Goal: Transaction & Acquisition: Purchase product/service

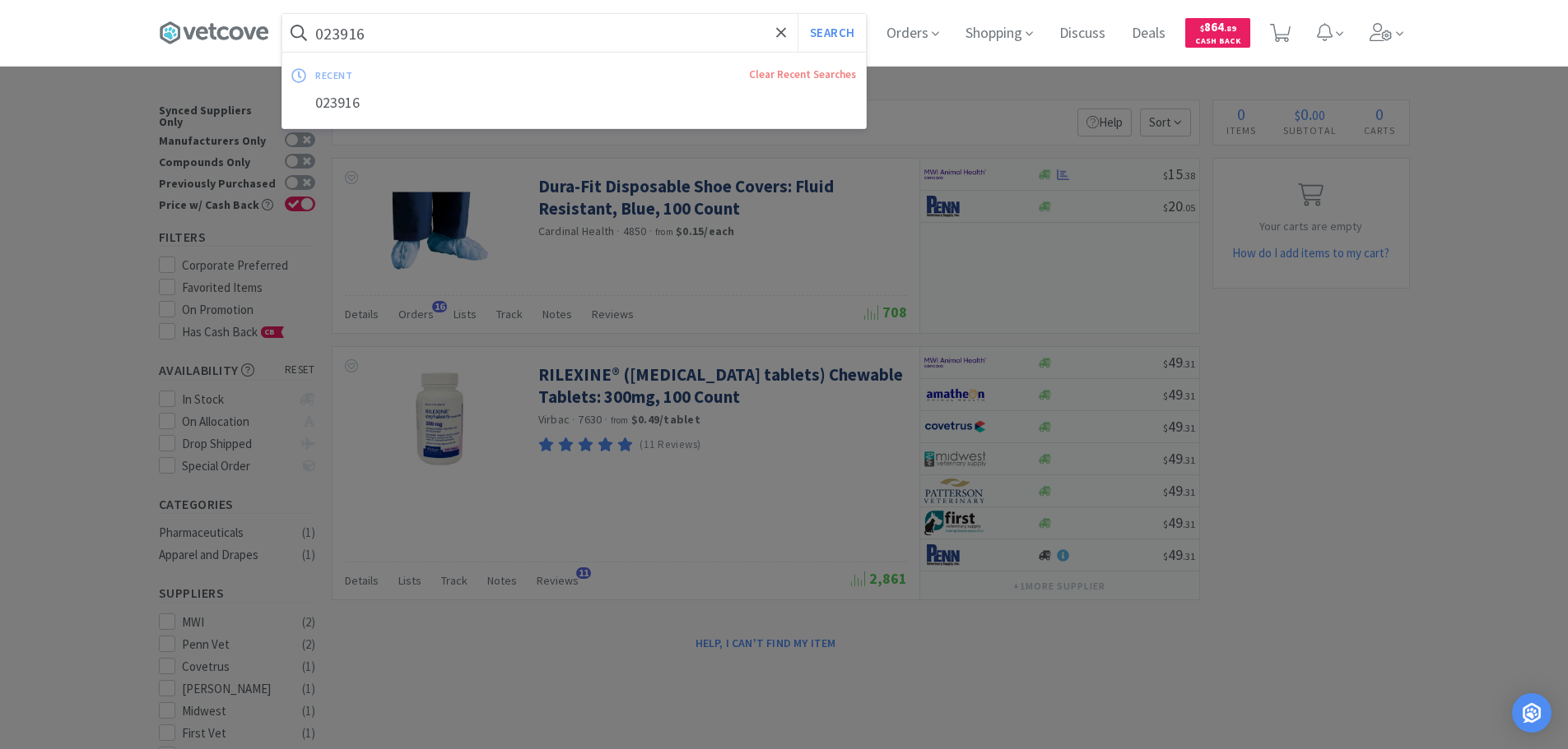
click at [558, 43] on input "023916" at bounding box center [573, 33] width 583 height 38
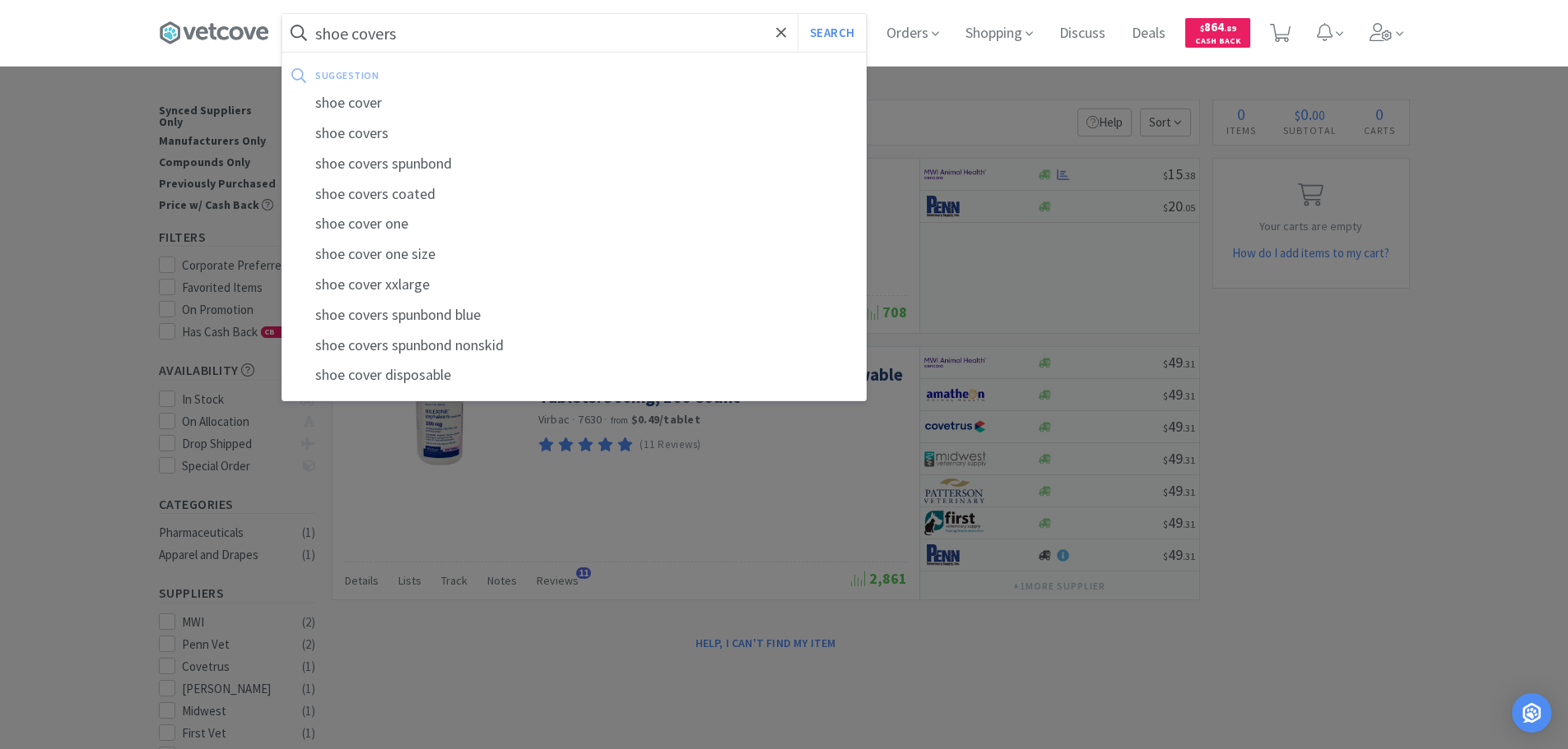
click at [797, 14] on button "Search" at bounding box center [831, 33] width 68 height 38
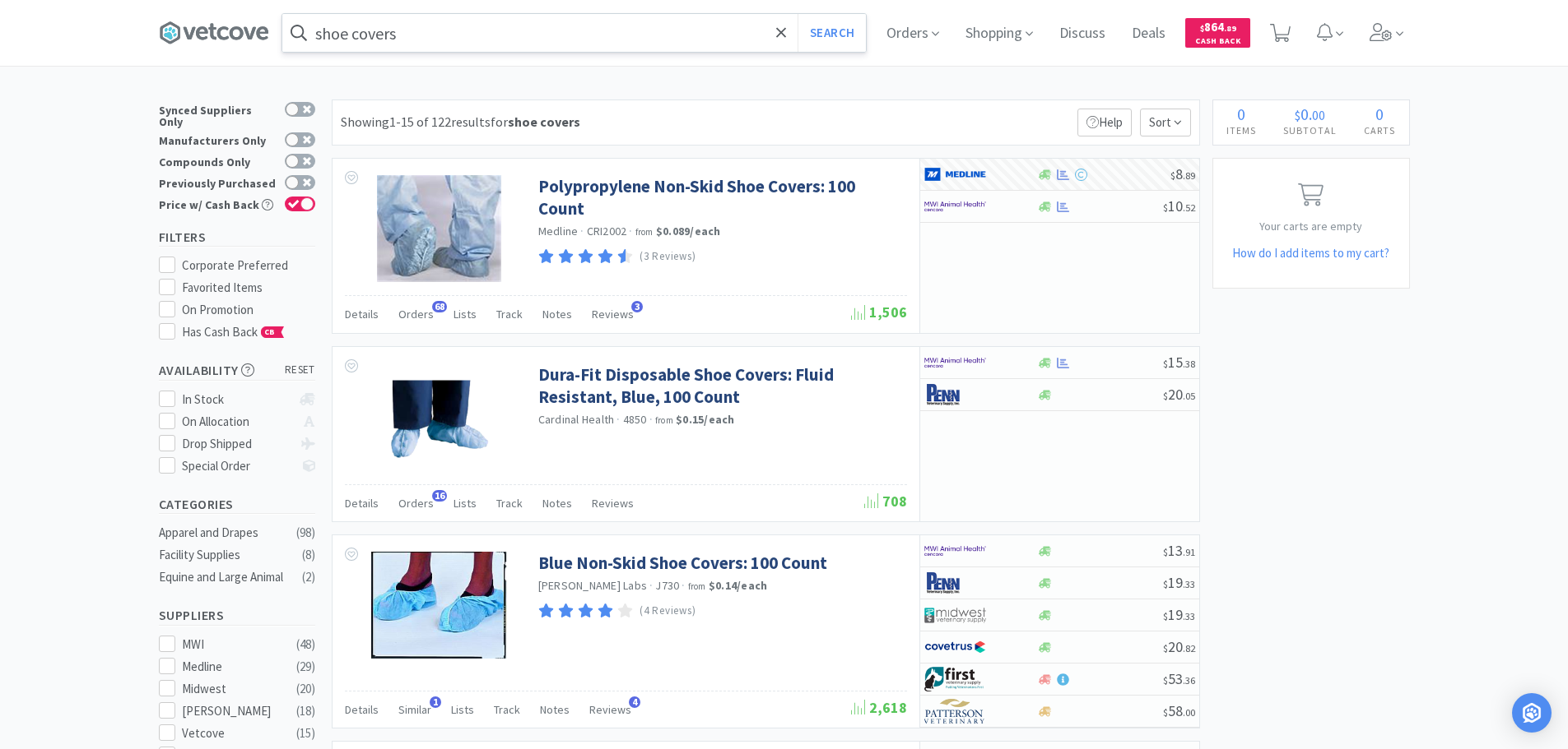
click at [611, 39] on input "shoe covers" at bounding box center [573, 33] width 583 height 38
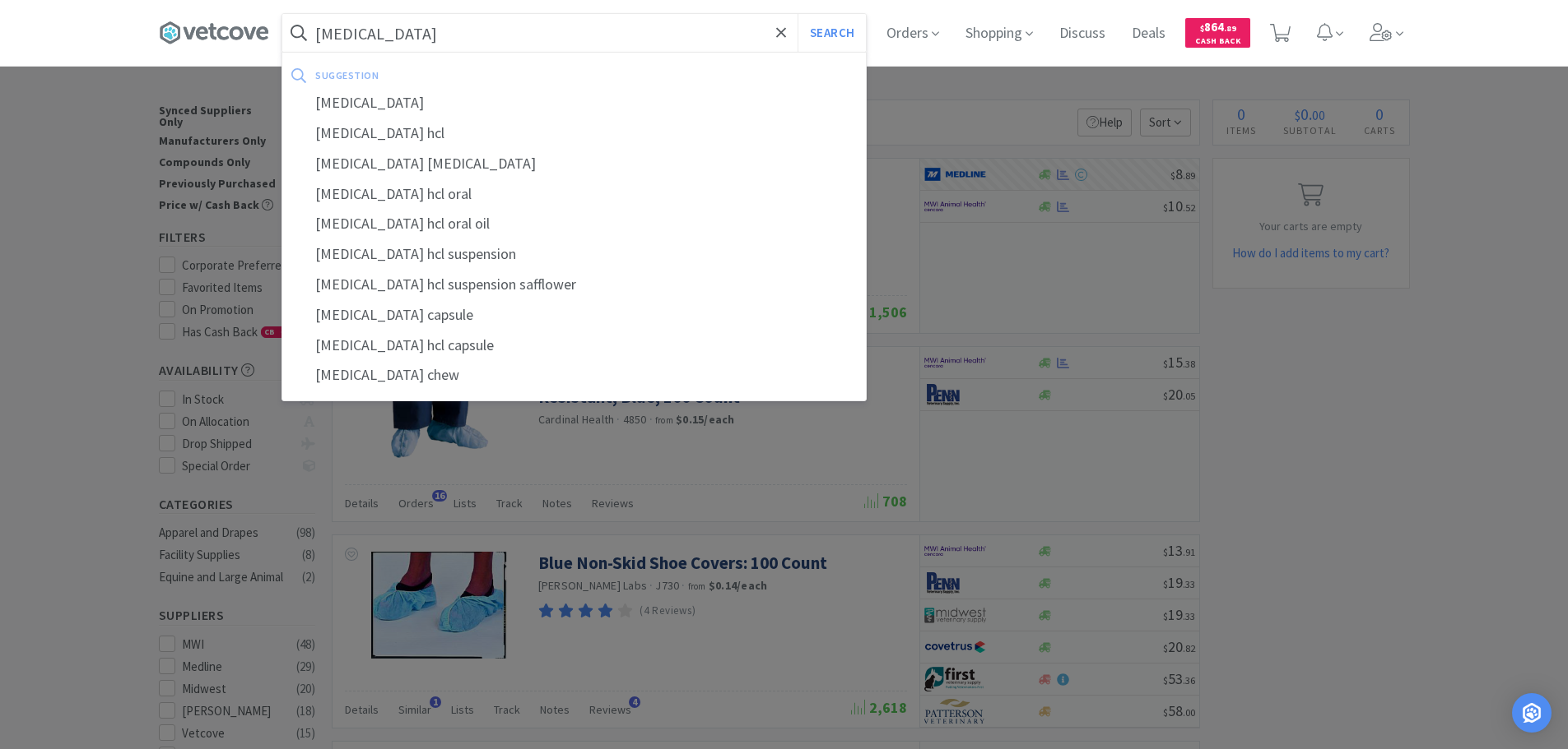
type input "[MEDICAL_DATA]"
click at [797, 14] on button "Search" at bounding box center [831, 33] width 68 height 38
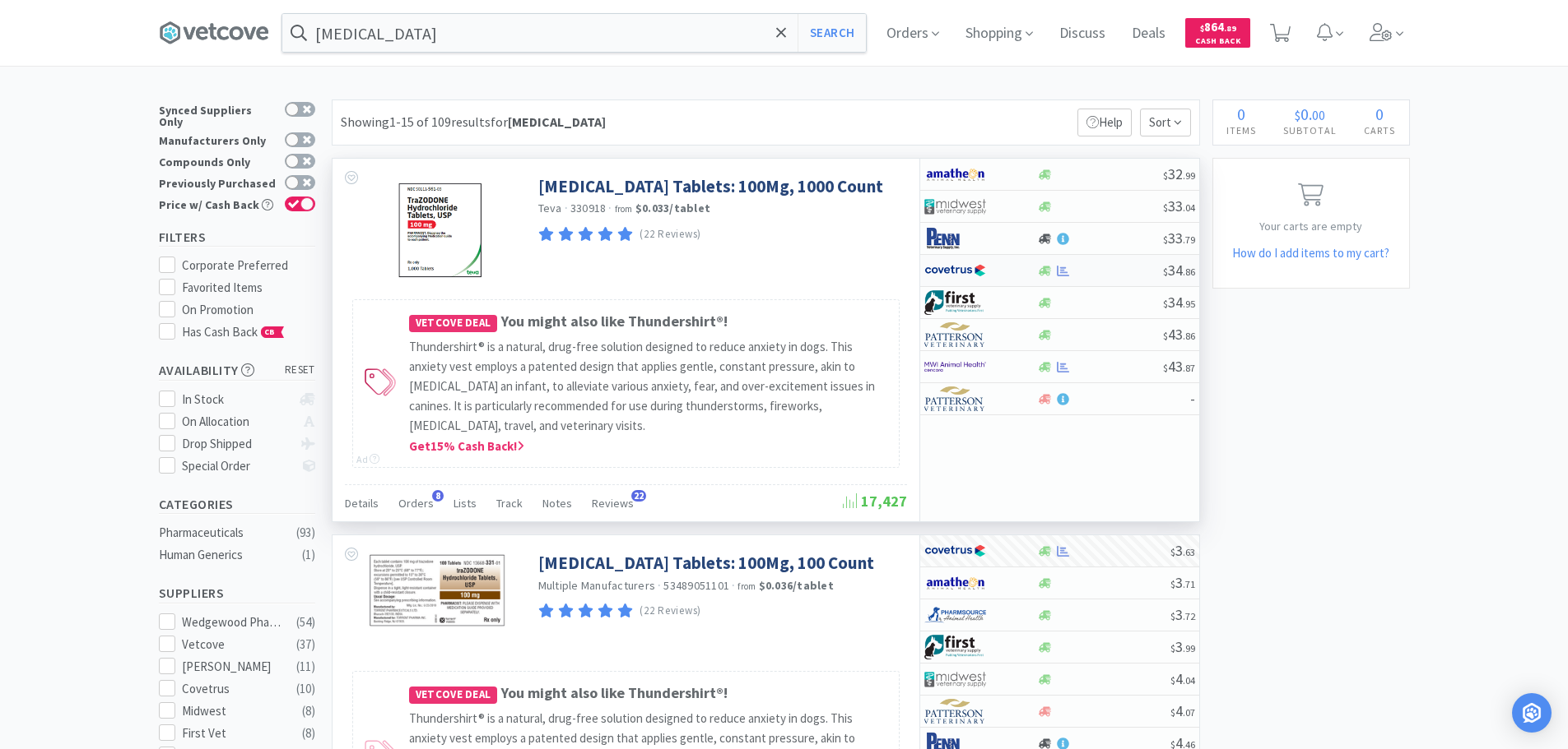
click at [1124, 268] on div at bounding box center [1100, 271] width 126 height 12
select select "1"
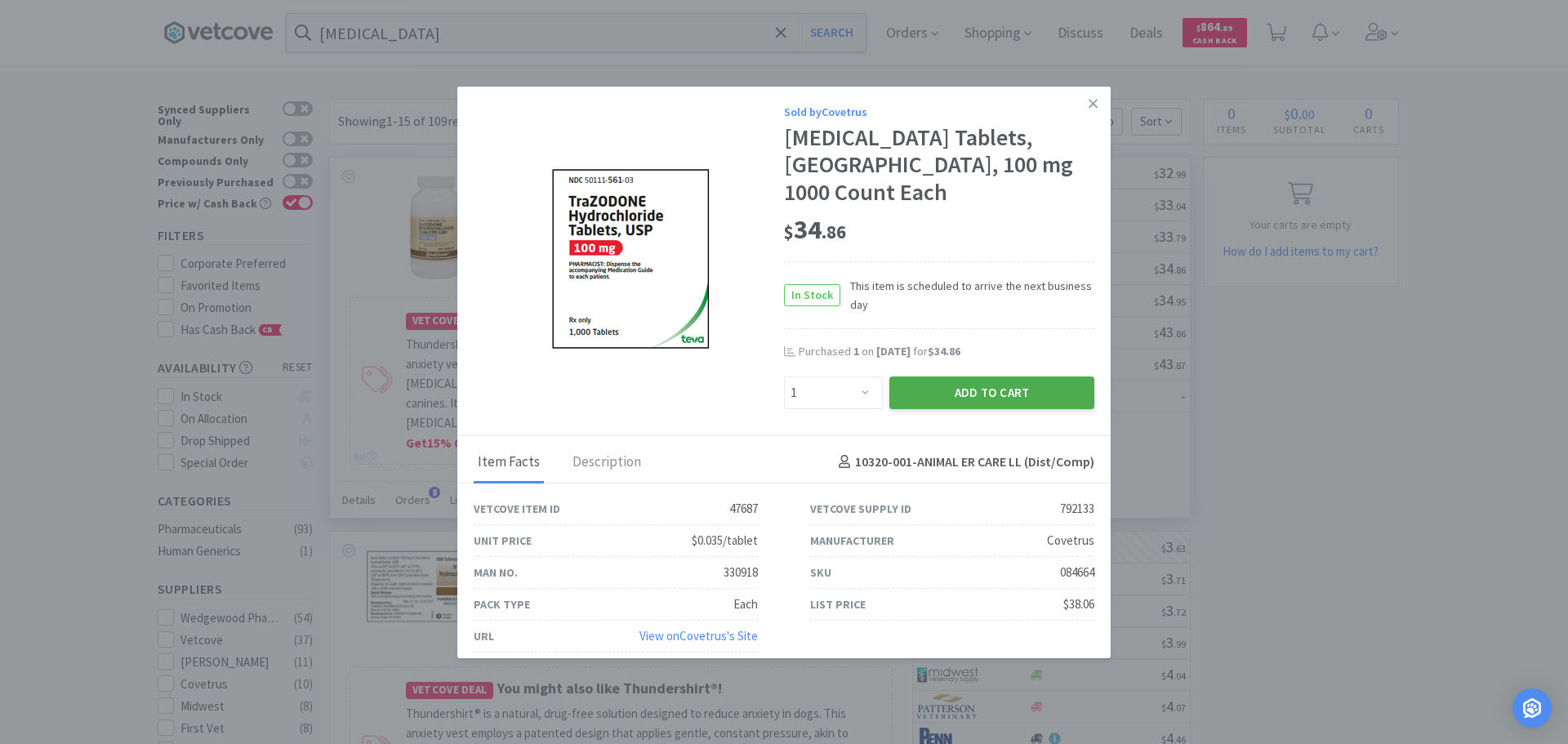
click at [995, 394] on button "Add to Cart" at bounding box center [991, 393] width 205 height 33
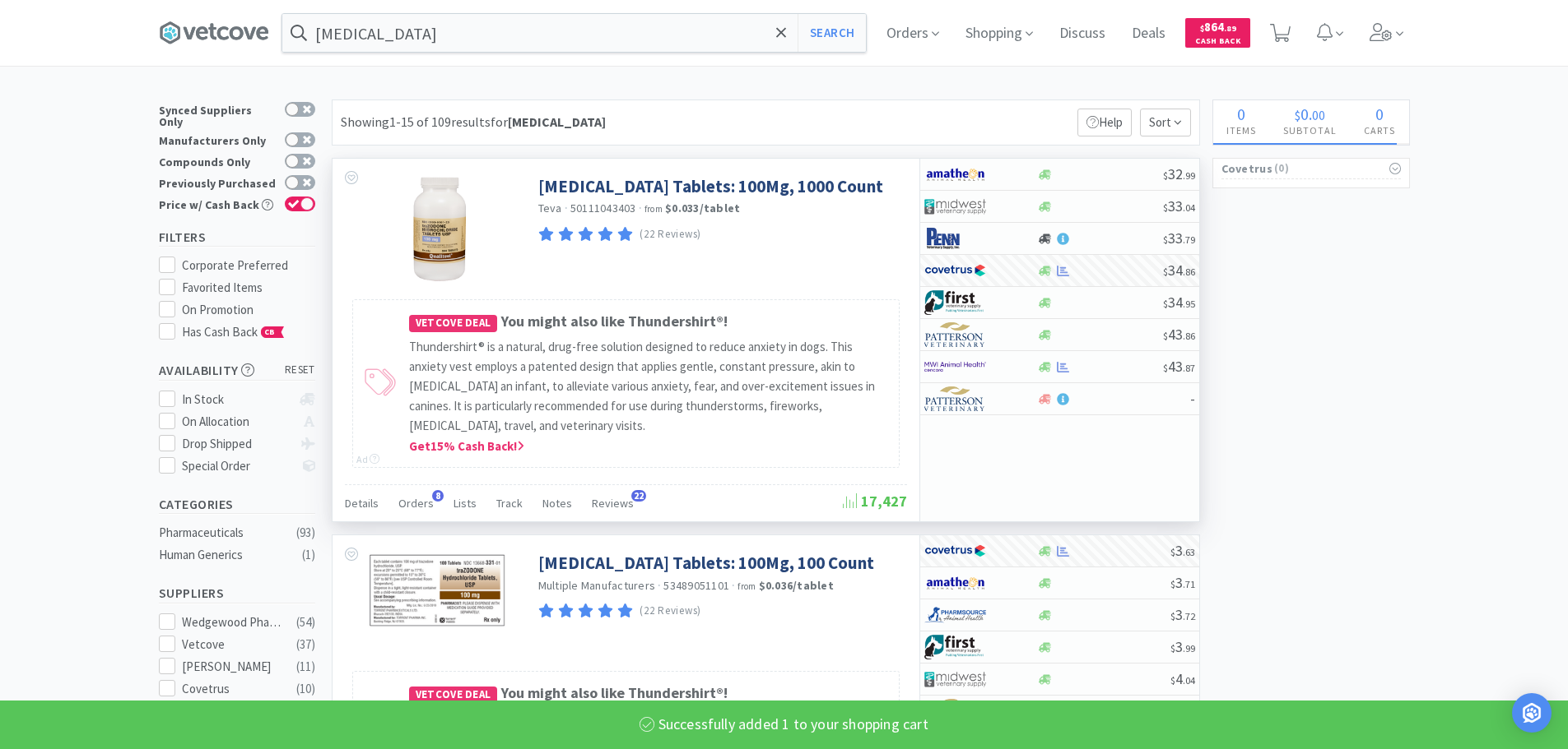
select select "1"
click at [1285, 36] on span "1" at bounding box center [1281, 27] width 6 height 65
select select "1"
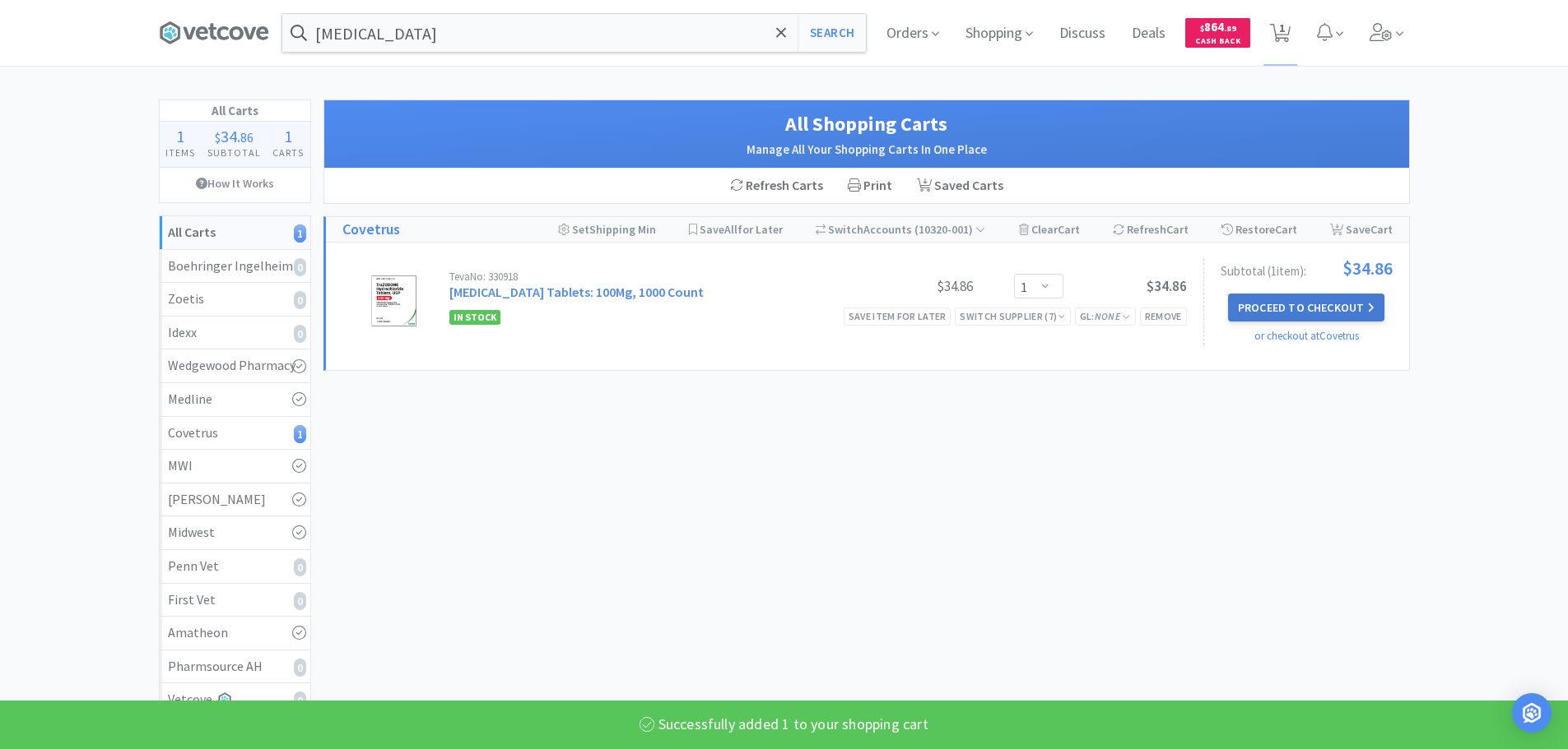
click at [1328, 308] on button "Proceed to Checkout" at bounding box center [1306, 308] width 157 height 28
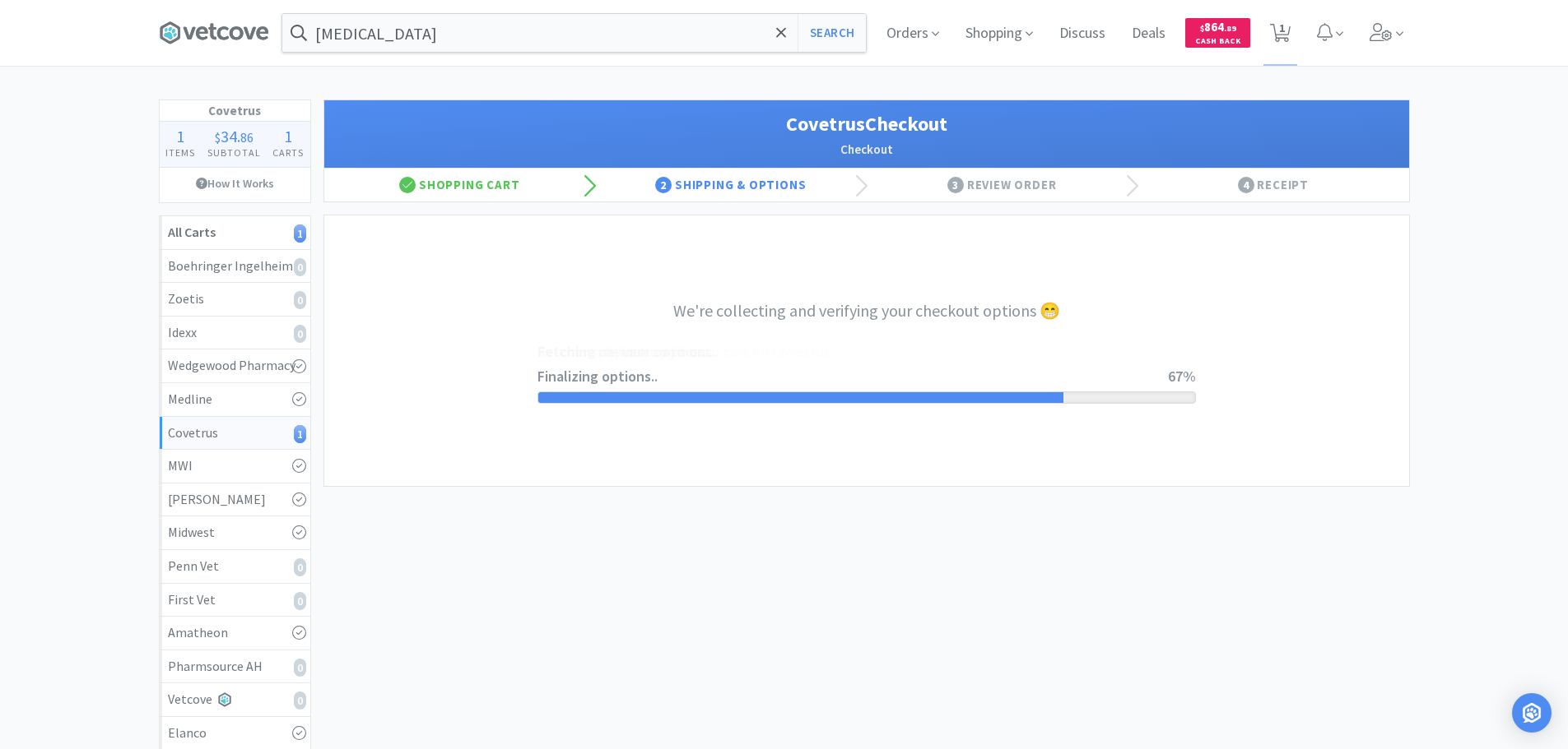
select select "ACCOUNT"
select select "cvt-standard-net"
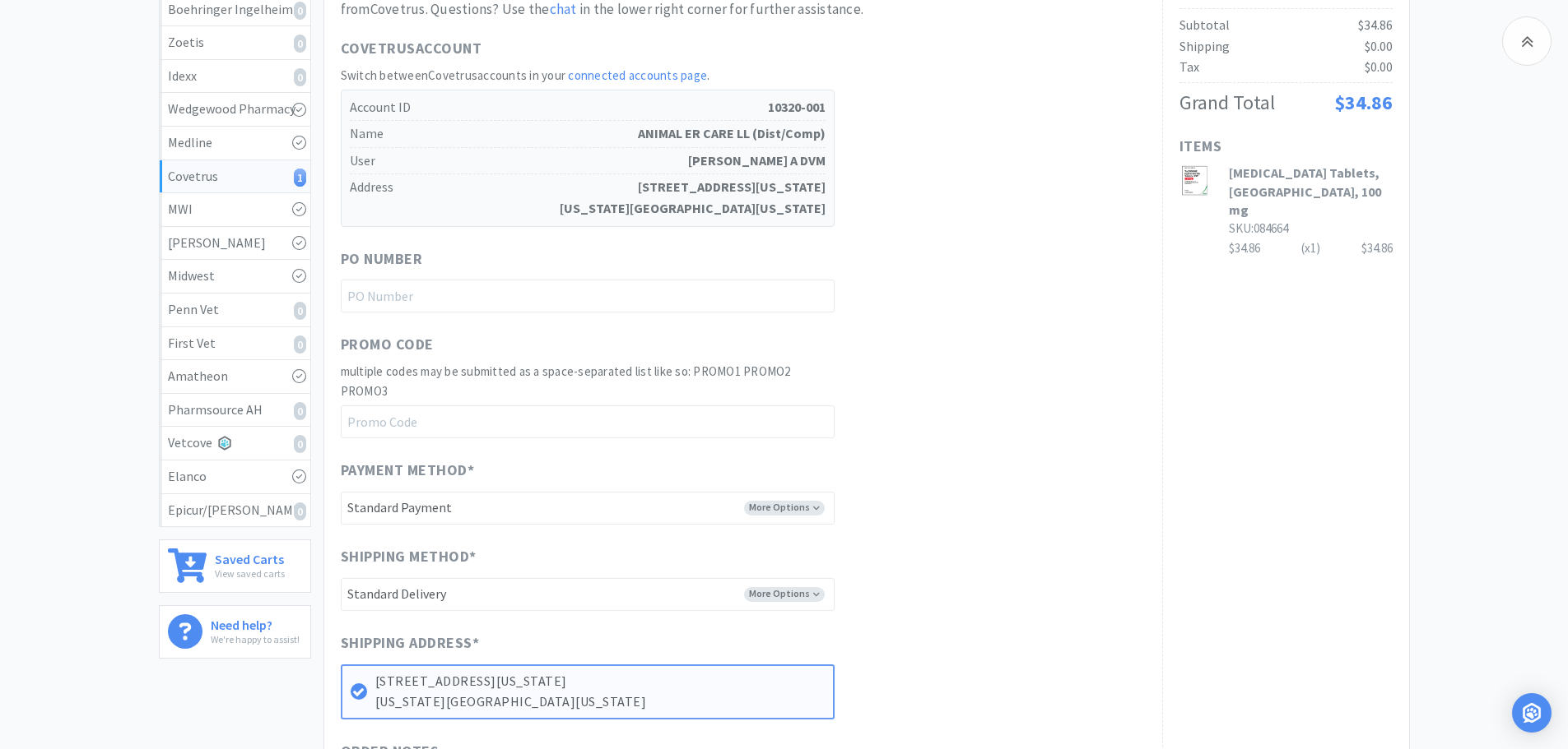
scroll to position [195, 0]
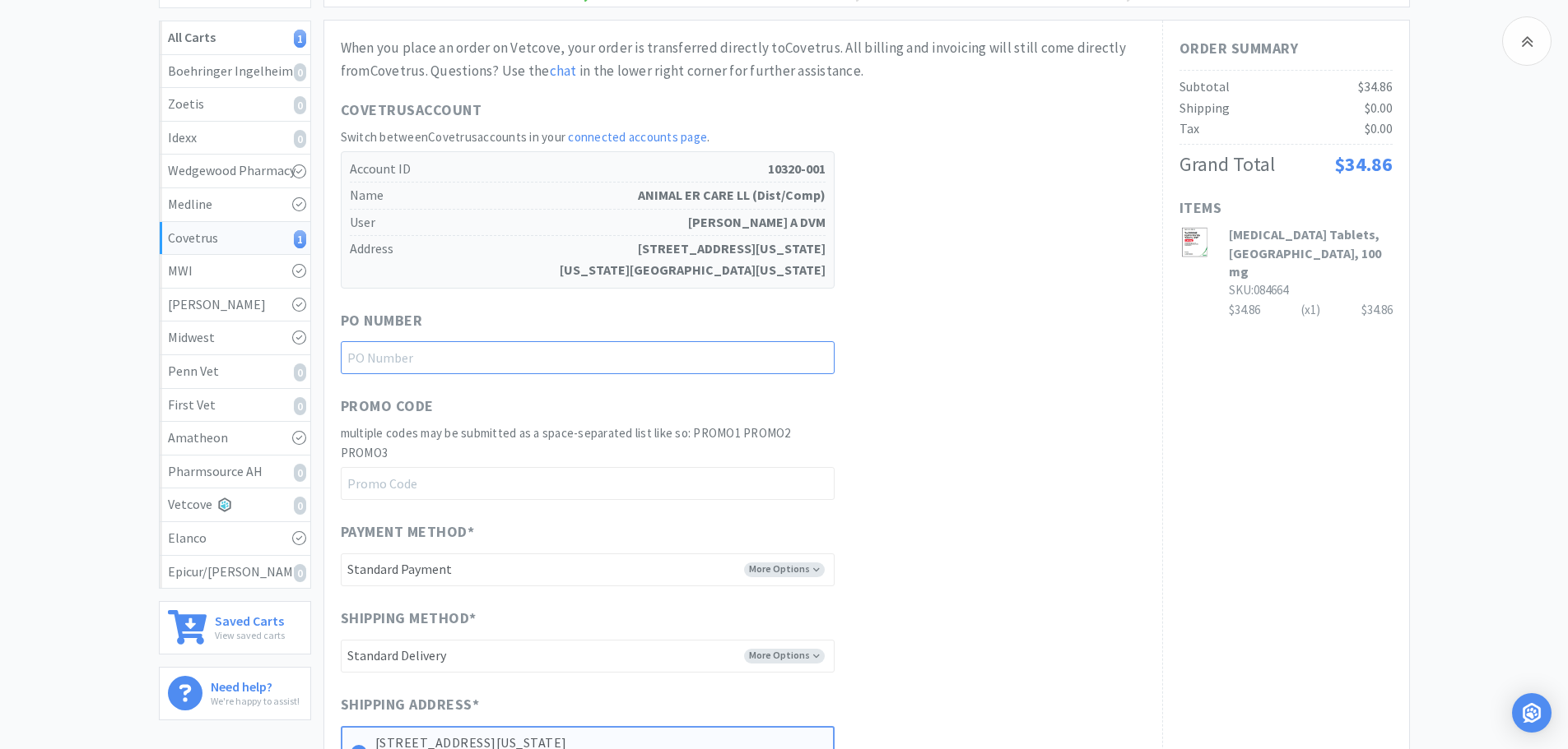
click at [603, 355] on input "text" at bounding box center [588, 357] width 494 height 33
type input "For [DEMOGRAPHIC_DATA][PERSON_NAME]"
click at [891, 401] on div "Promo Code multiple codes may be submitted as a space-separated list like so: P…" at bounding box center [743, 447] width 805 height 105
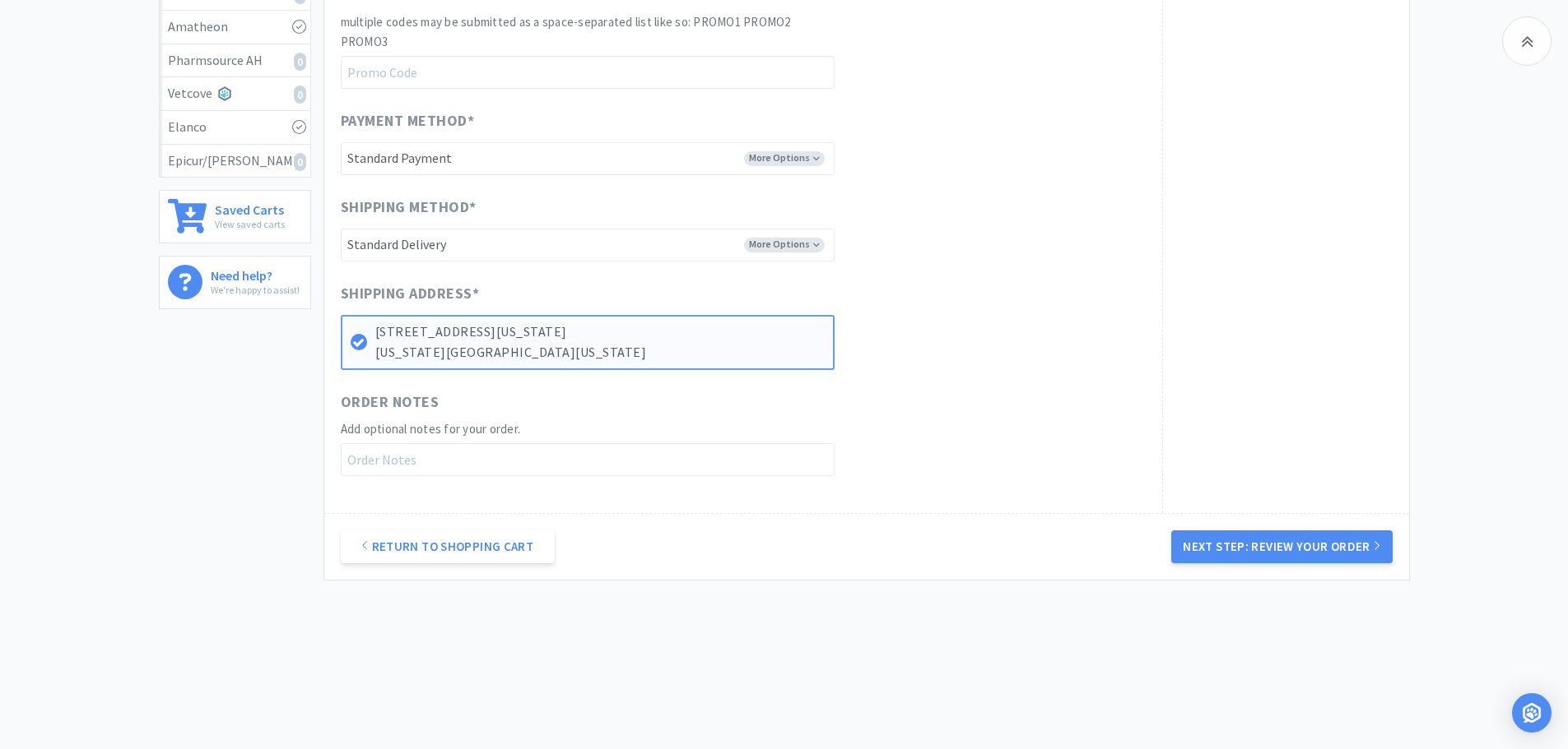
scroll to position [30, 0]
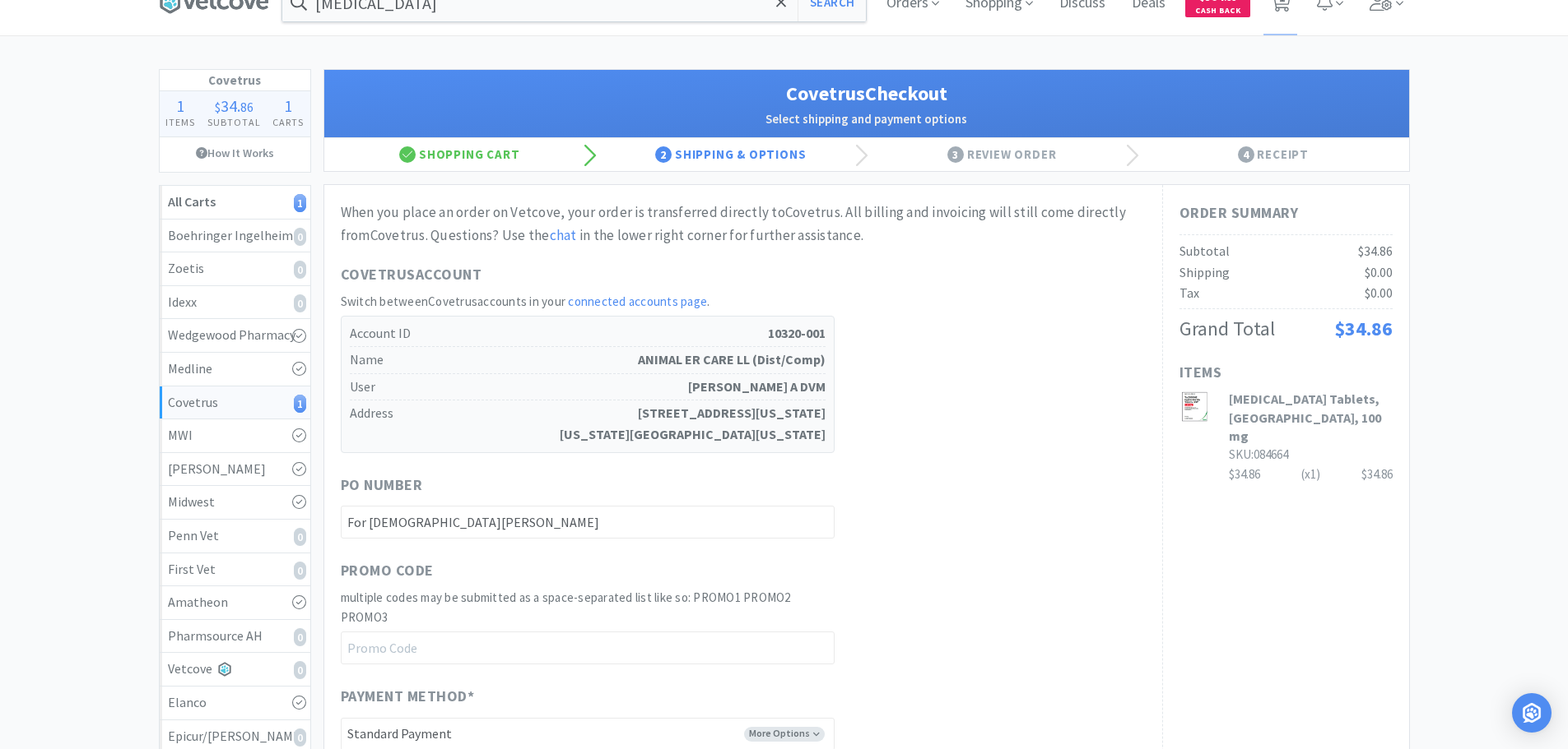
click at [1080, 444] on div "Covetrus Account Switch between Covetrus accounts in your connected accounts pa…" at bounding box center [743, 358] width 805 height 190
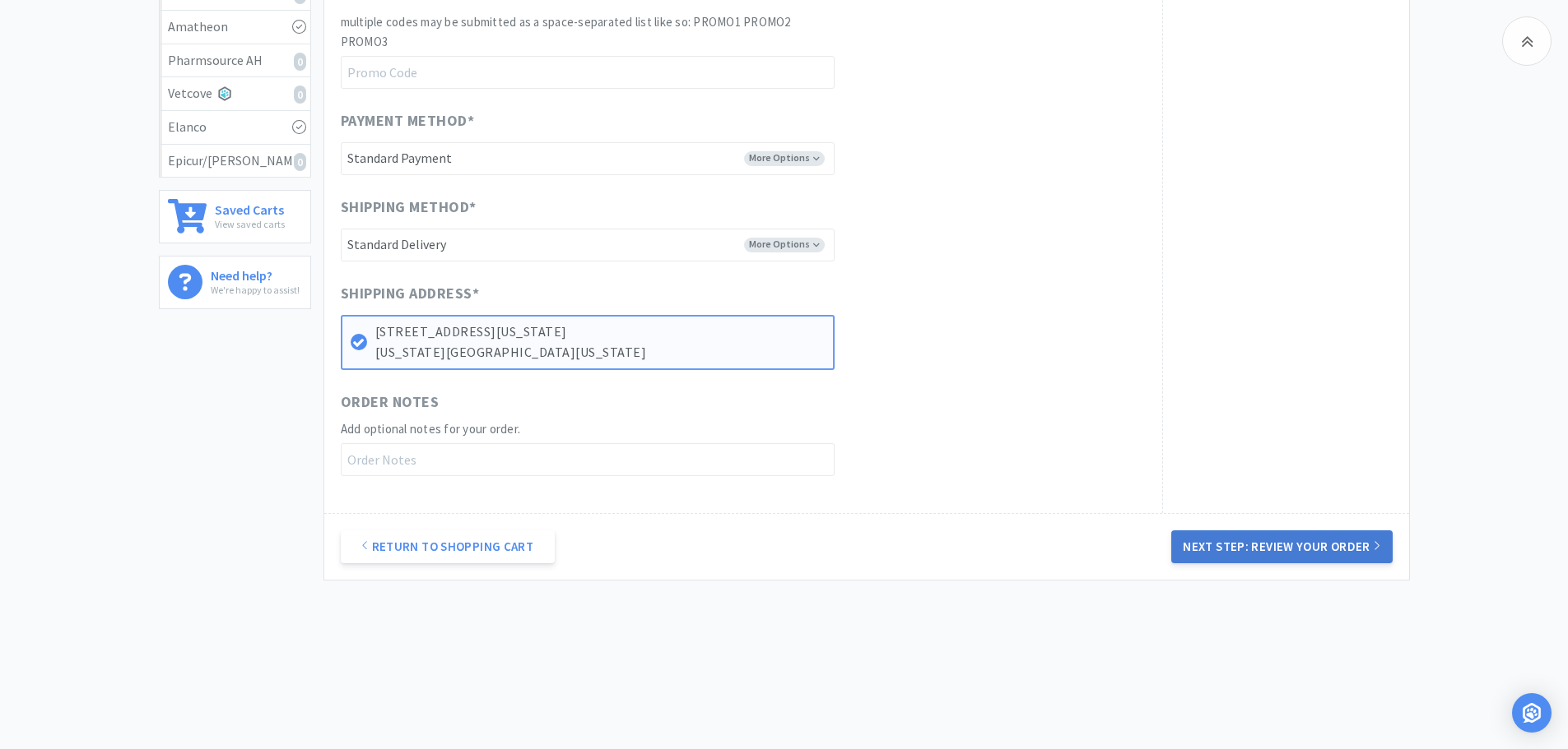
click at [1295, 552] on button "Next Step: Review Your Order" at bounding box center [1281, 546] width 220 height 33
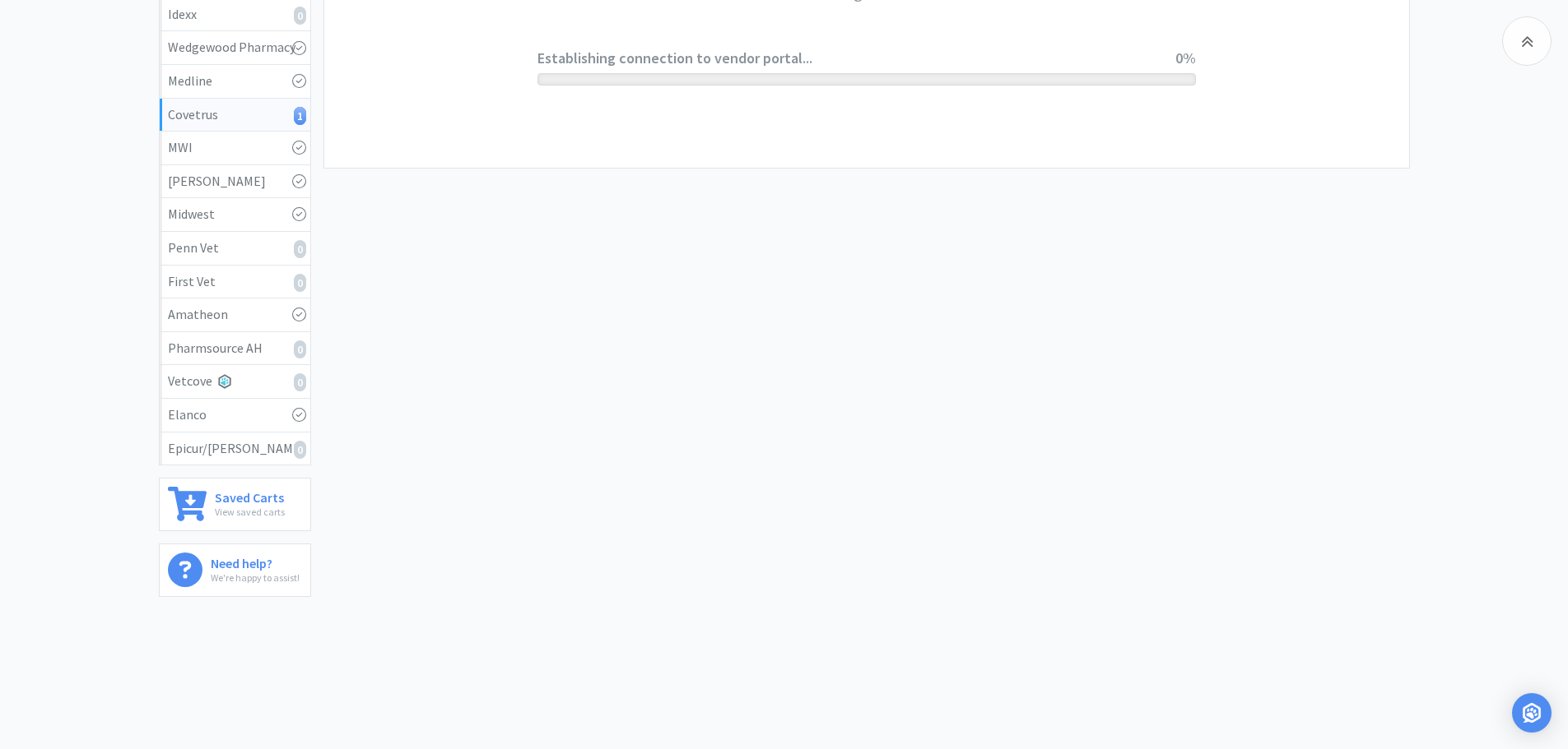
scroll to position [0, 0]
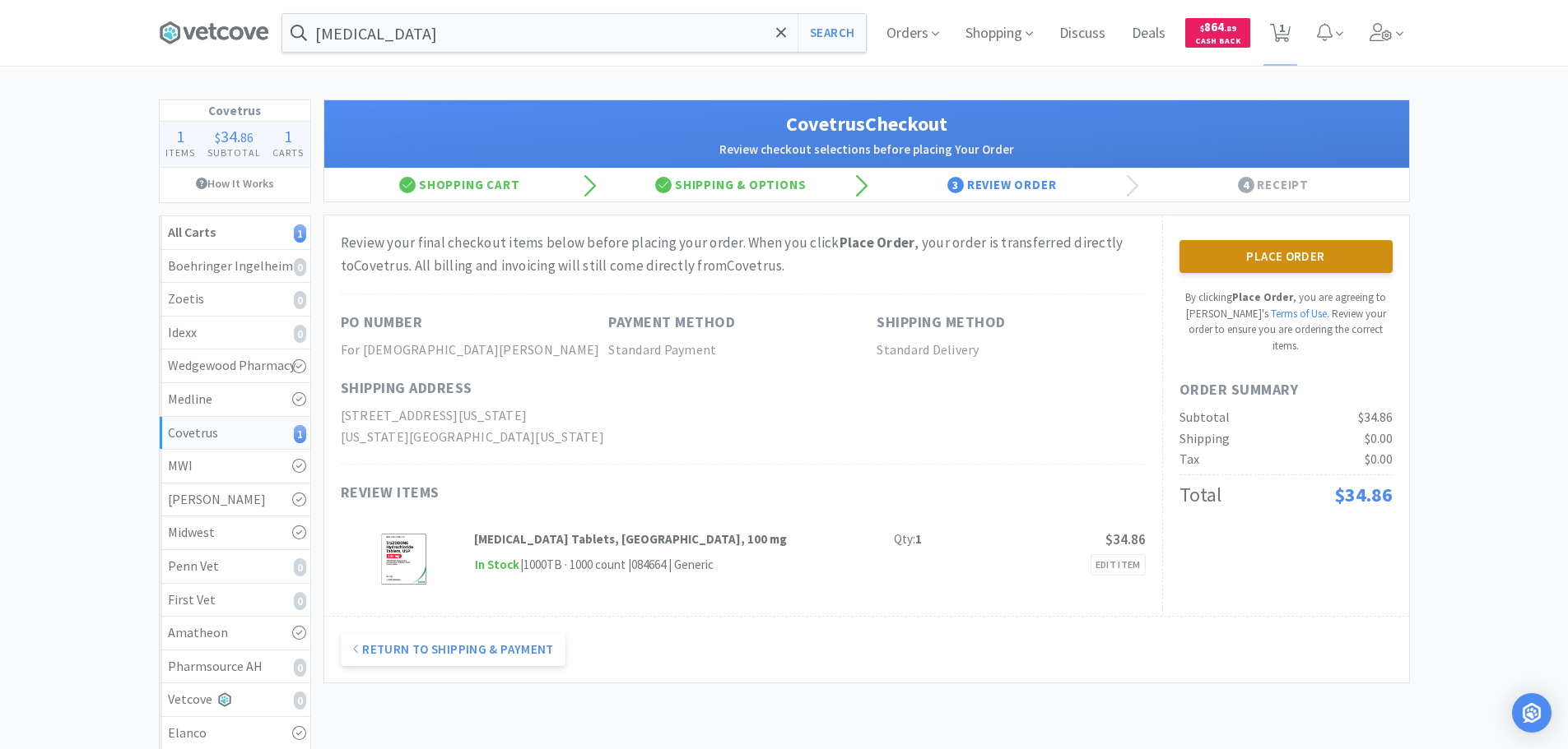
click at [1296, 270] on button "Place Order" at bounding box center [1286, 256] width 213 height 33
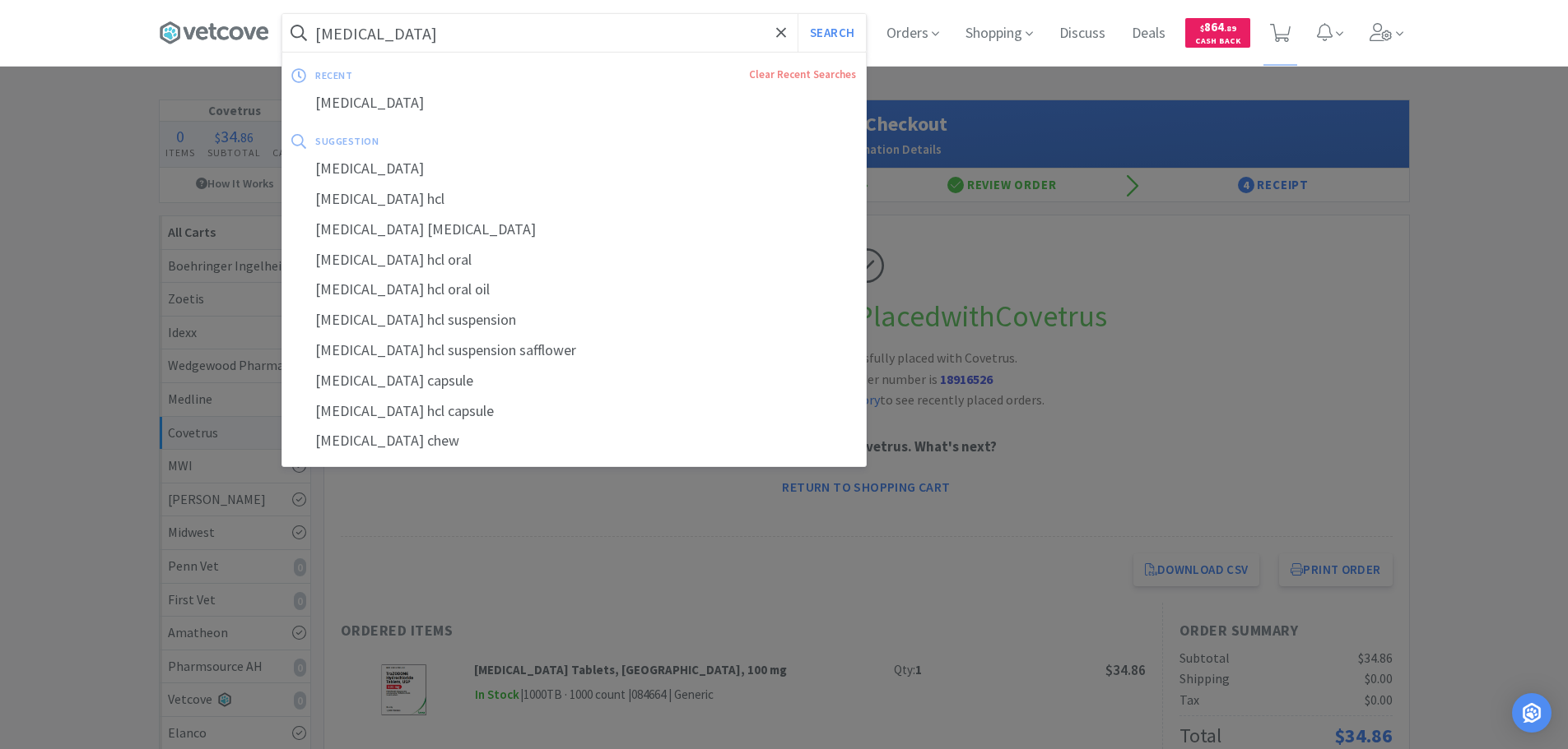
click at [408, 18] on input "[MEDICAL_DATA]" at bounding box center [573, 33] width 583 height 38
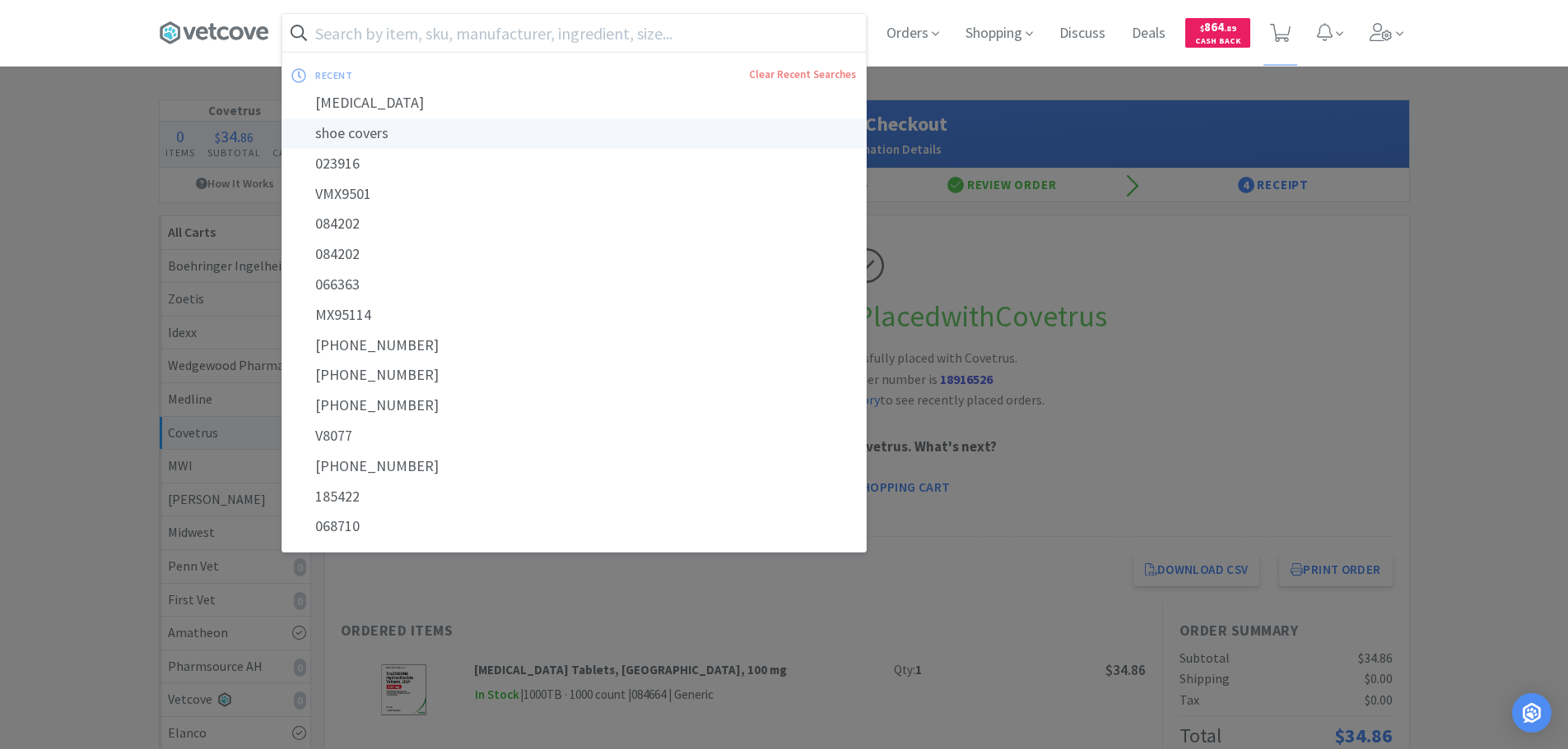
click at [450, 131] on div "shoe covers" at bounding box center [573, 134] width 583 height 30
type input "shoe covers"
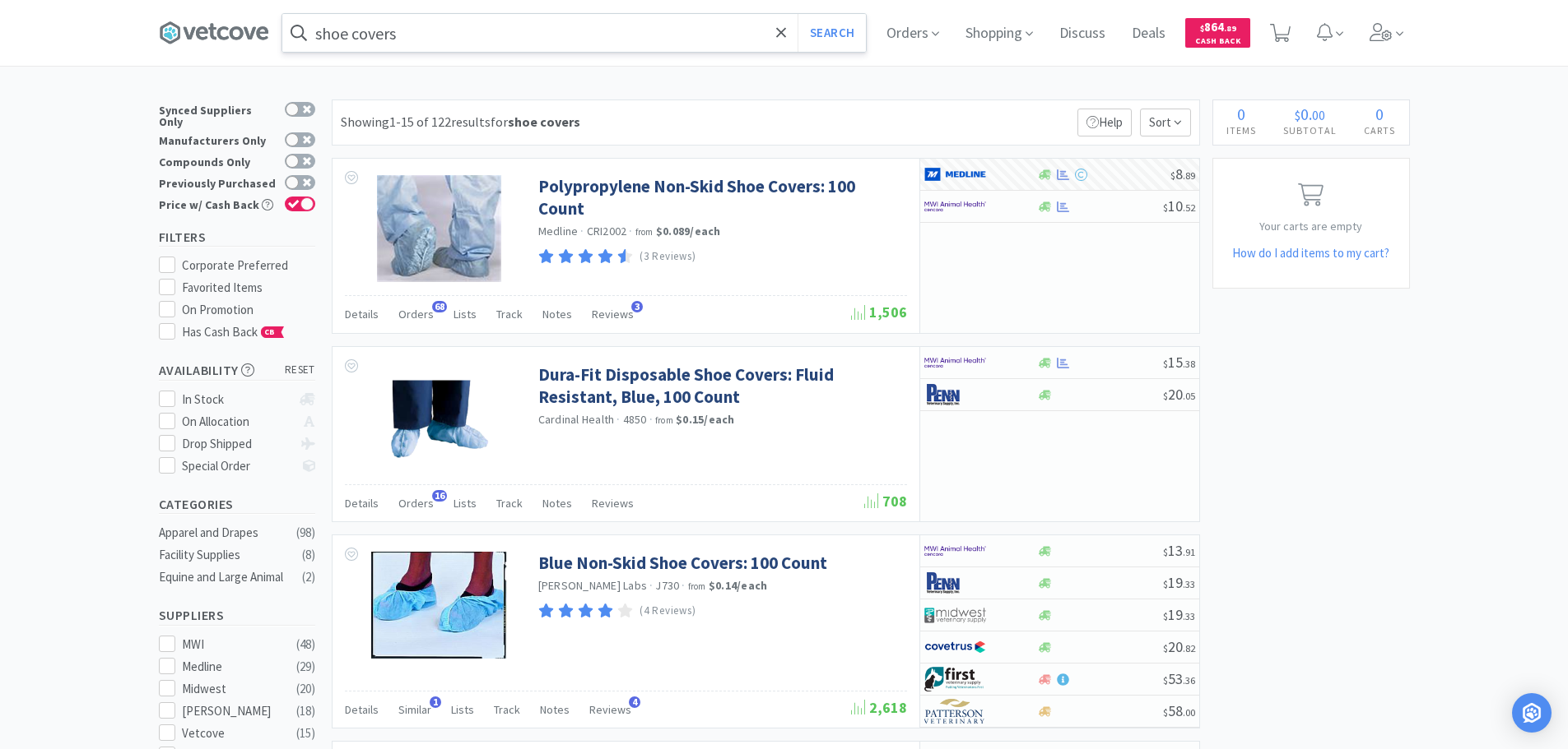
click at [790, 119] on div "Showing 1-15 of 122 results for shoe covers Filters Help Sort" at bounding box center [765, 123] width 868 height 46
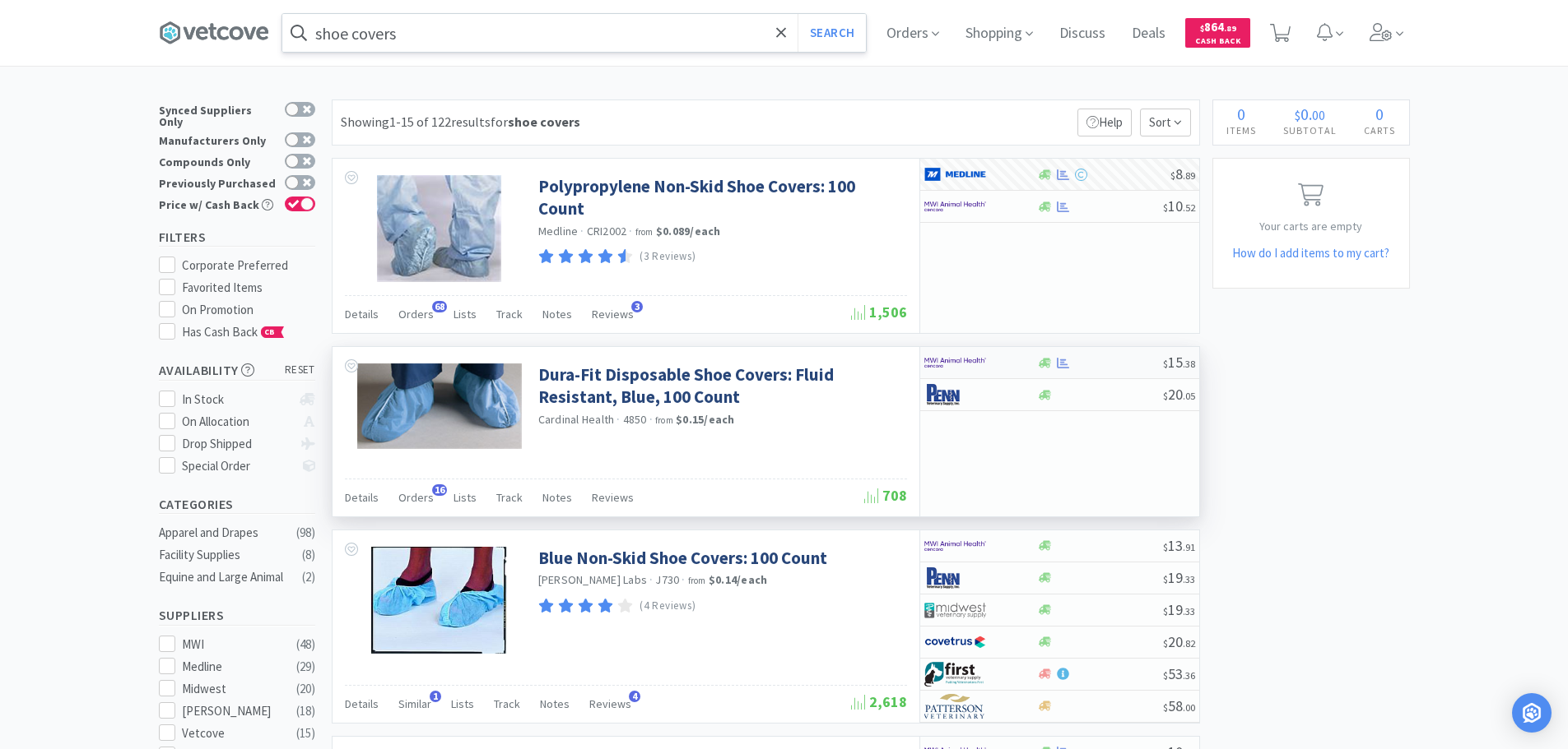
click at [1101, 362] on div at bounding box center [1100, 363] width 126 height 12
select select "1"
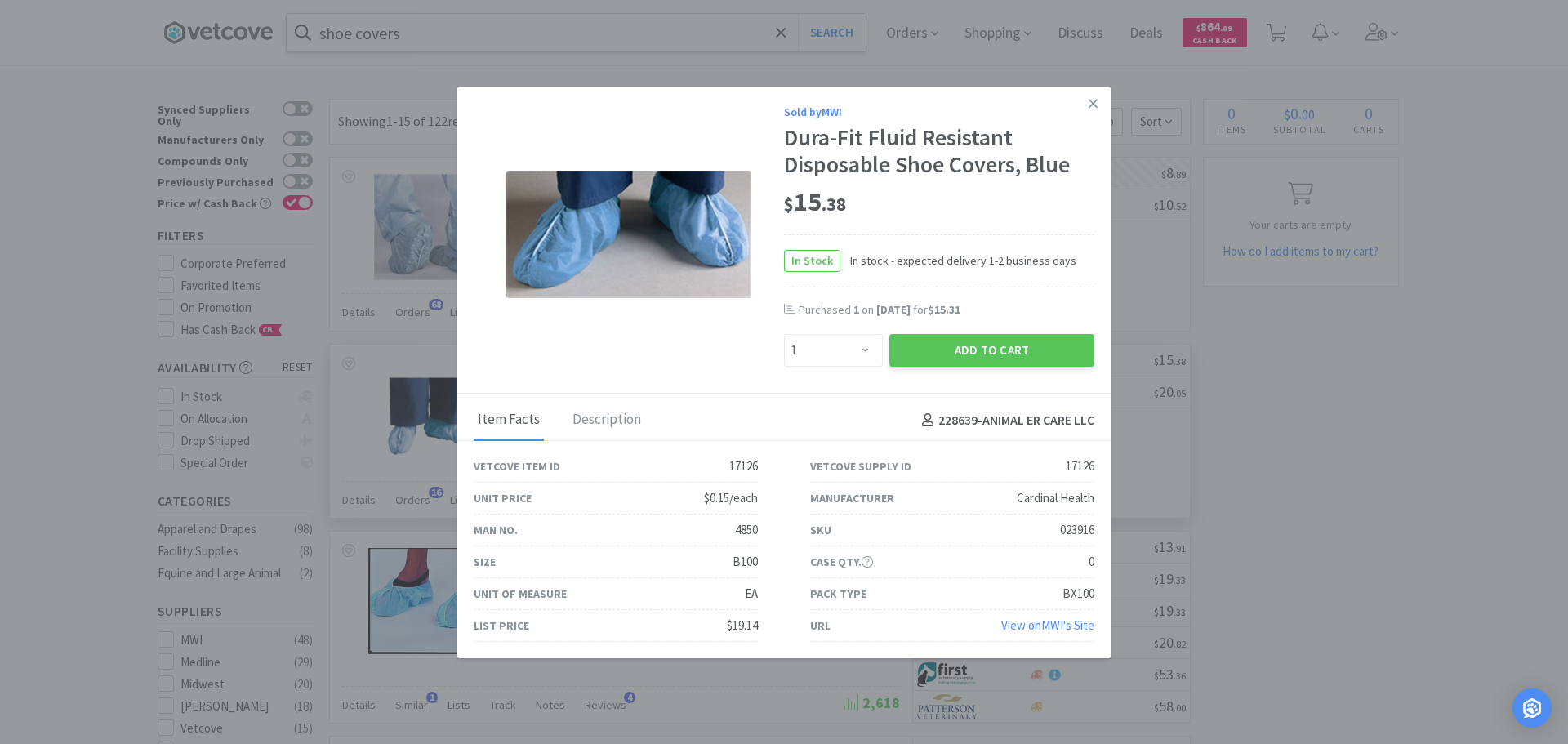
click at [1049, 621] on link "View on MWI 's Site" at bounding box center [1047, 625] width 93 height 16
click at [1089, 101] on icon at bounding box center [1093, 104] width 9 height 9
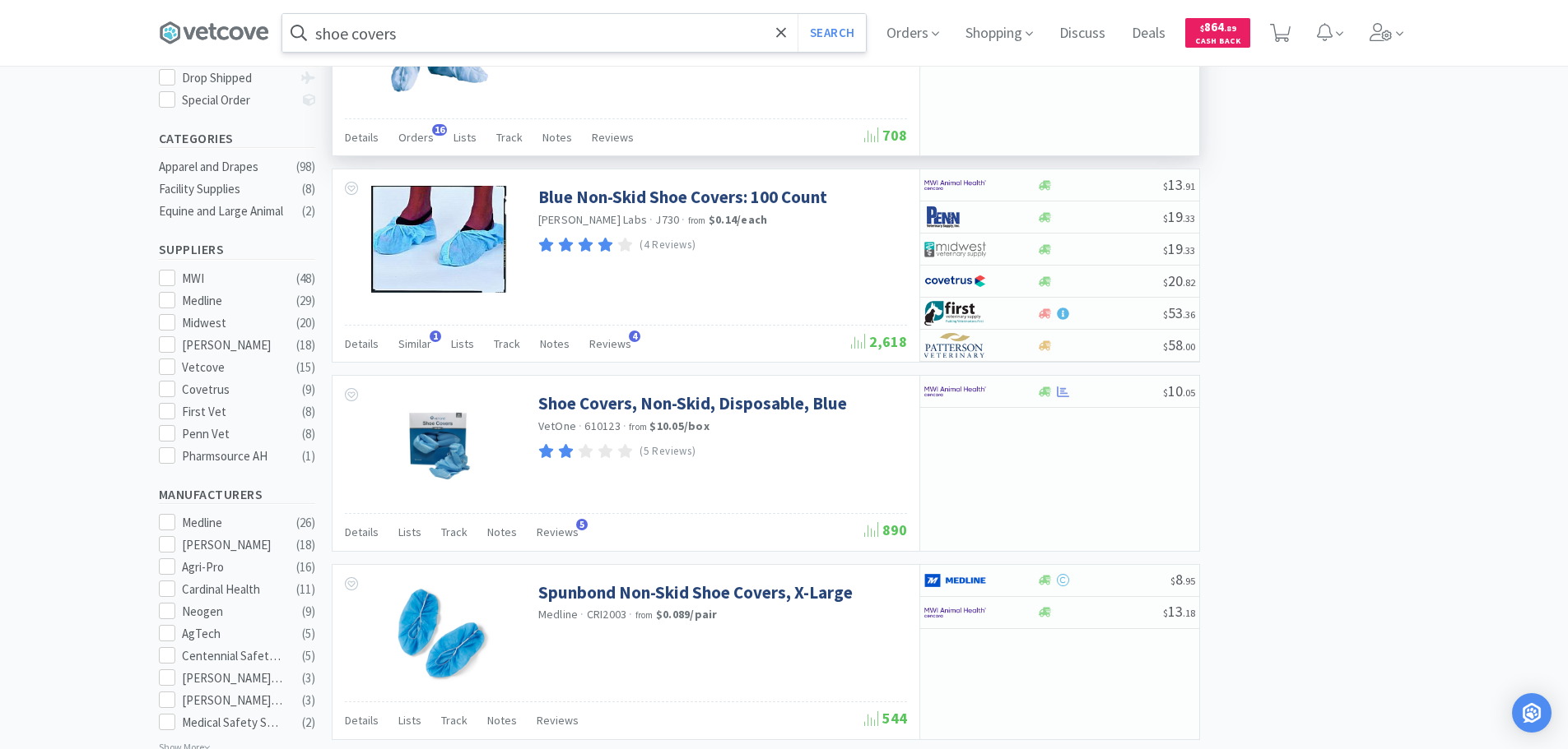
scroll to position [493, 0]
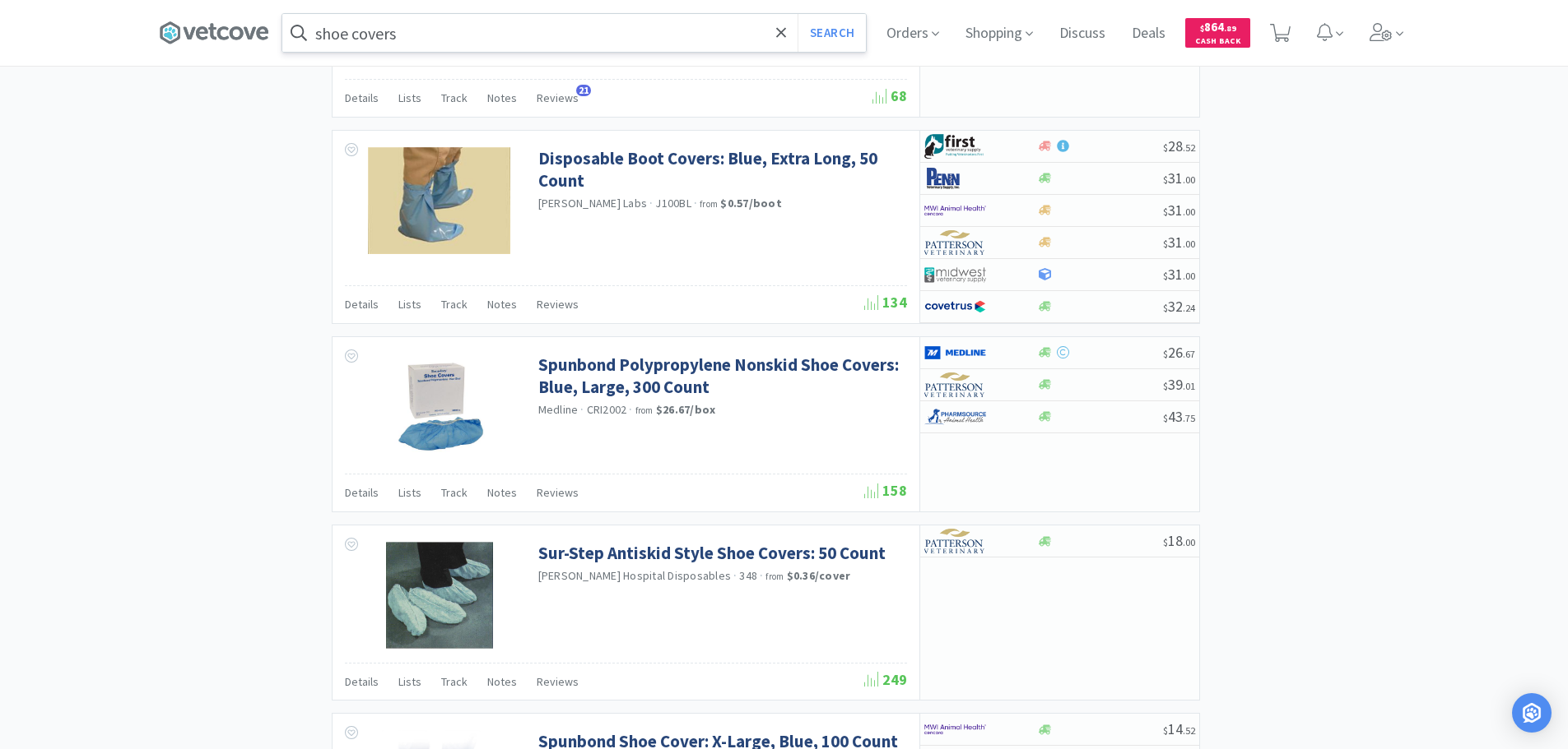
scroll to position [1398, 0]
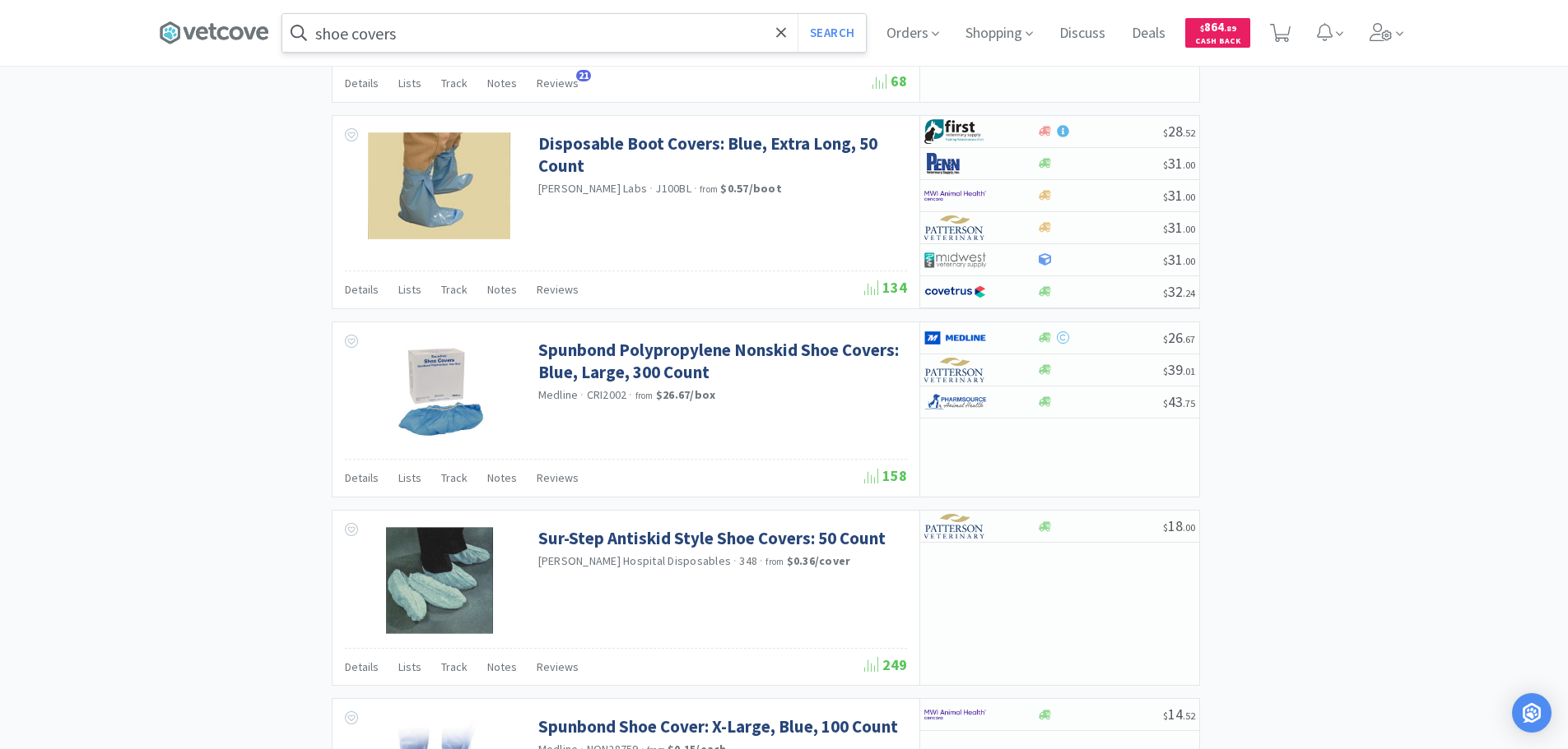
click at [1398, 242] on div "× Filter Results Synced Suppliers Only Manufacturers Only Compounds Only Previo…" at bounding box center [785, 216] width 1251 height 3030
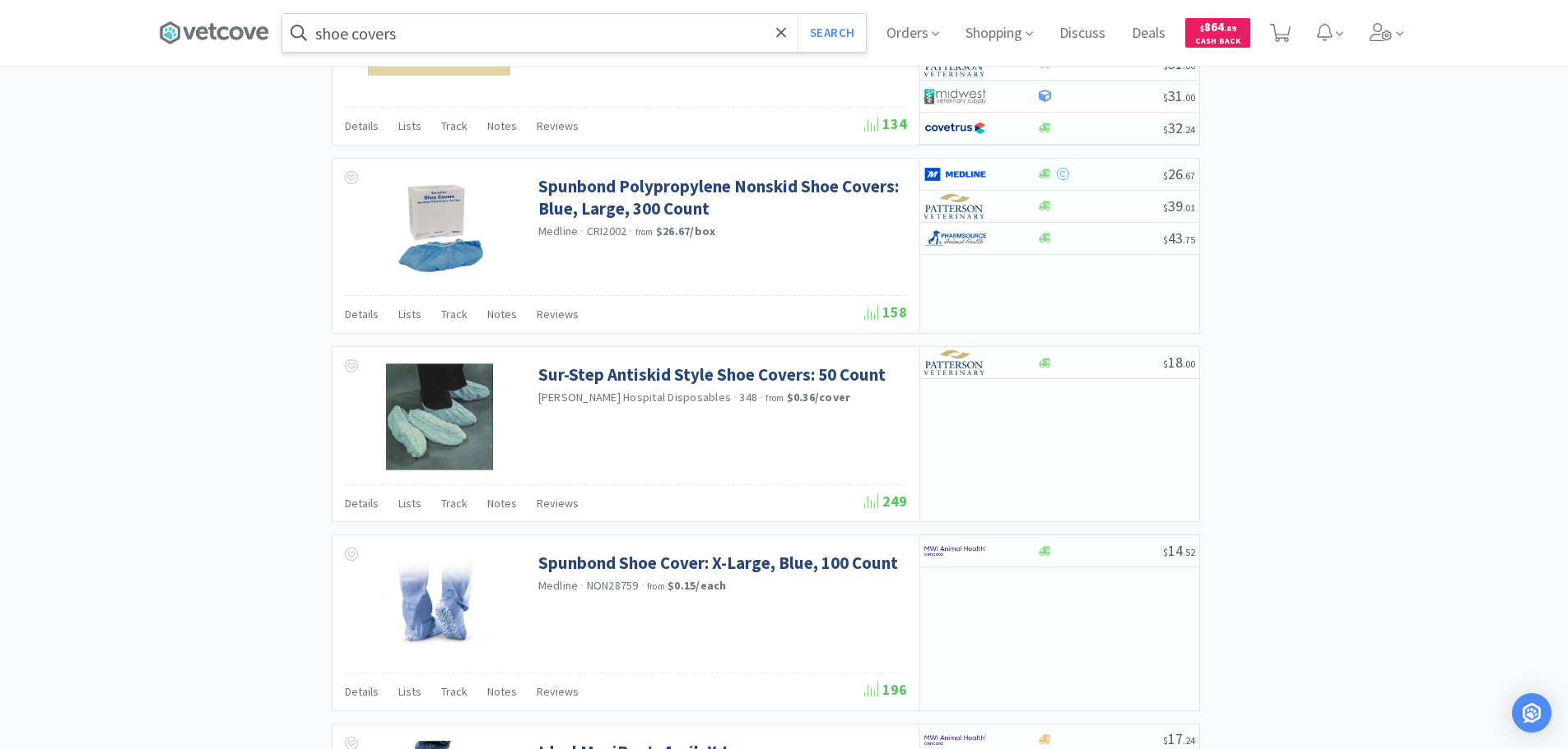
scroll to position [1563, 0]
click at [1398, 242] on div "× Filter Results Synced Suppliers Only Manufacturers Only Compounds Only Previo…" at bounding box center [785, 51] width 1251 height 3030
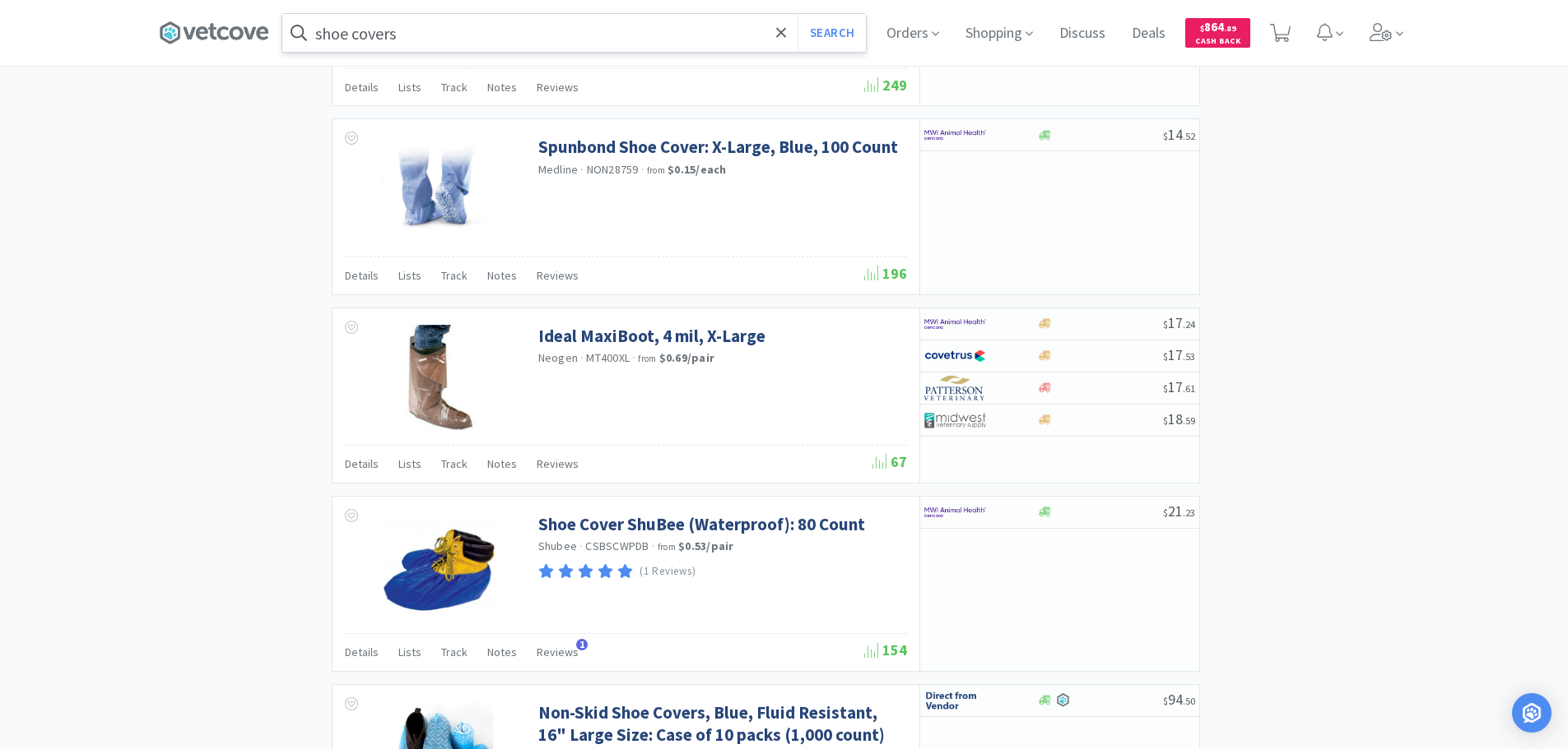
scroll to position [1974, 0]
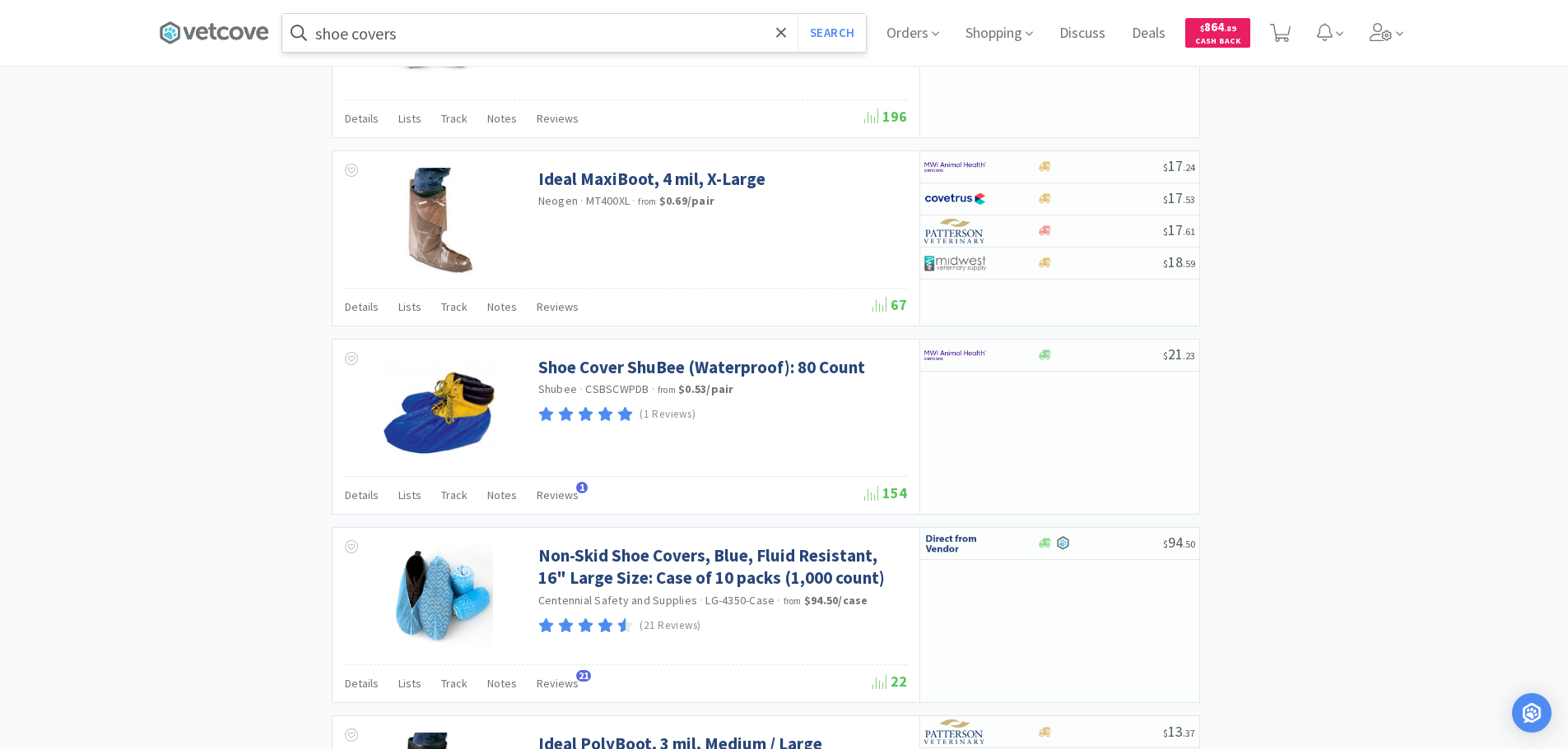
scroll to position [2138, 0]
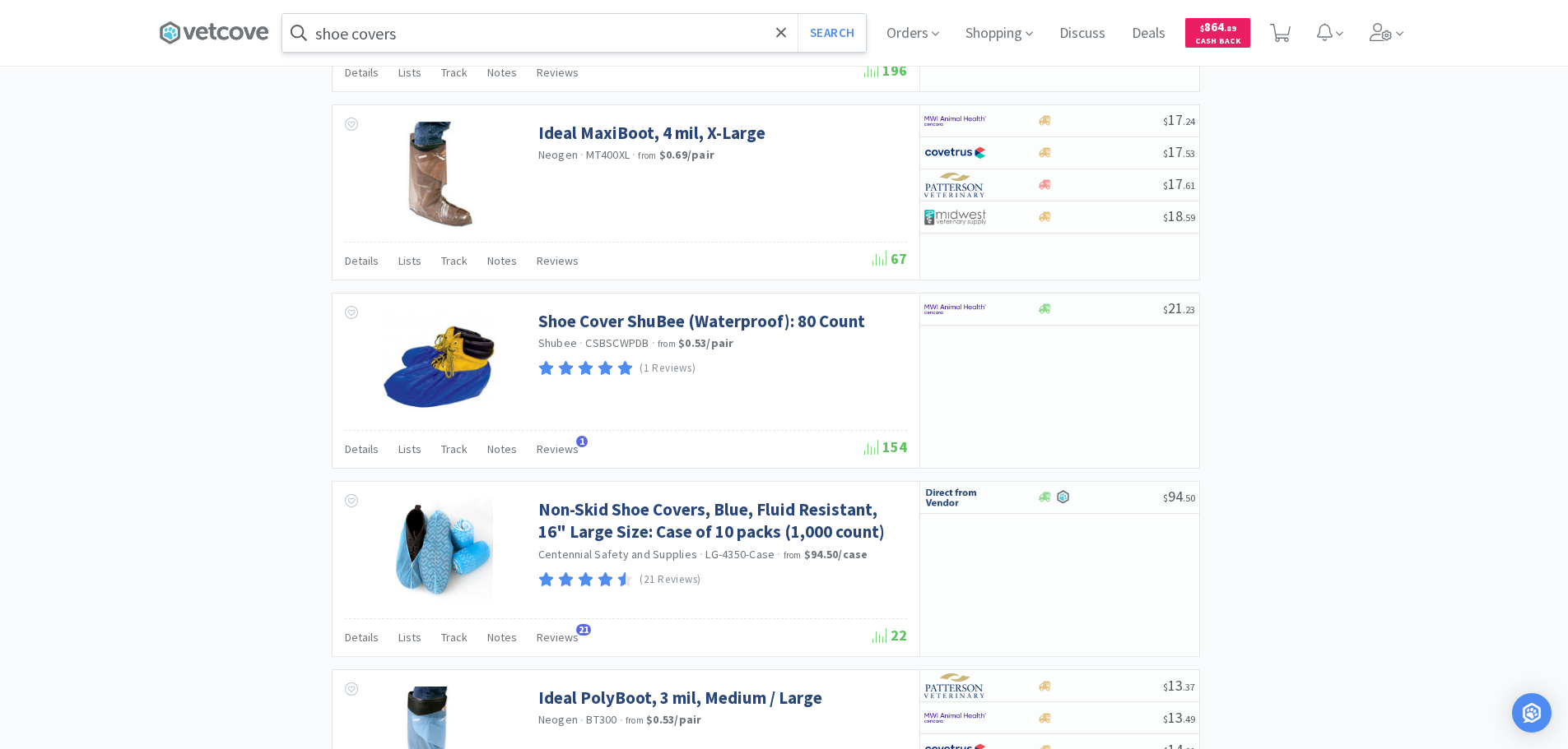
scroll to position [2220, 0]
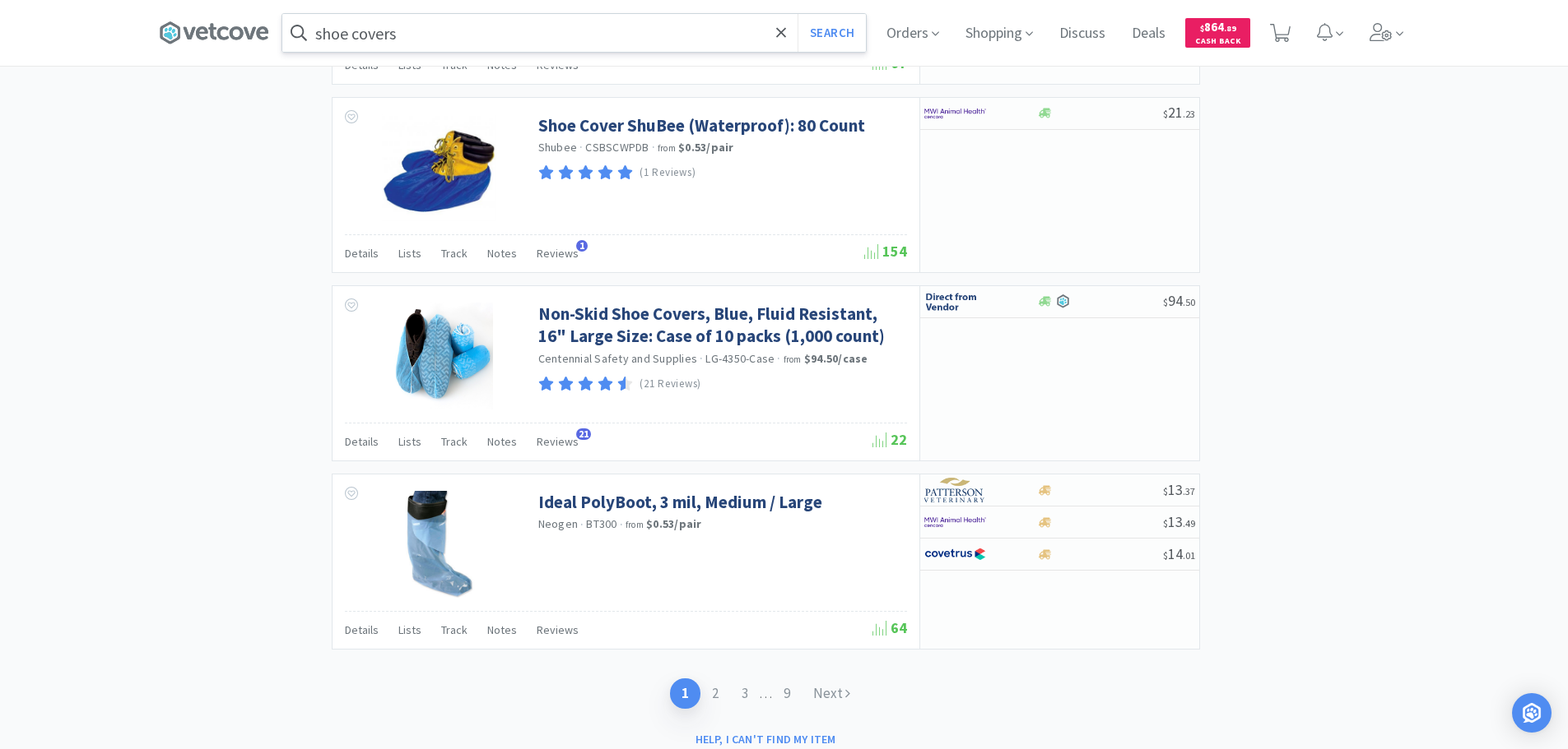
scroll to position [2348, 0]
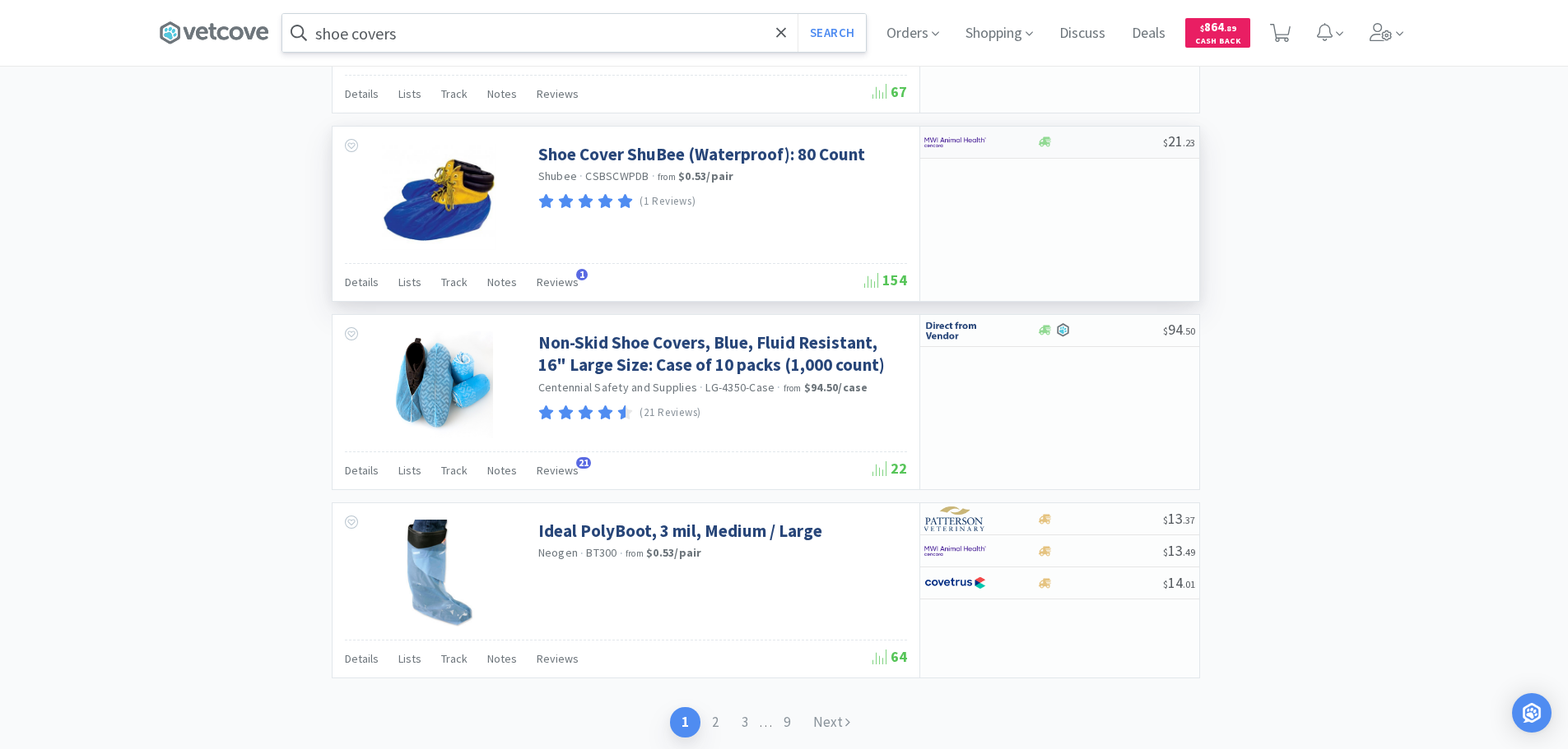
click at [1101, 143] on div at bounding box center [1100, 141] width 126 height 12
select select "1"
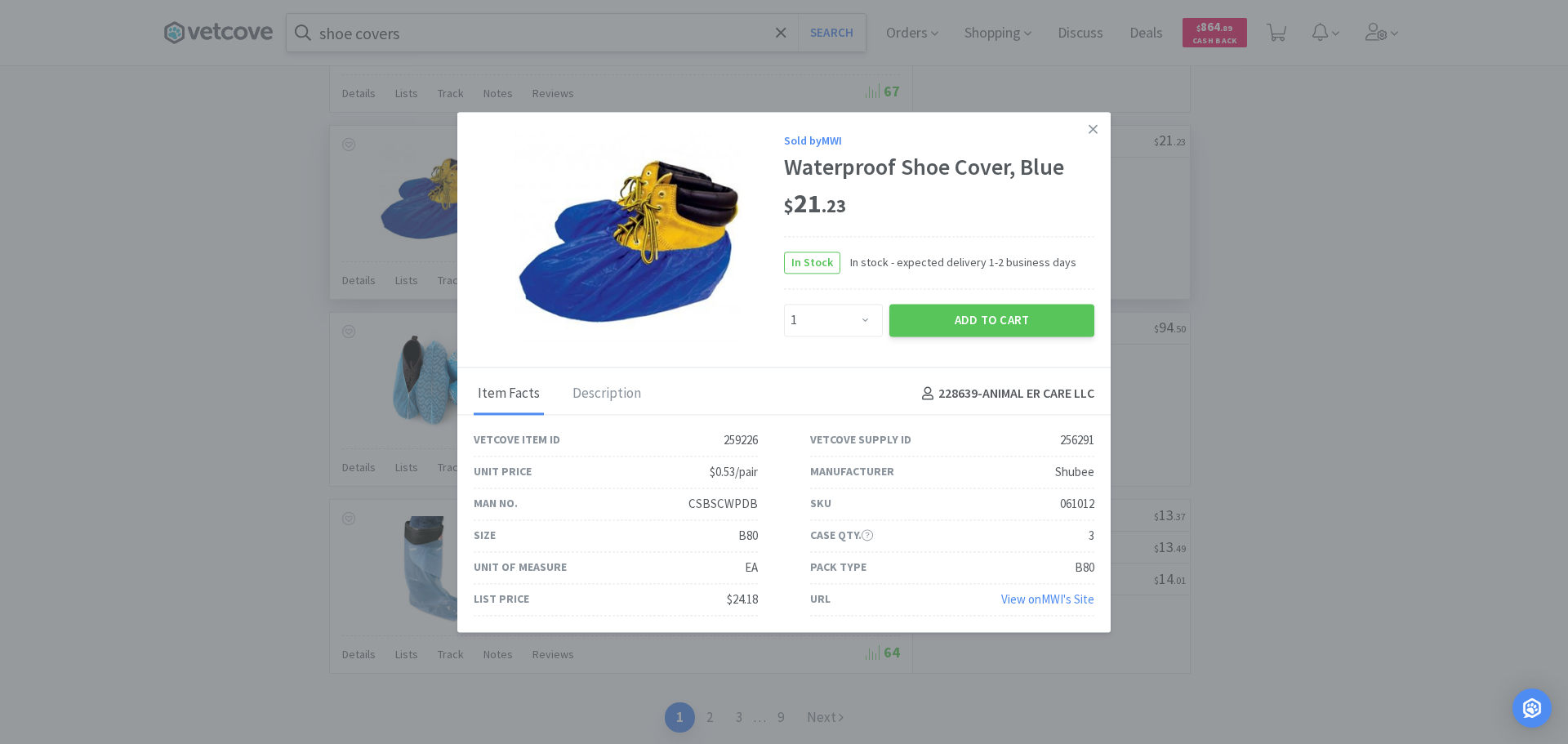
click at [1076, 603] on link "View on MWI 's Site" at bounding box center [1047, 599] width 93 height 16
click at [1092, 134] on icon at bounding box center [1093, 129] width 9 height 15
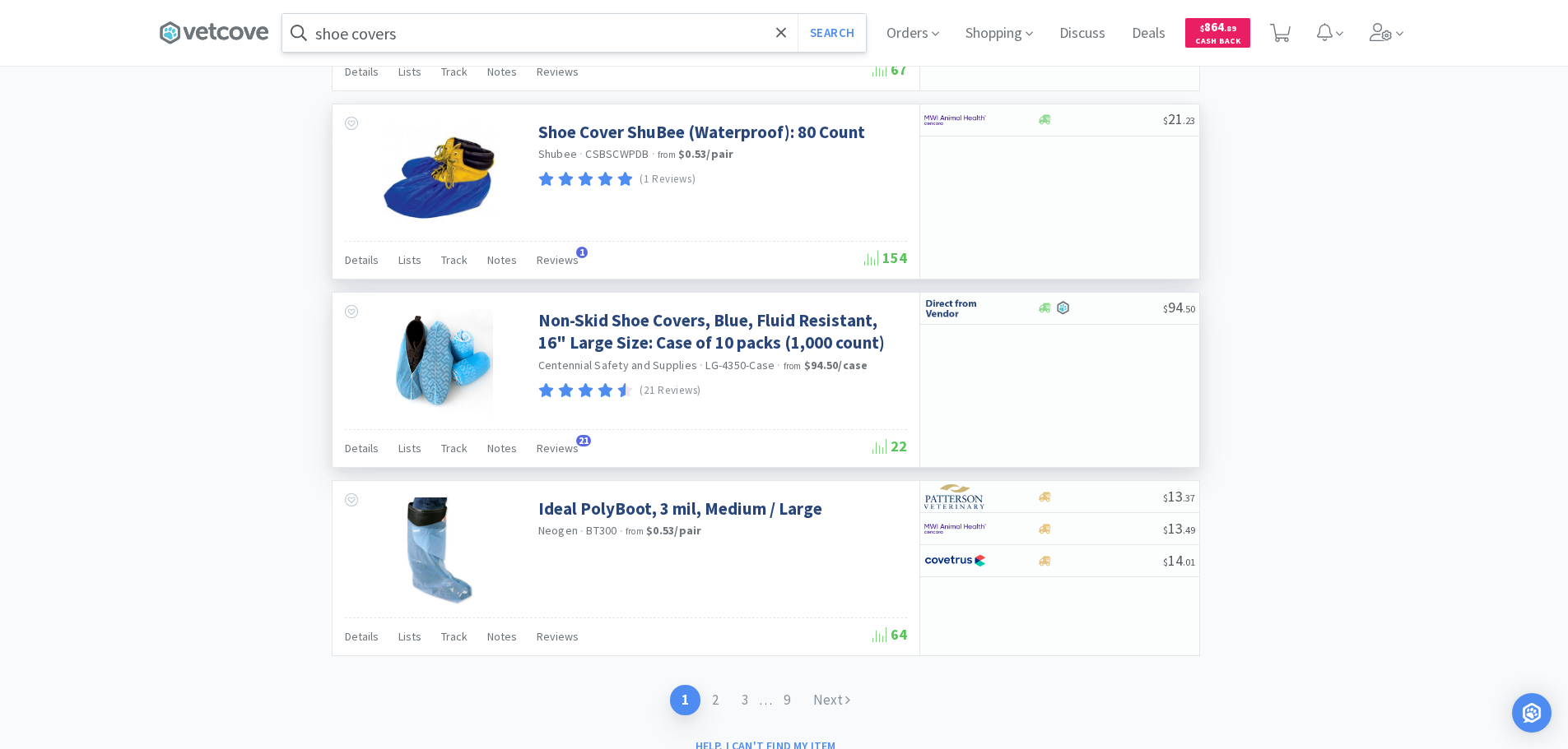
scroll to position [2343, 0]
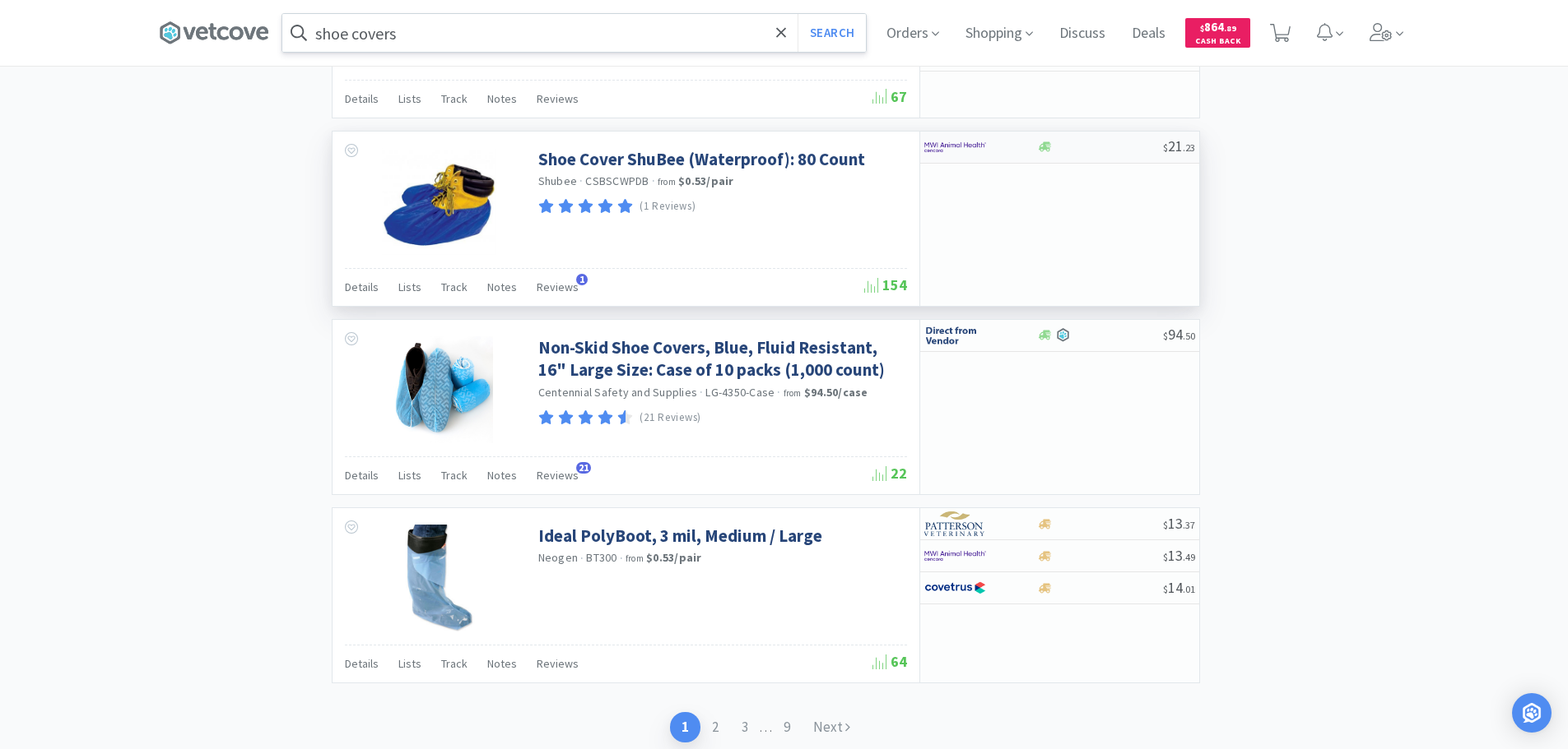
click at [1105, 149] on div at bounding box center [1100, 147] width 126 height 12
select select "1"
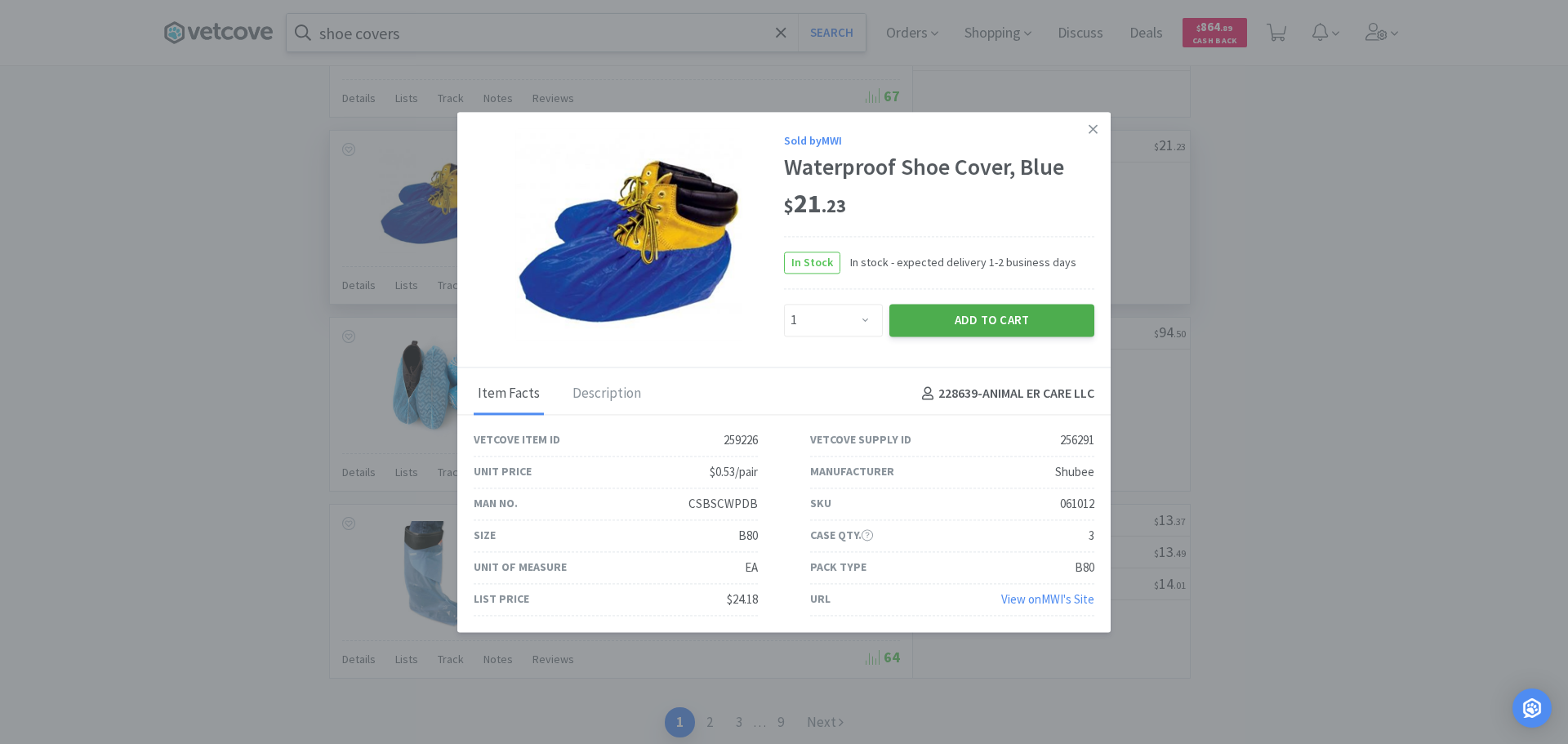
click at [1031, 311] on button "Add to Cart" at bounding box center [991, 320] width 205 height 33
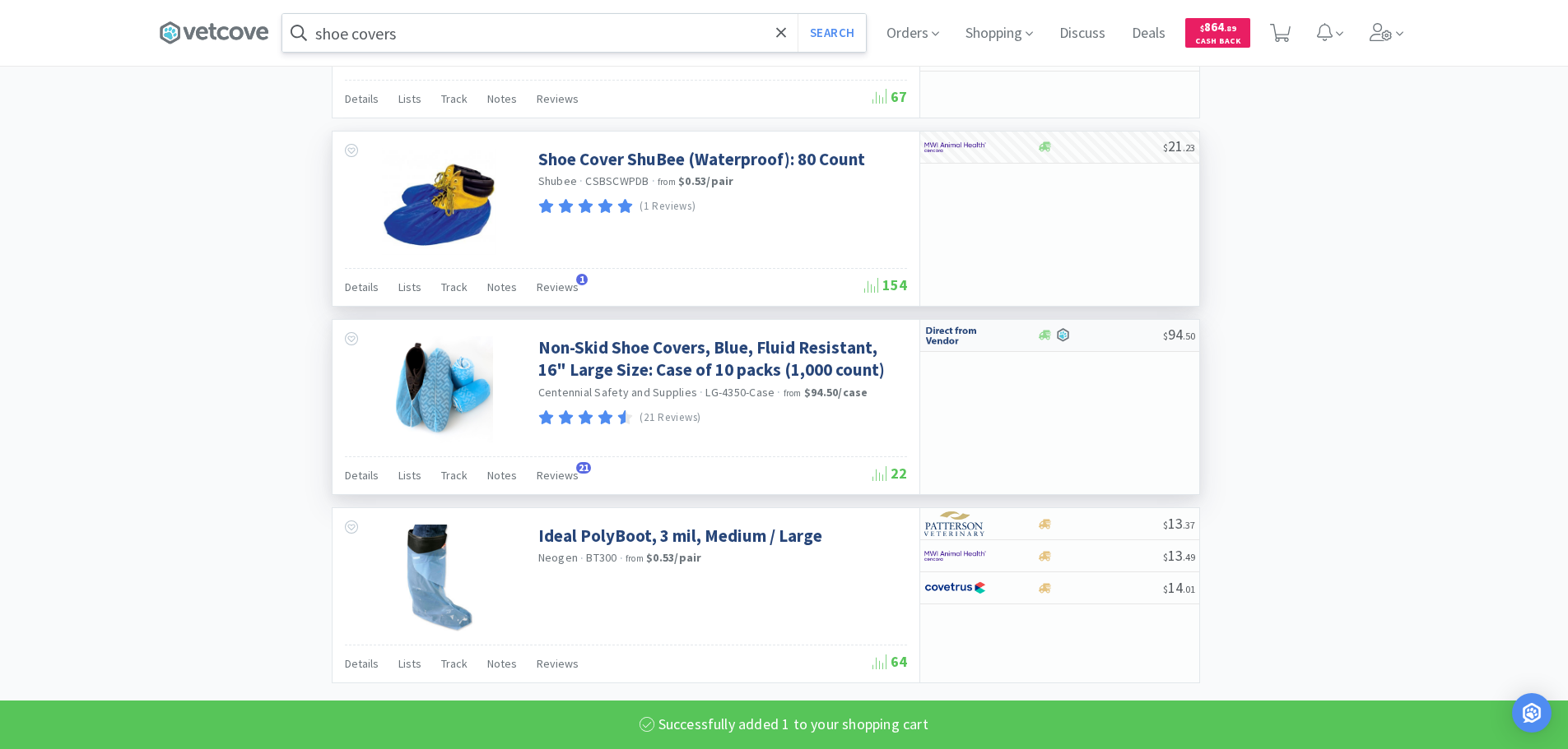
scroll to position [2430, 0]
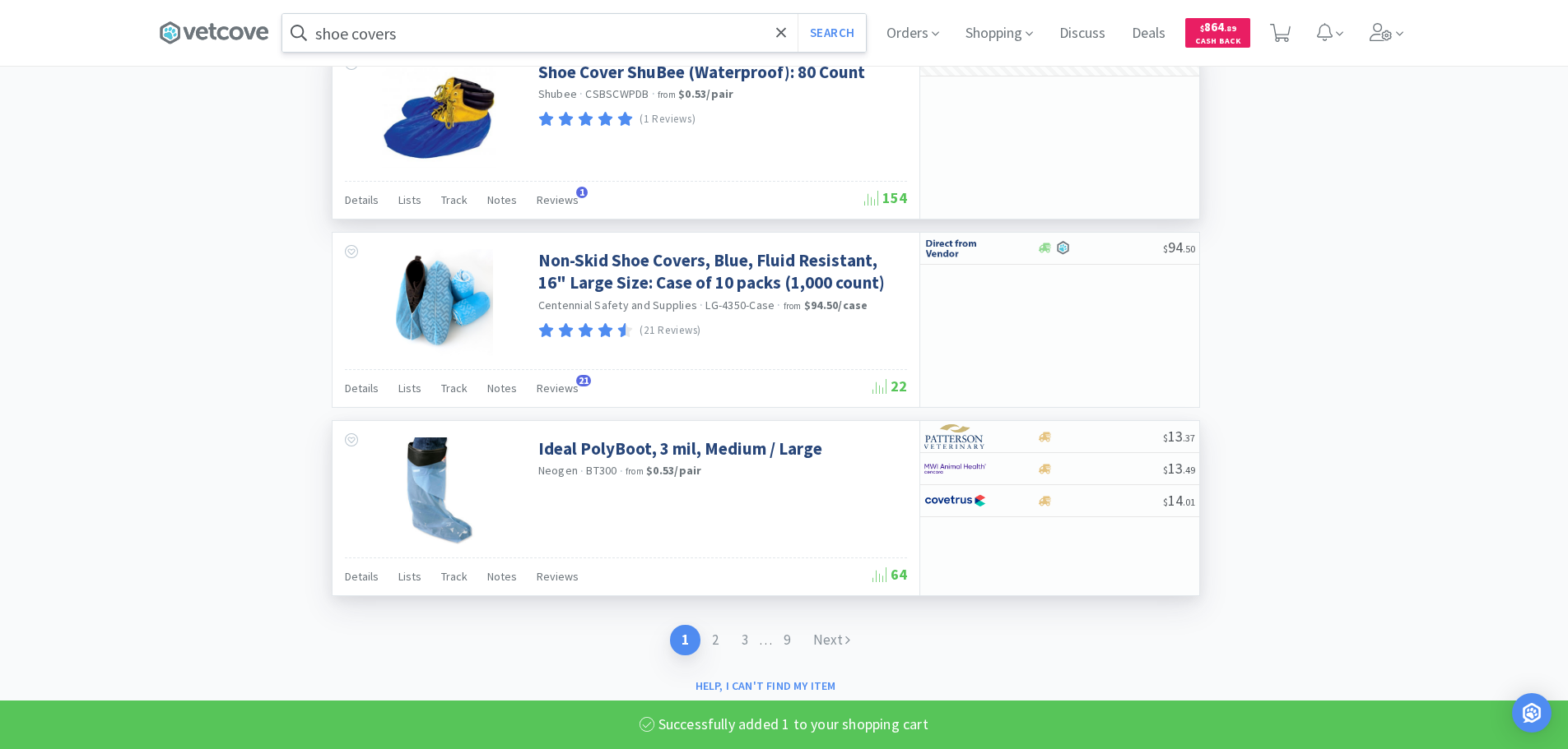
select select "1"
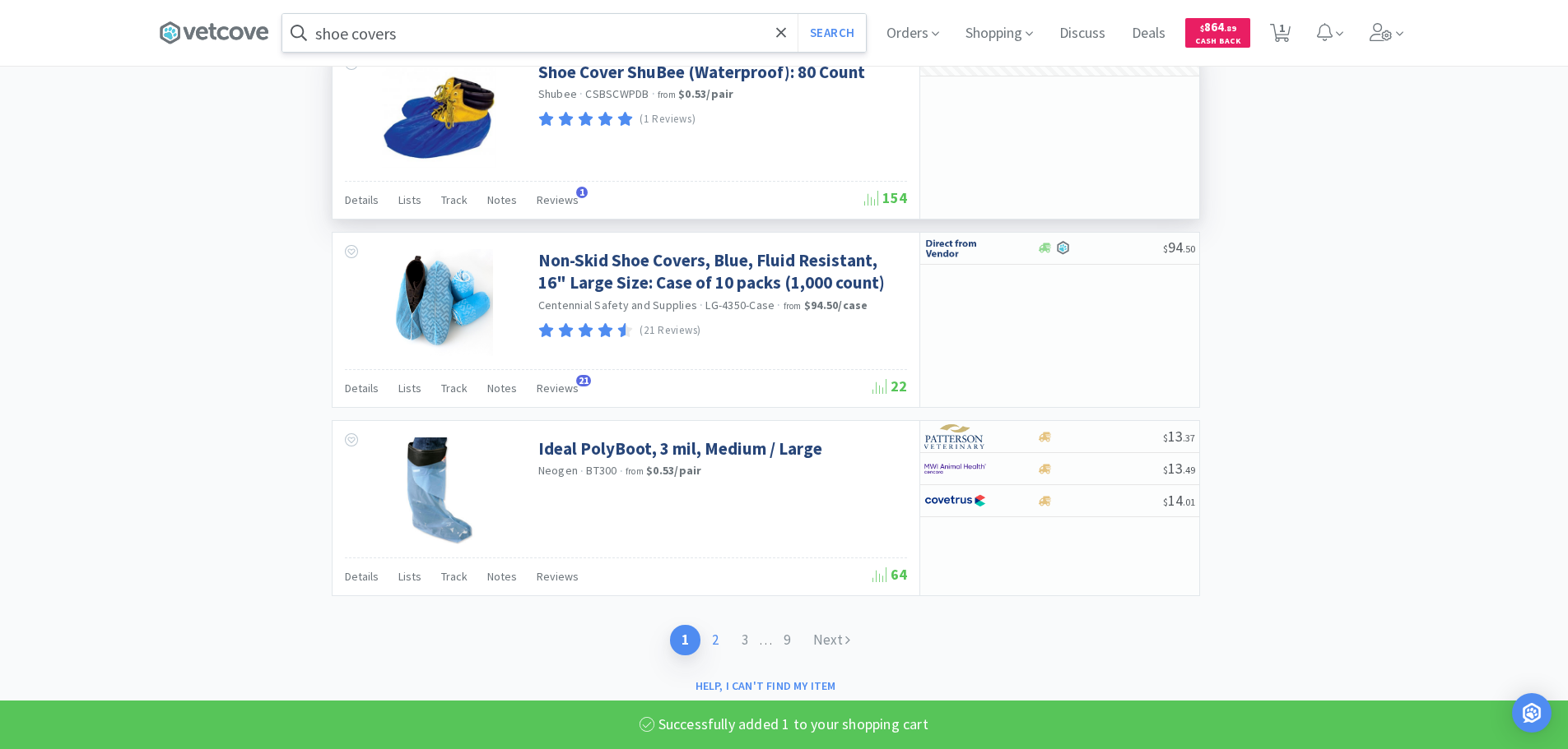
click at [710, 640] on link "2" at bounding box center [715, 640] width 29 height 30
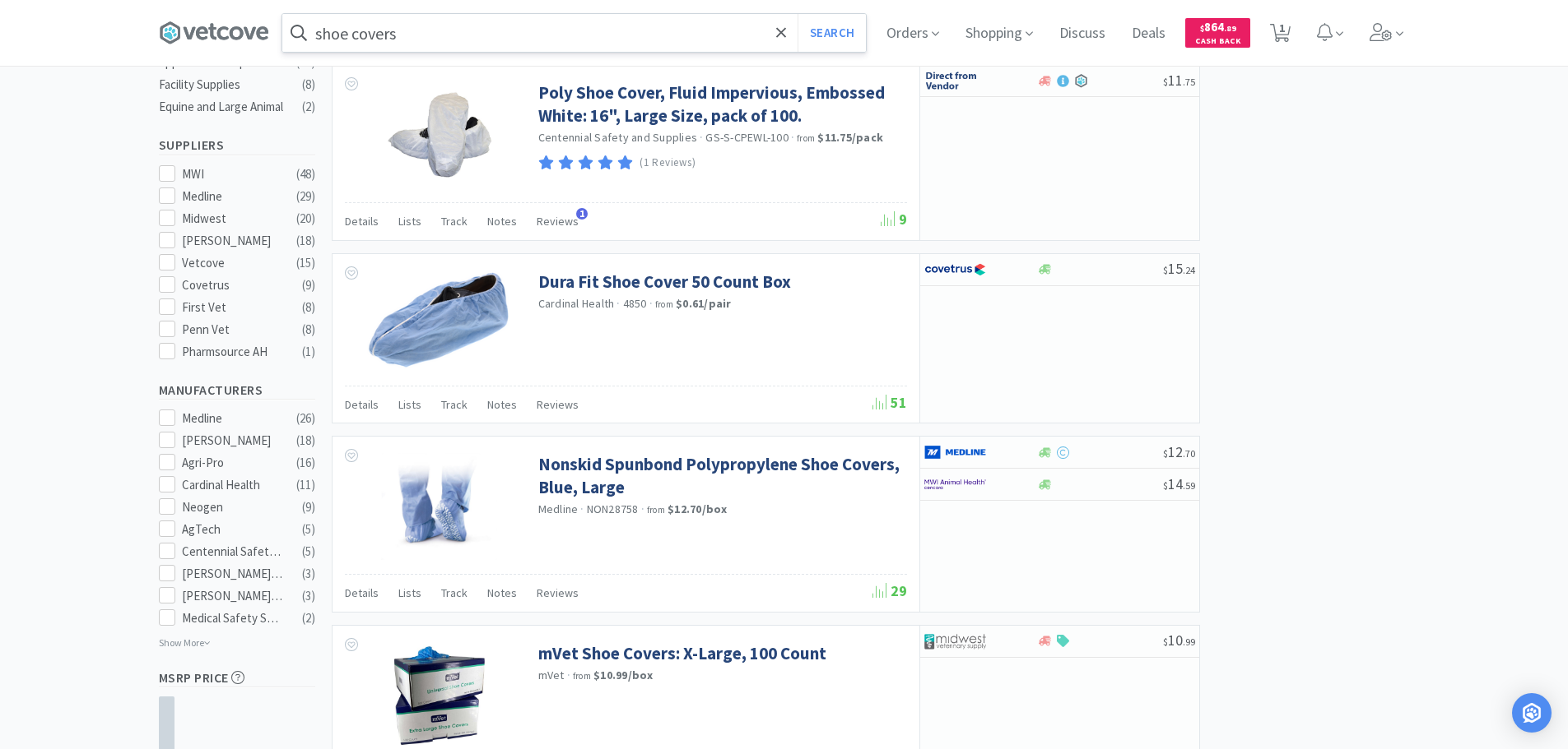
scroll to position [493, 0]
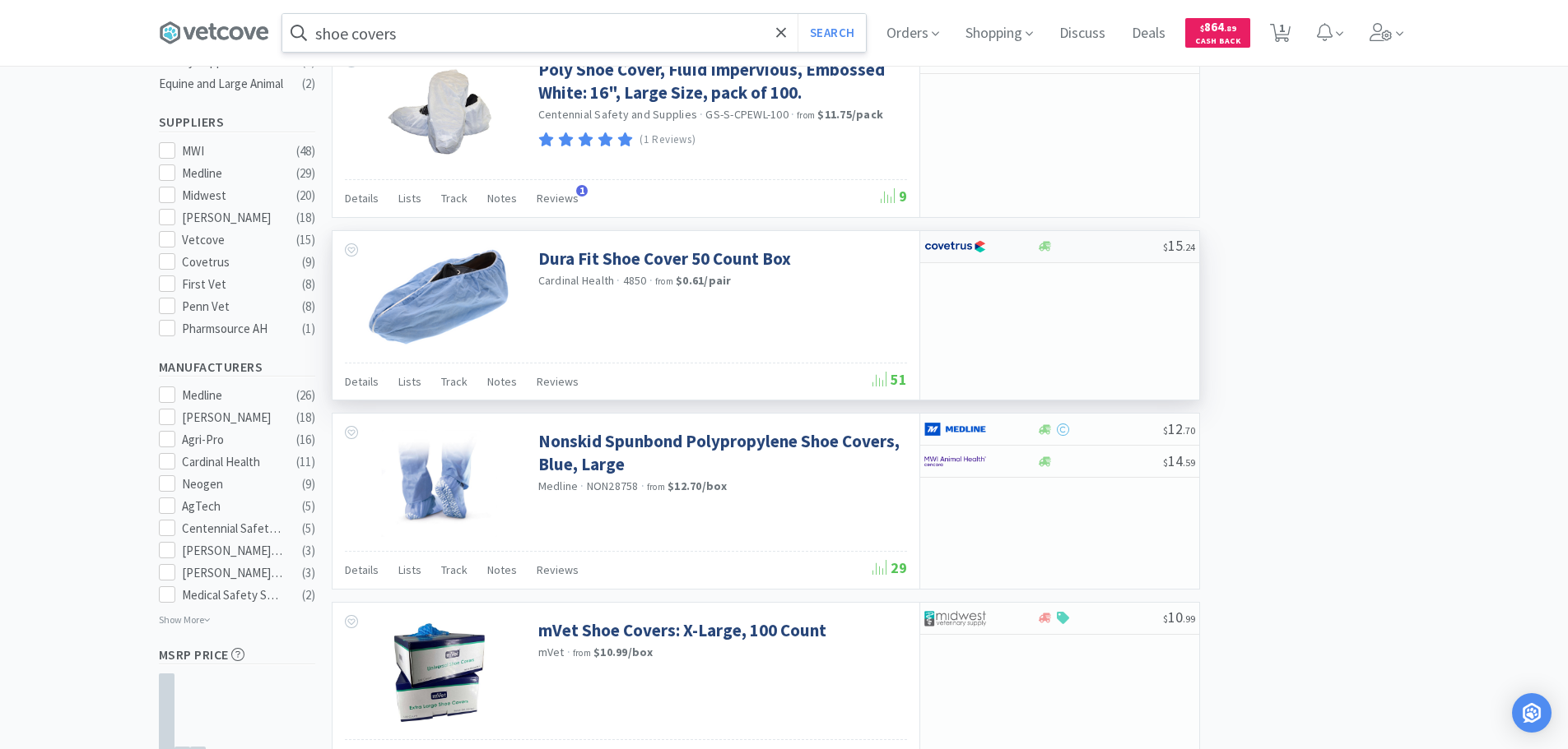
click at [1106, 249] on div at bounding box center [1100, 247] width 126 height 12
select select "1"
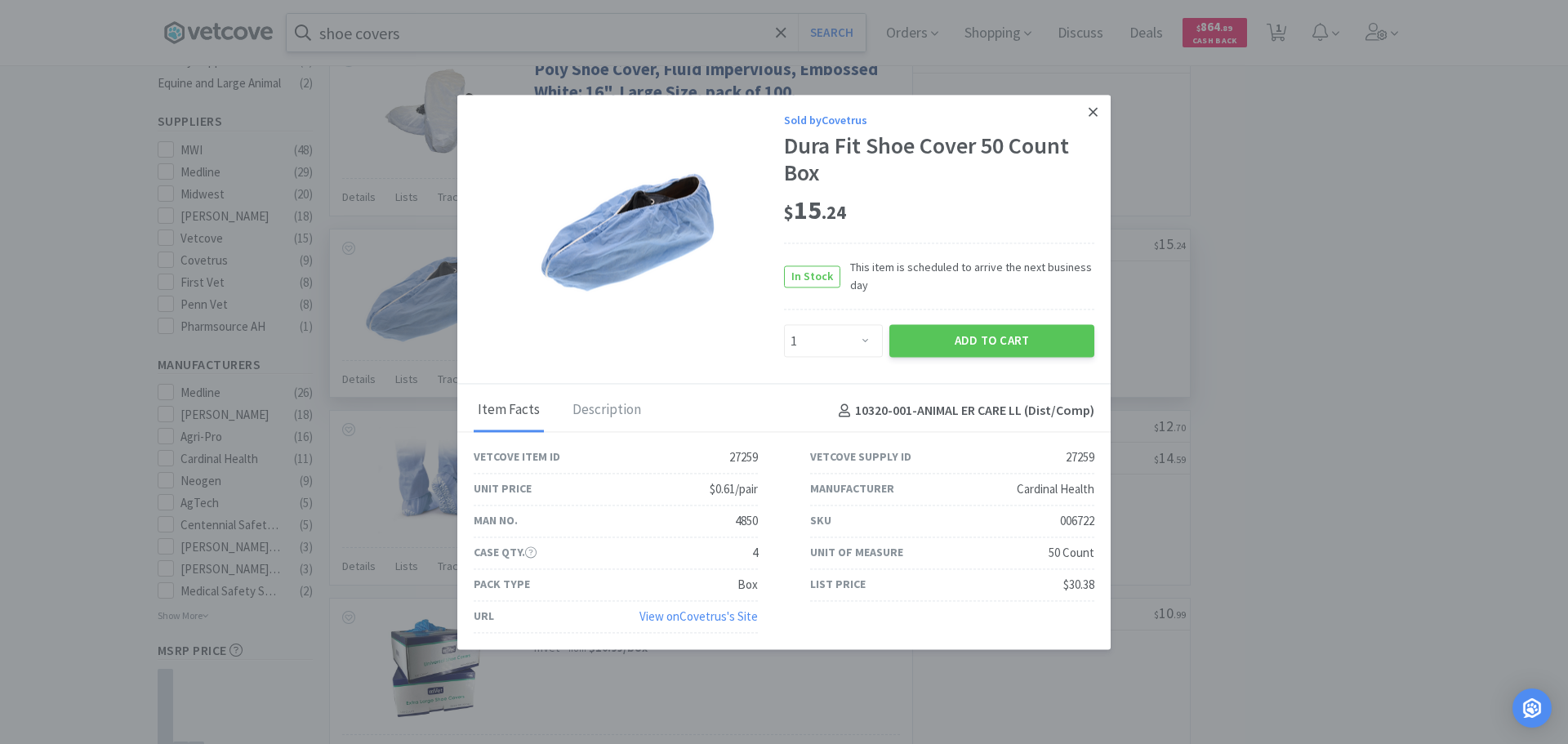
click at [1095, 117] on icon at bounding box center [1093, 112] width 9 height 15
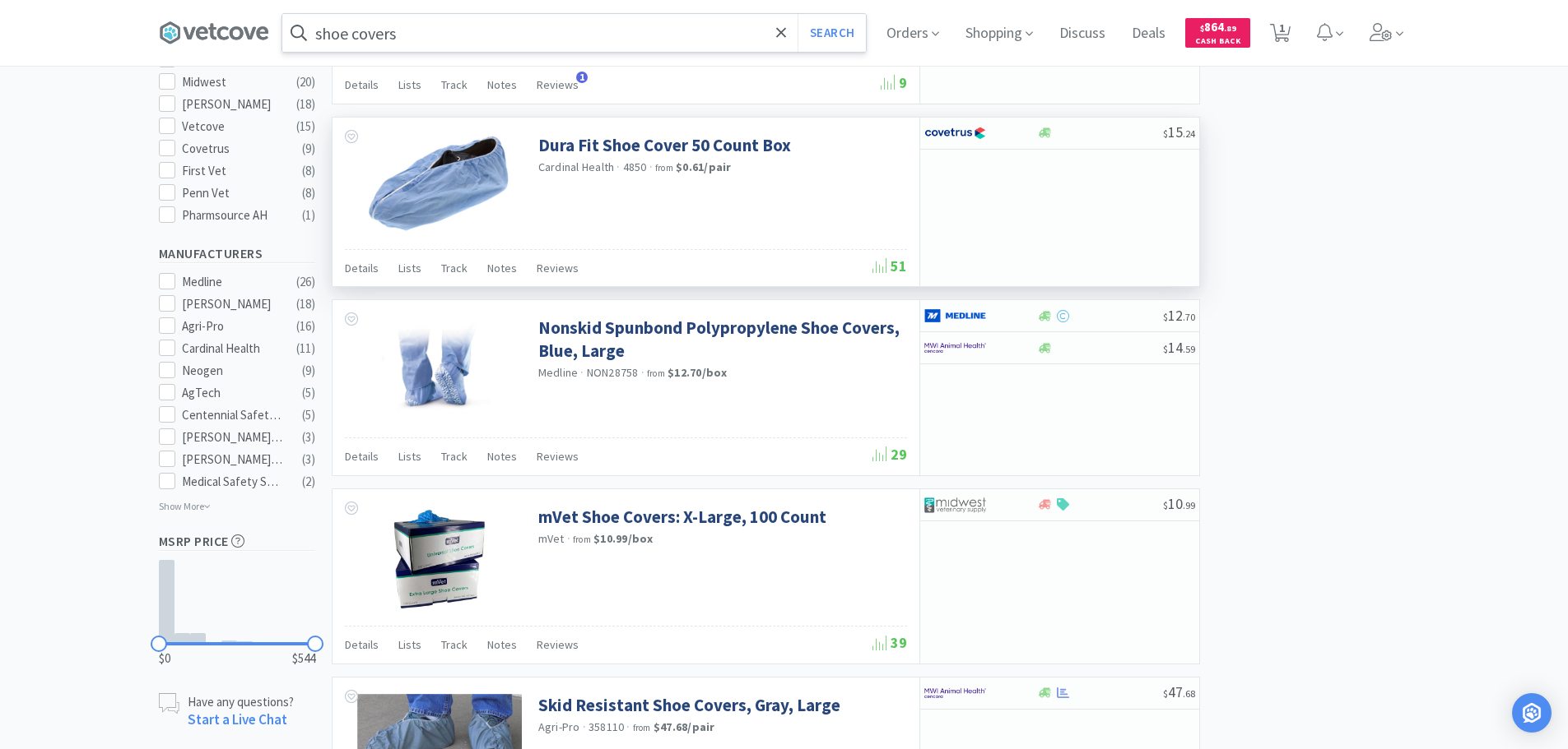
scroll to position [576, 0]
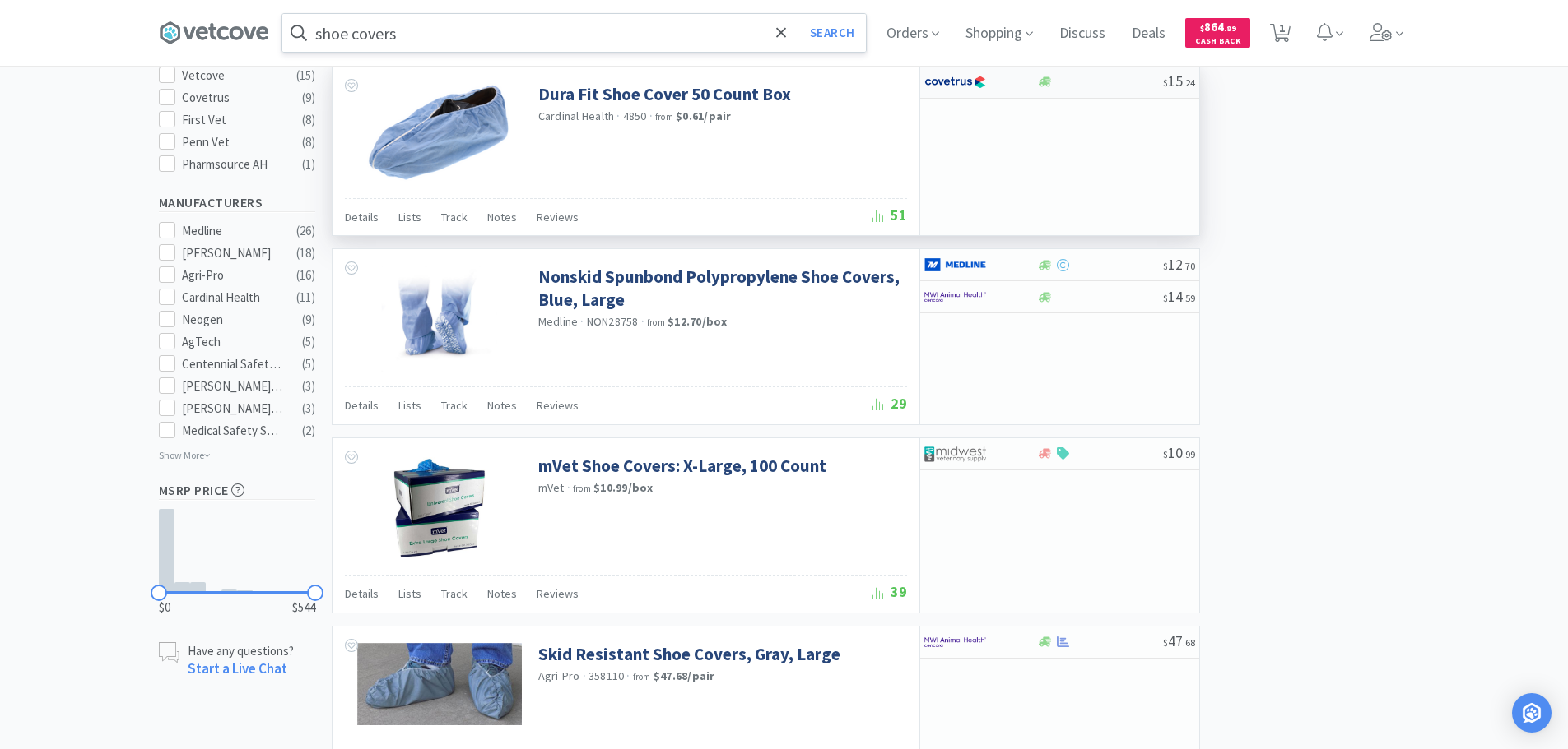
click at [1092, 86] on div at bounding box center [1100, 82] width 126 height 12
select select "1"
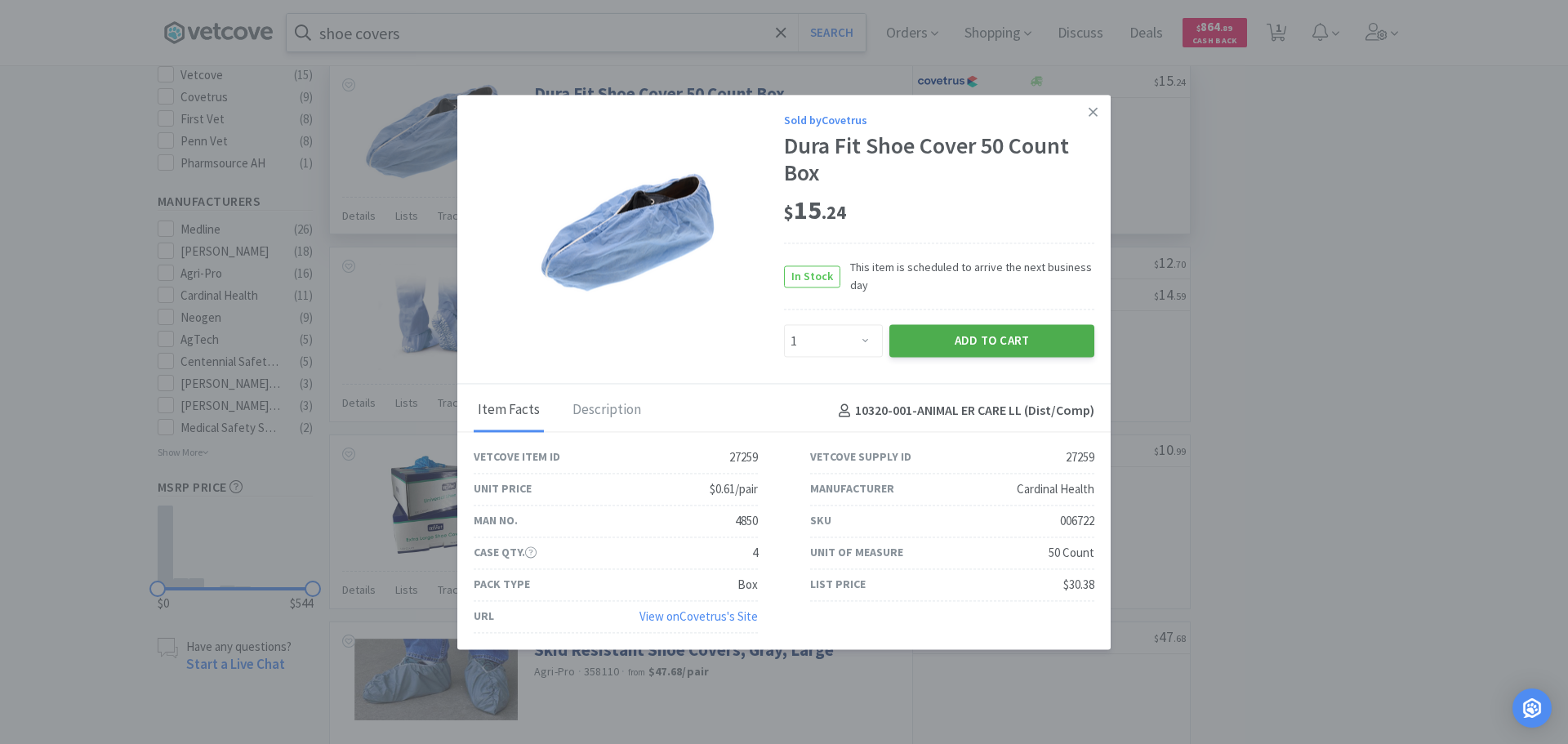
click at [1050, 341] on button "Add to Cart" at bounding box center [991, 341] width 205 height 33
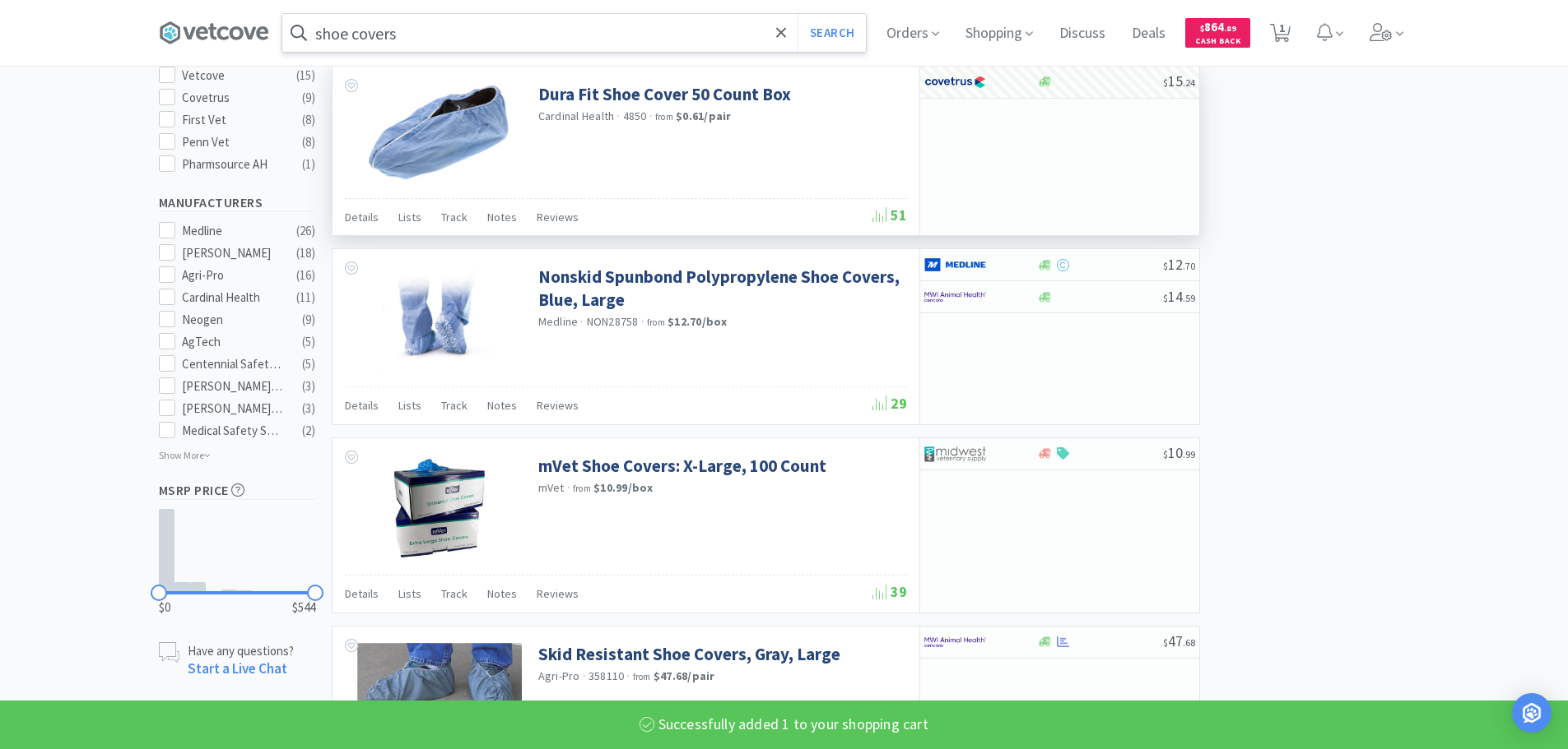
select select "1"
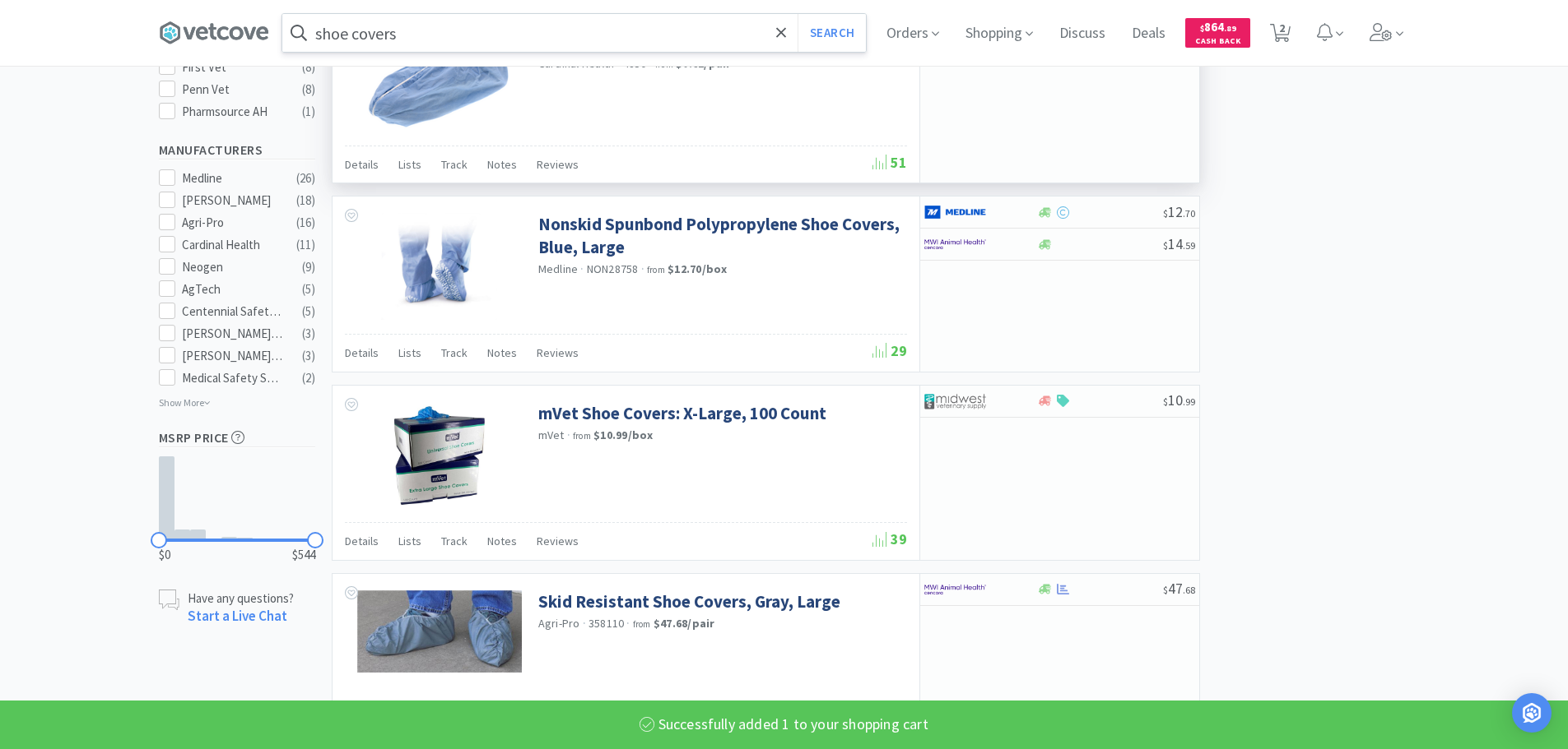
scroll to position [740, 0]
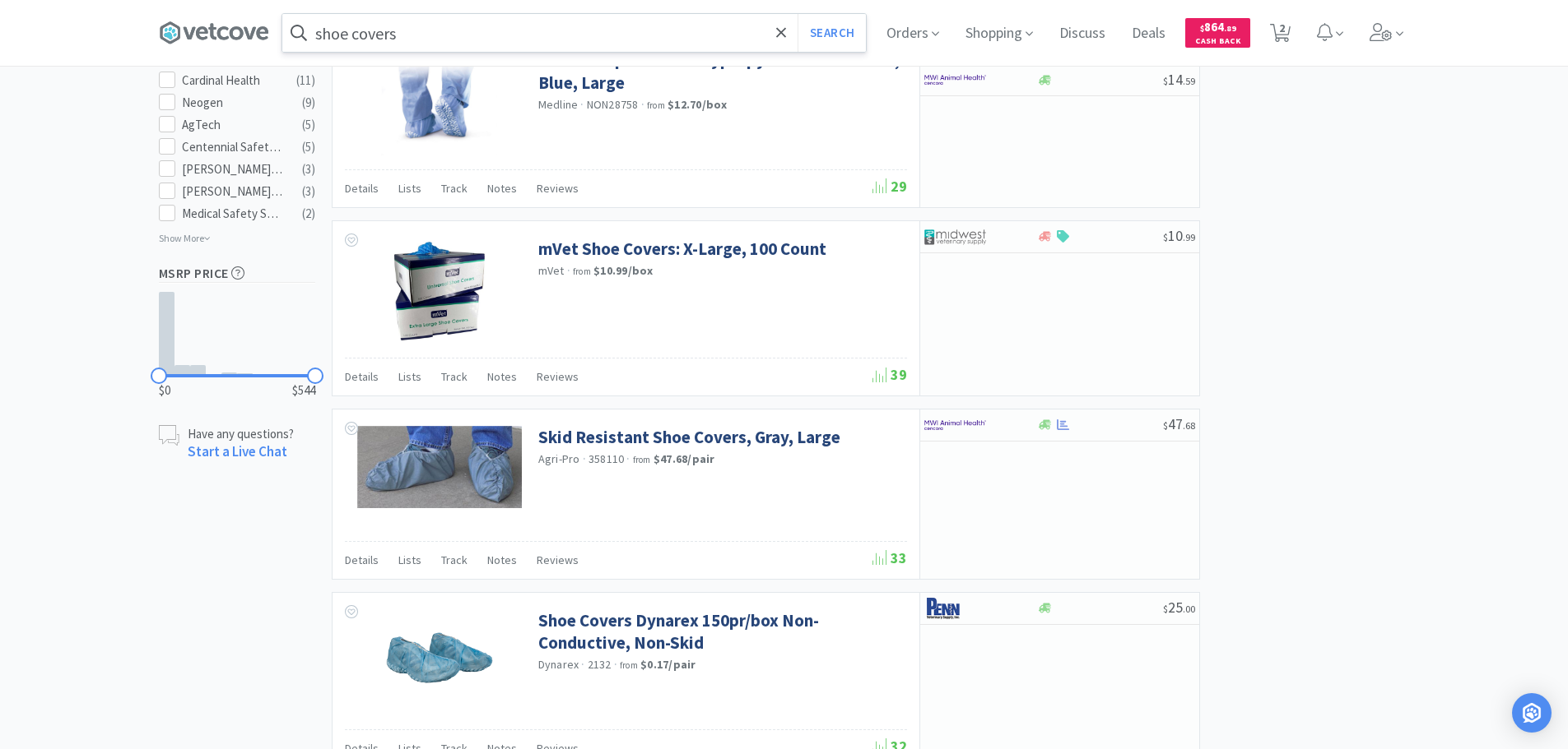
scroll to position [905, 0]
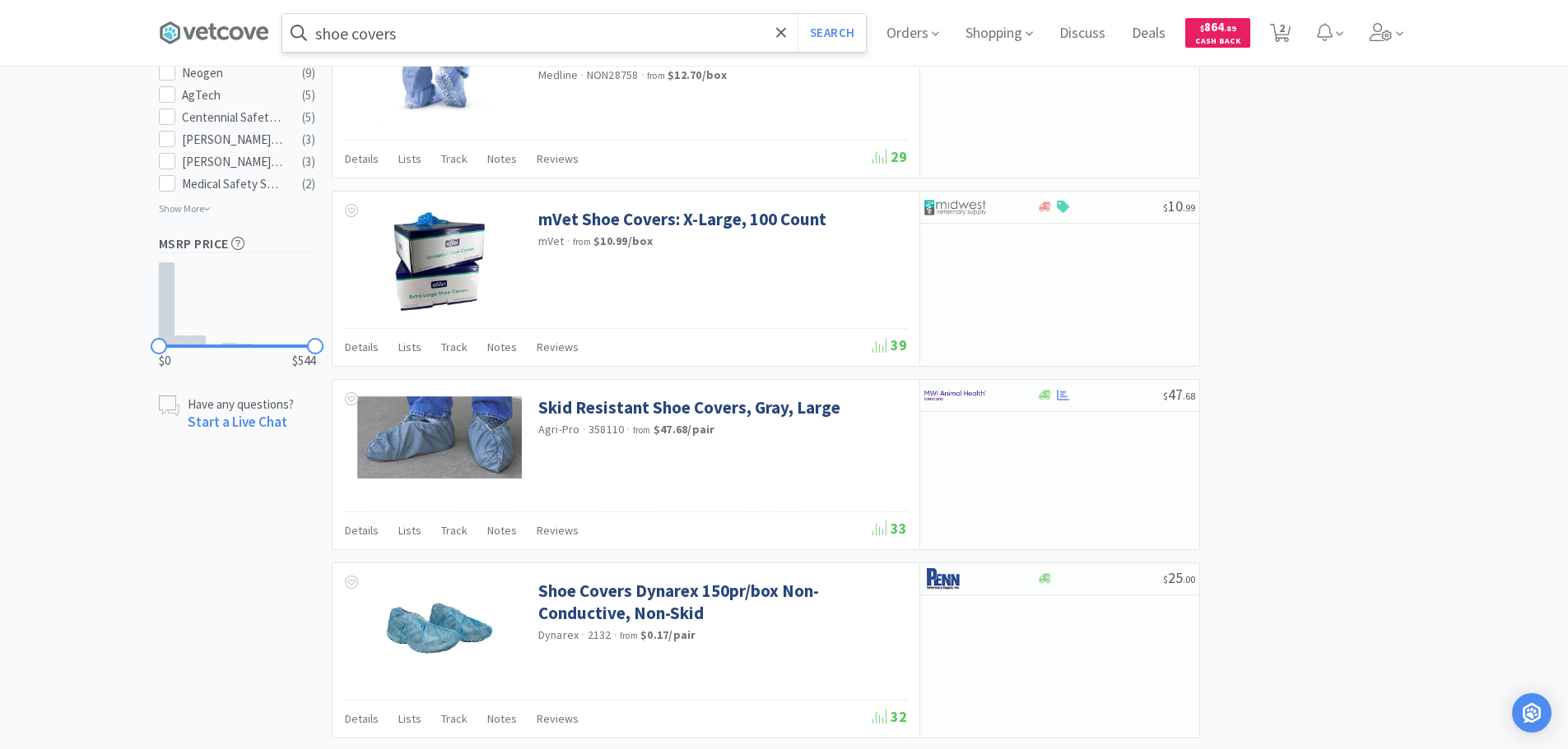
click at [1329, 184] on div "× Filter Results Synced Suppliers Only Manufacturers Only Compounds Only Previo…" at bounding box center [785, 675] width 1251 height 2961
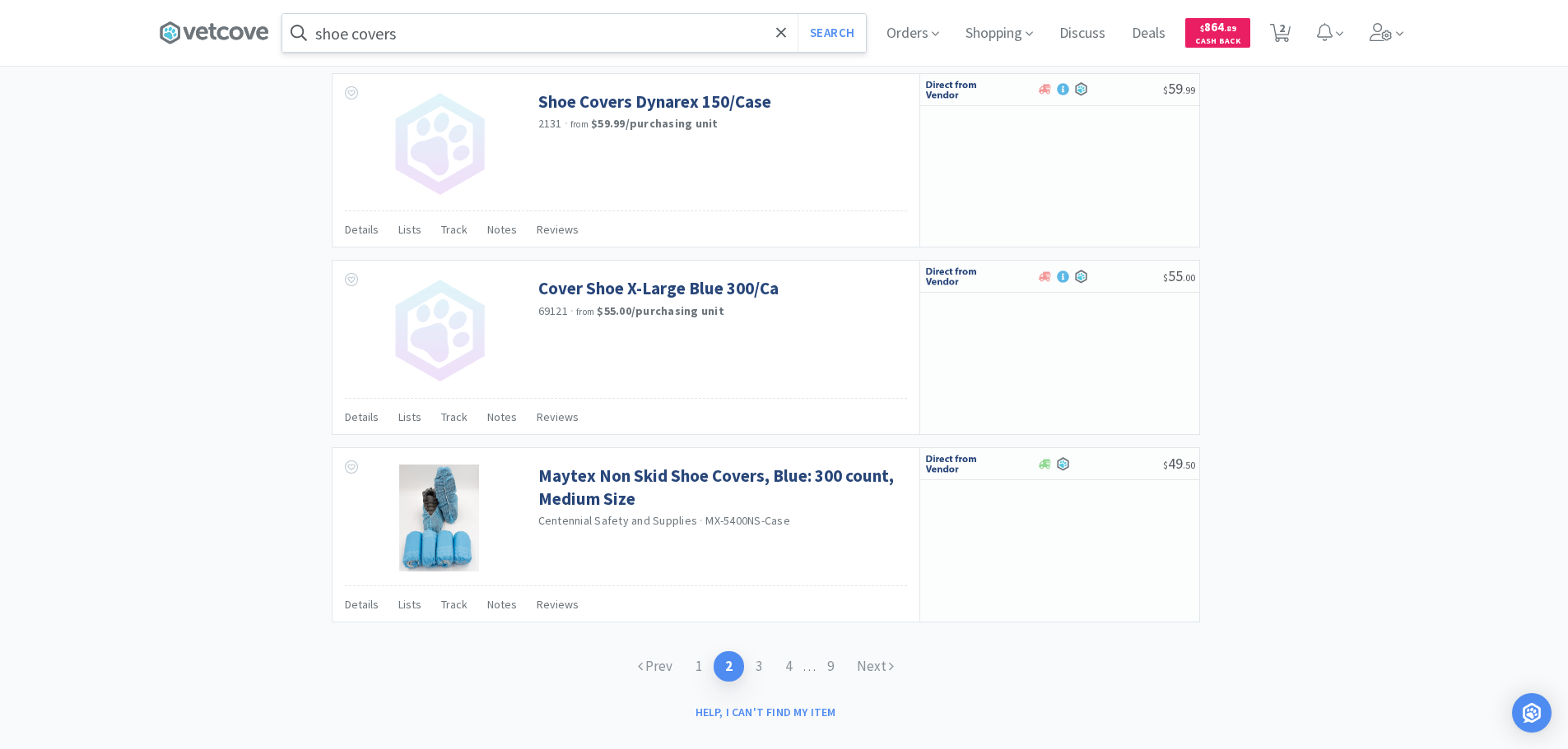
scroll to position [2360, 0]
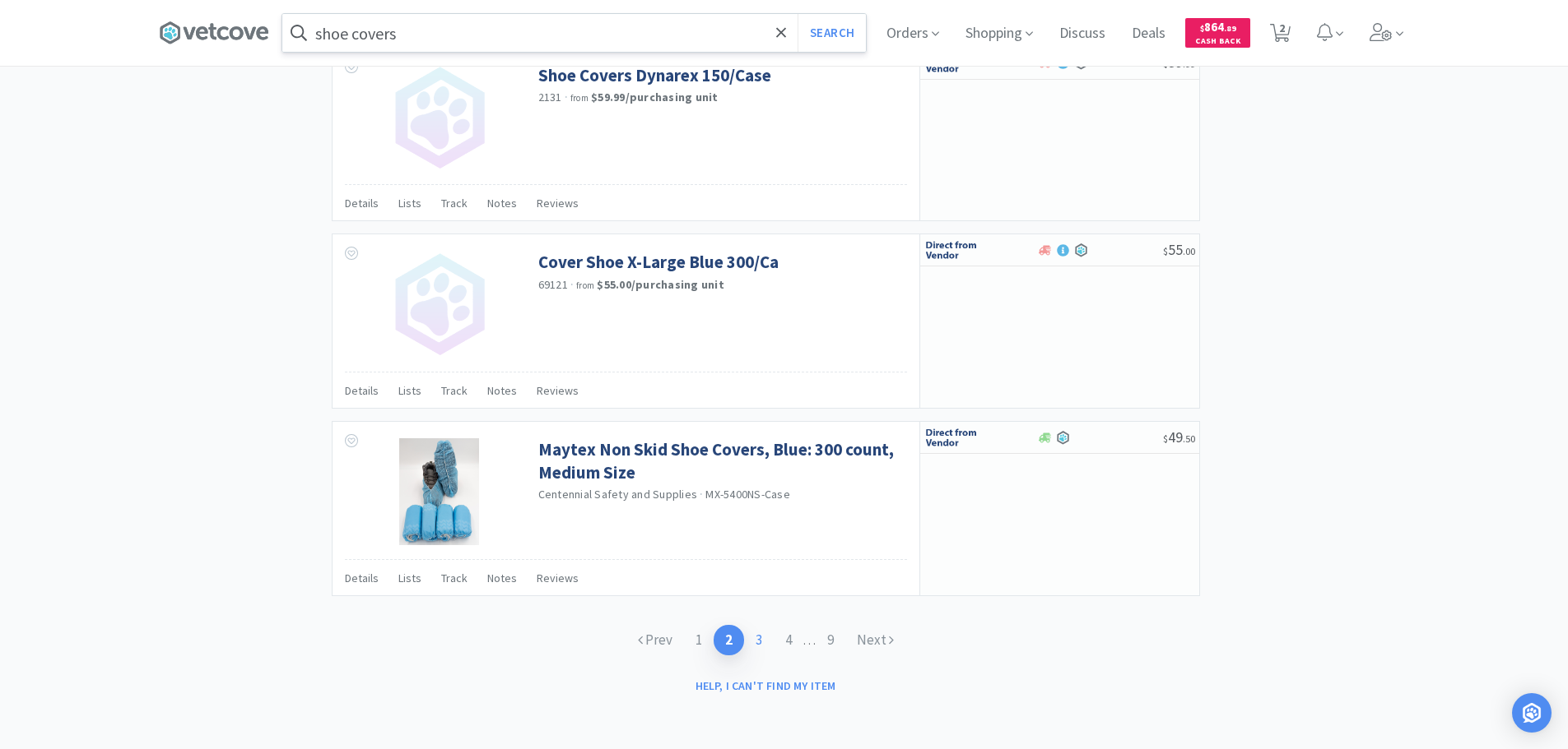
click at [747, 641] on link "3" at bounding box center [758, 640] width 29 height 30
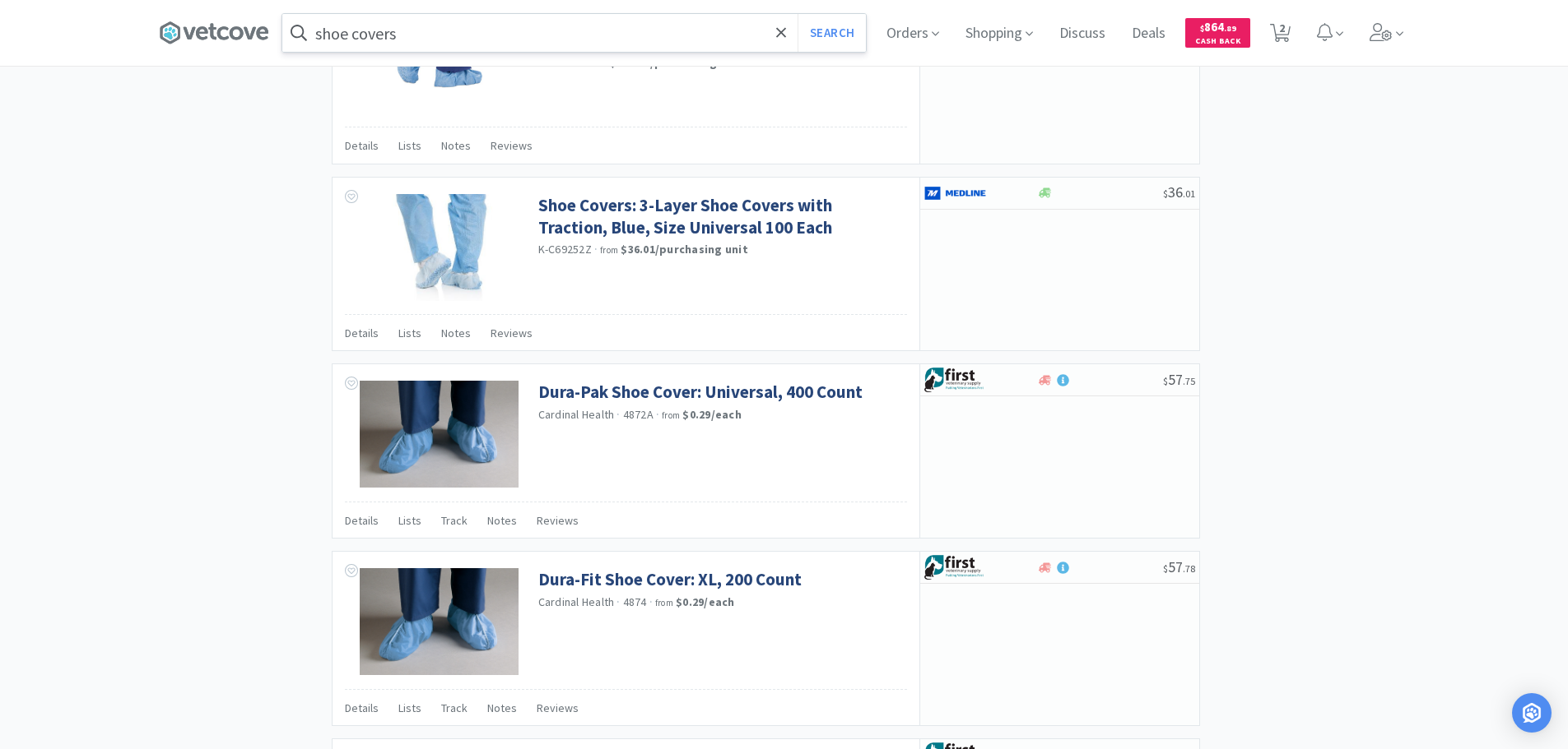
scroll to position [2138, 0]
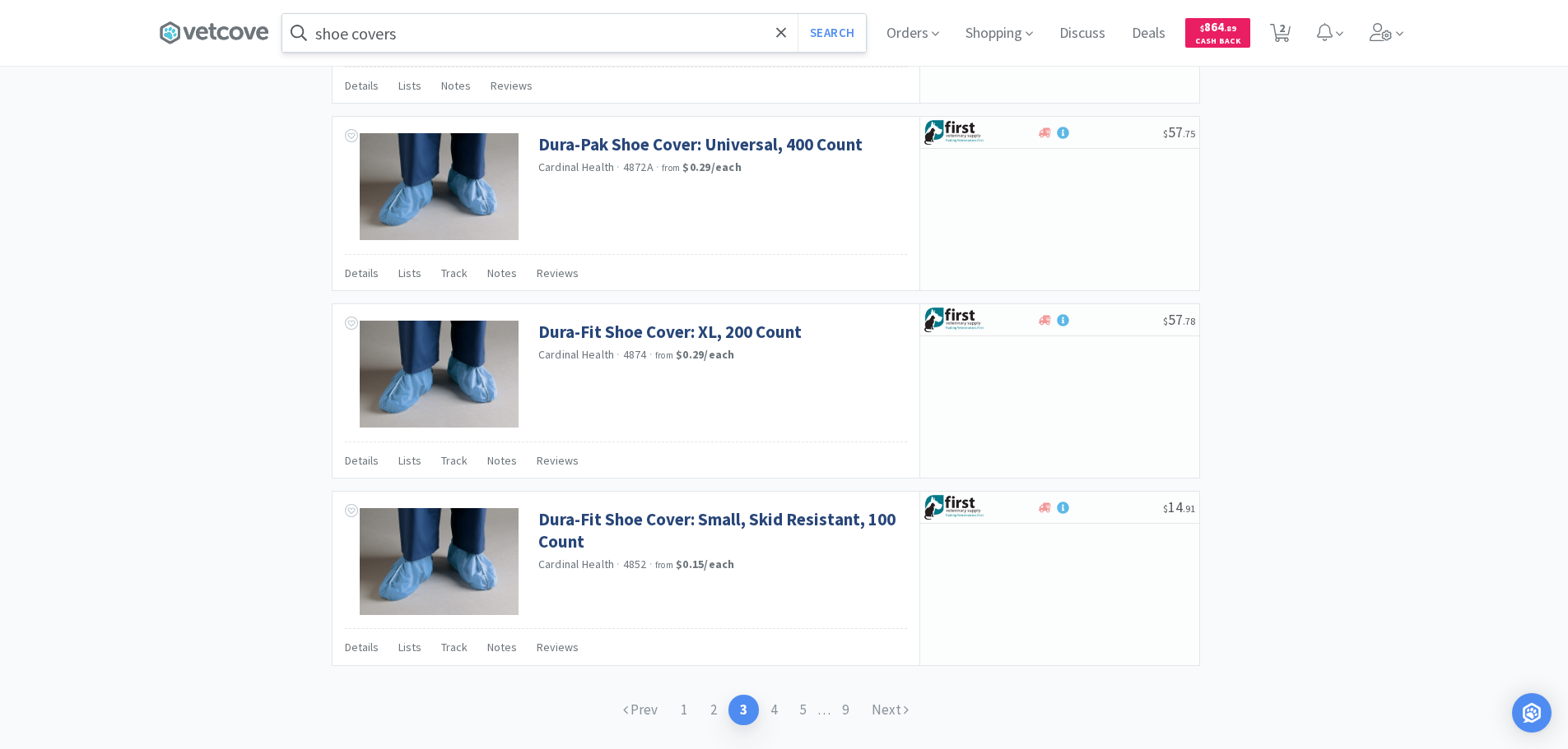
scroll to position [2455, 0]
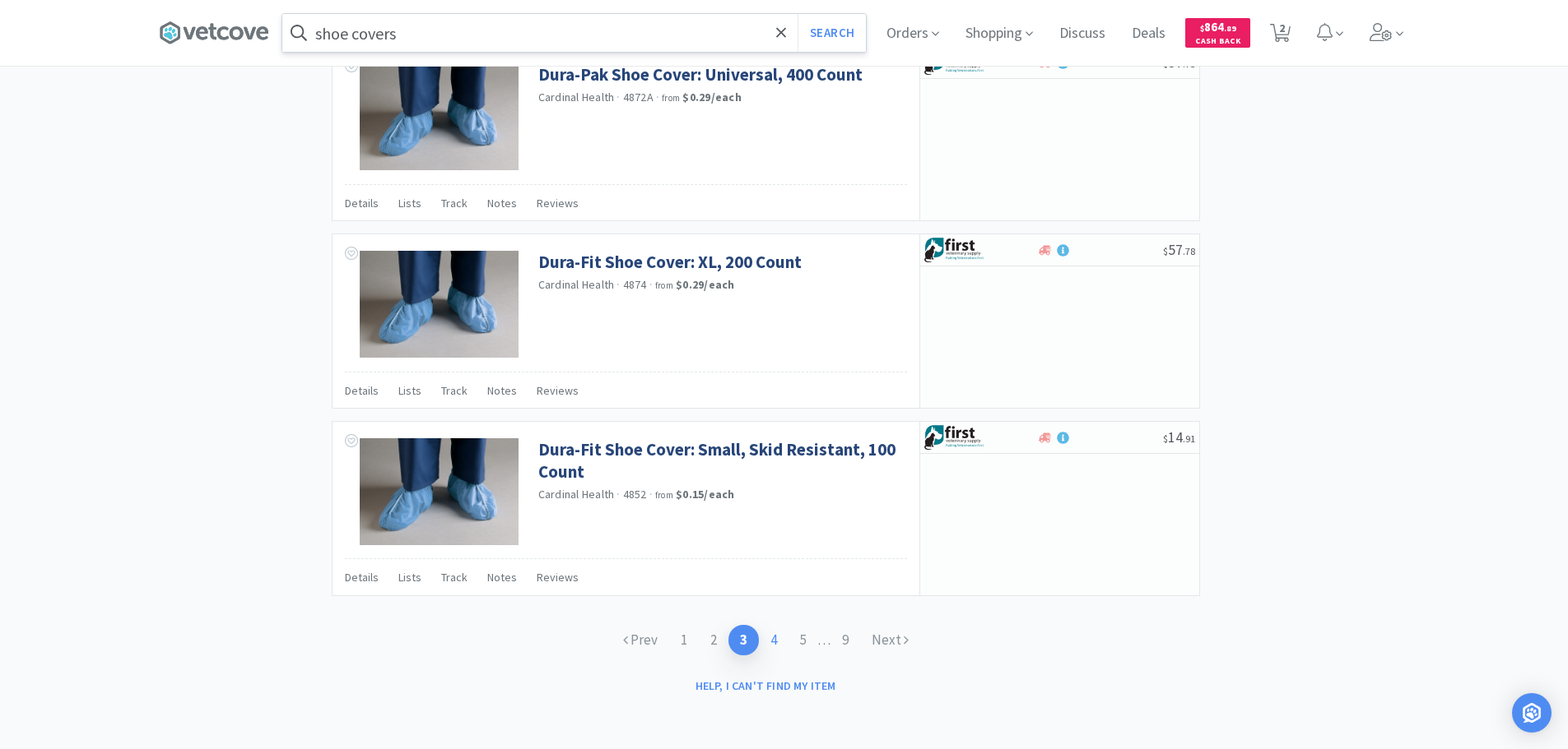
click at [775, 633] on link "4" at bounding box center [773, 640] width 29 height 30
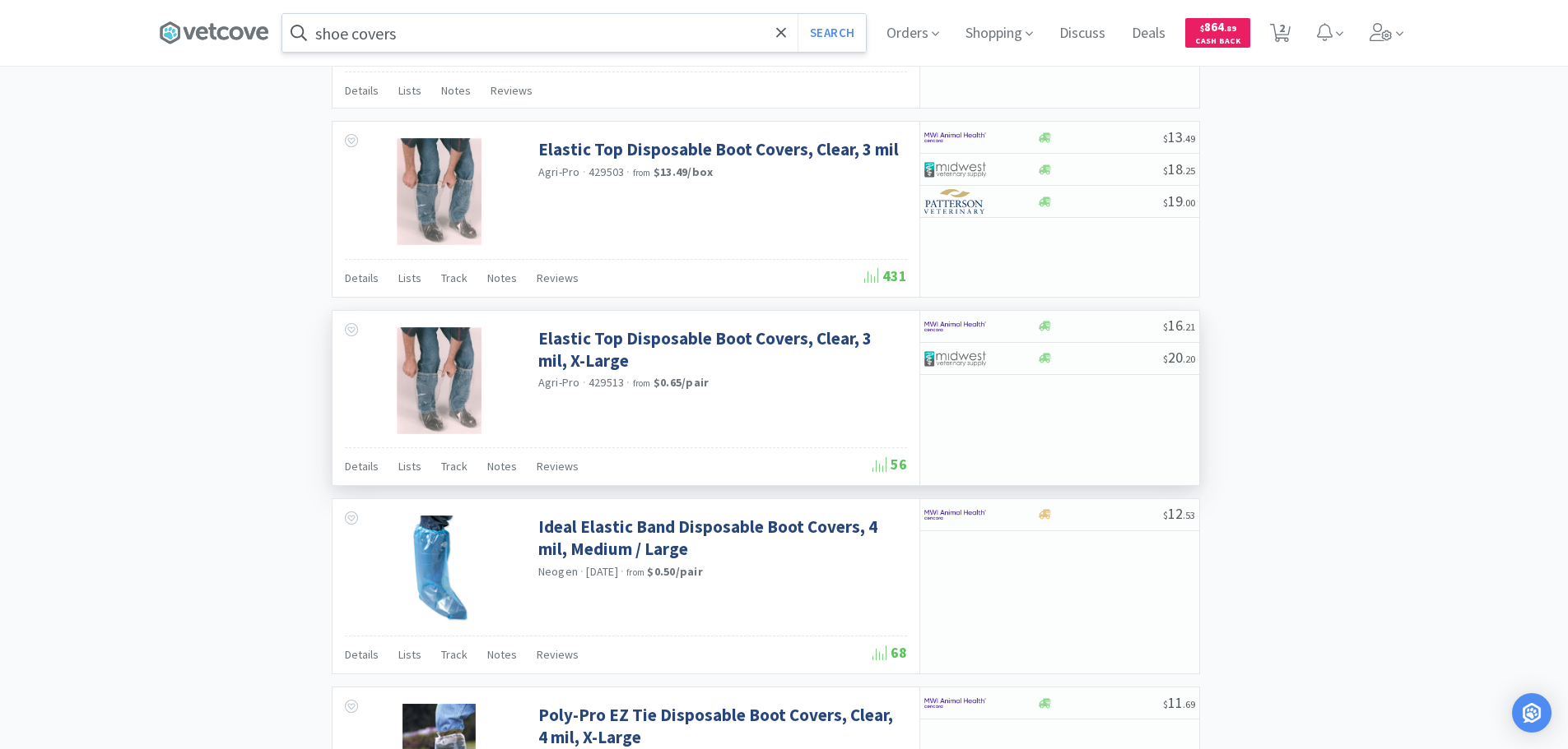
scroll to position [1727, 0]
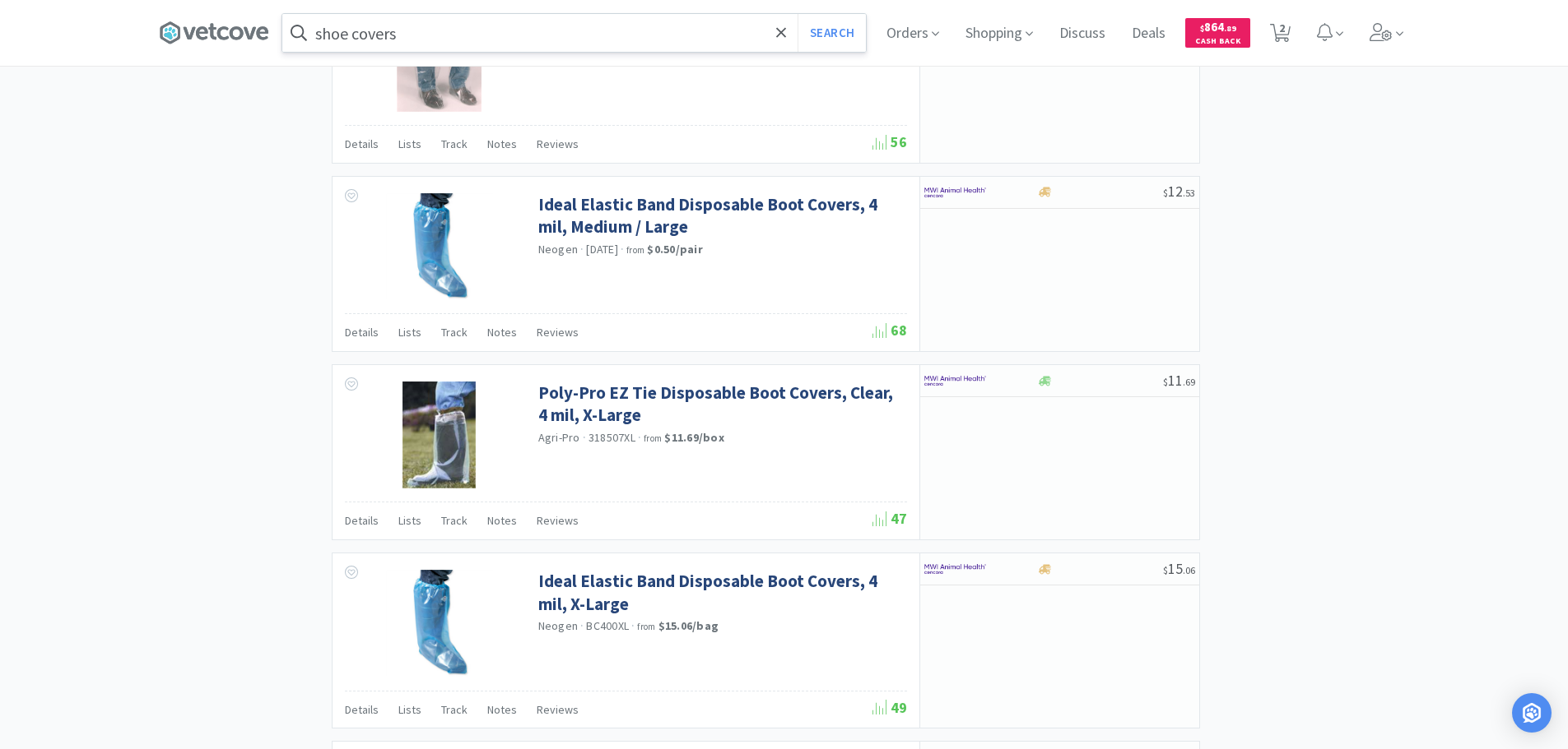
scroll to position [1974, 0]
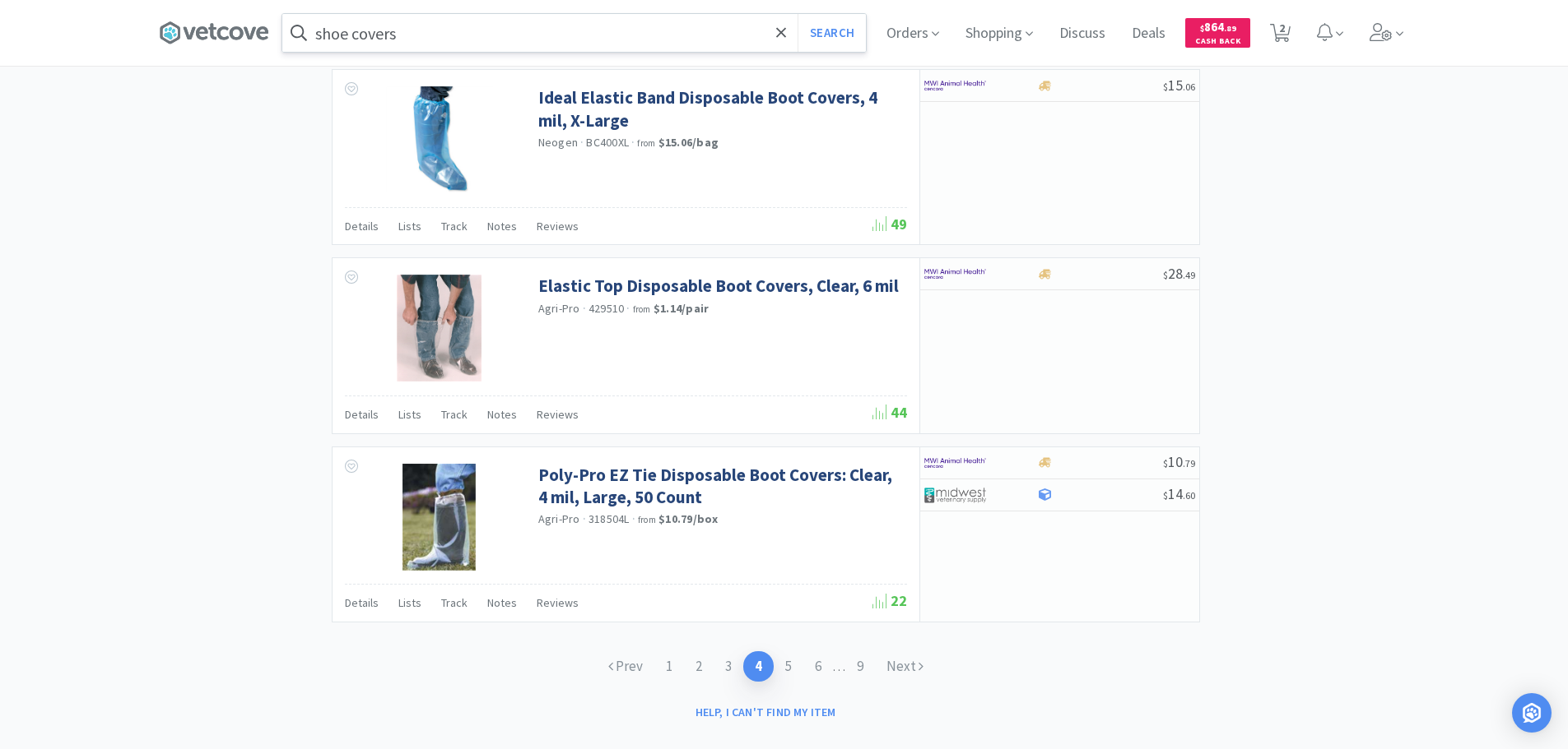
scroll to position [2463, 0]
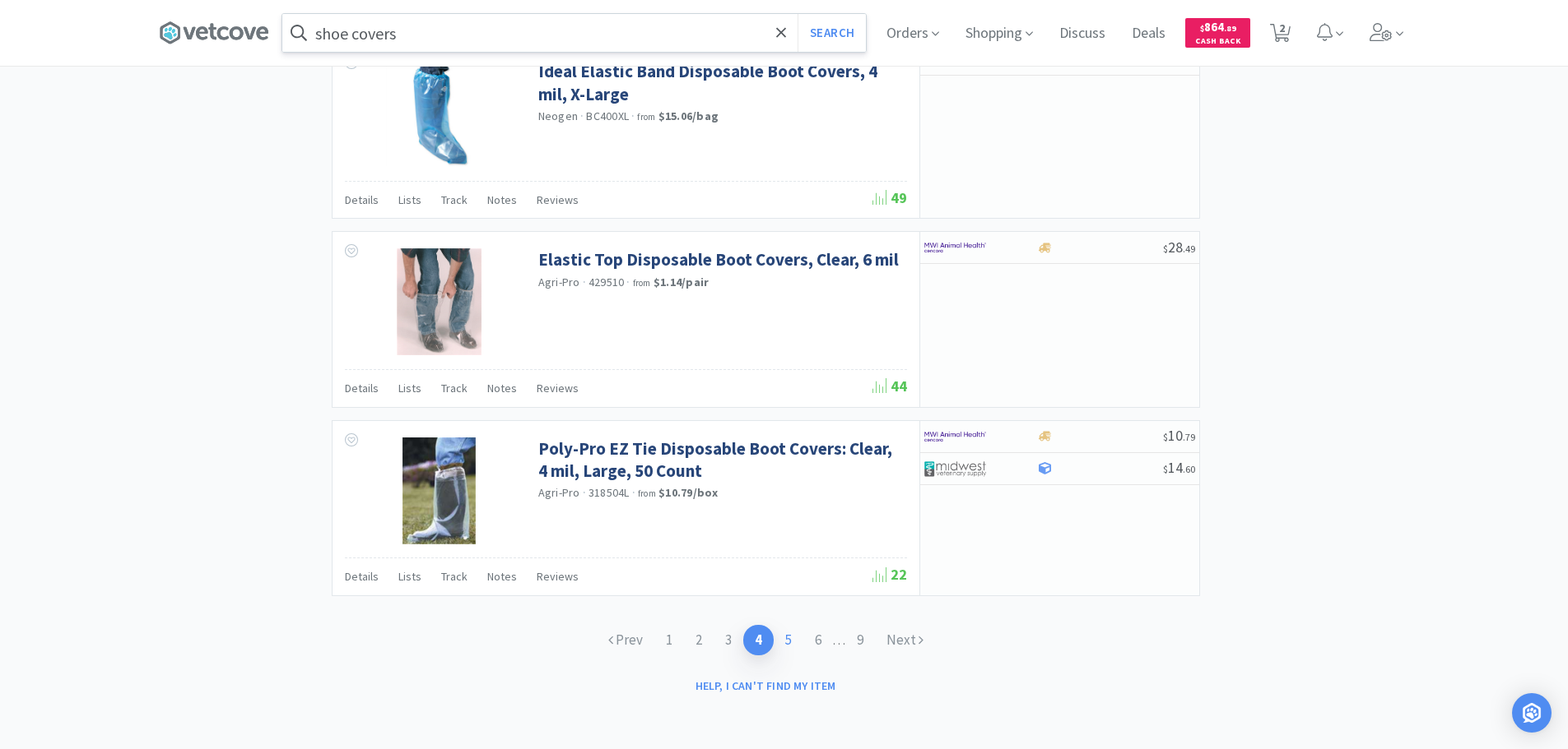
click at [783, 643] on link "5" at bounding box center [788, 640] width 29 height 30
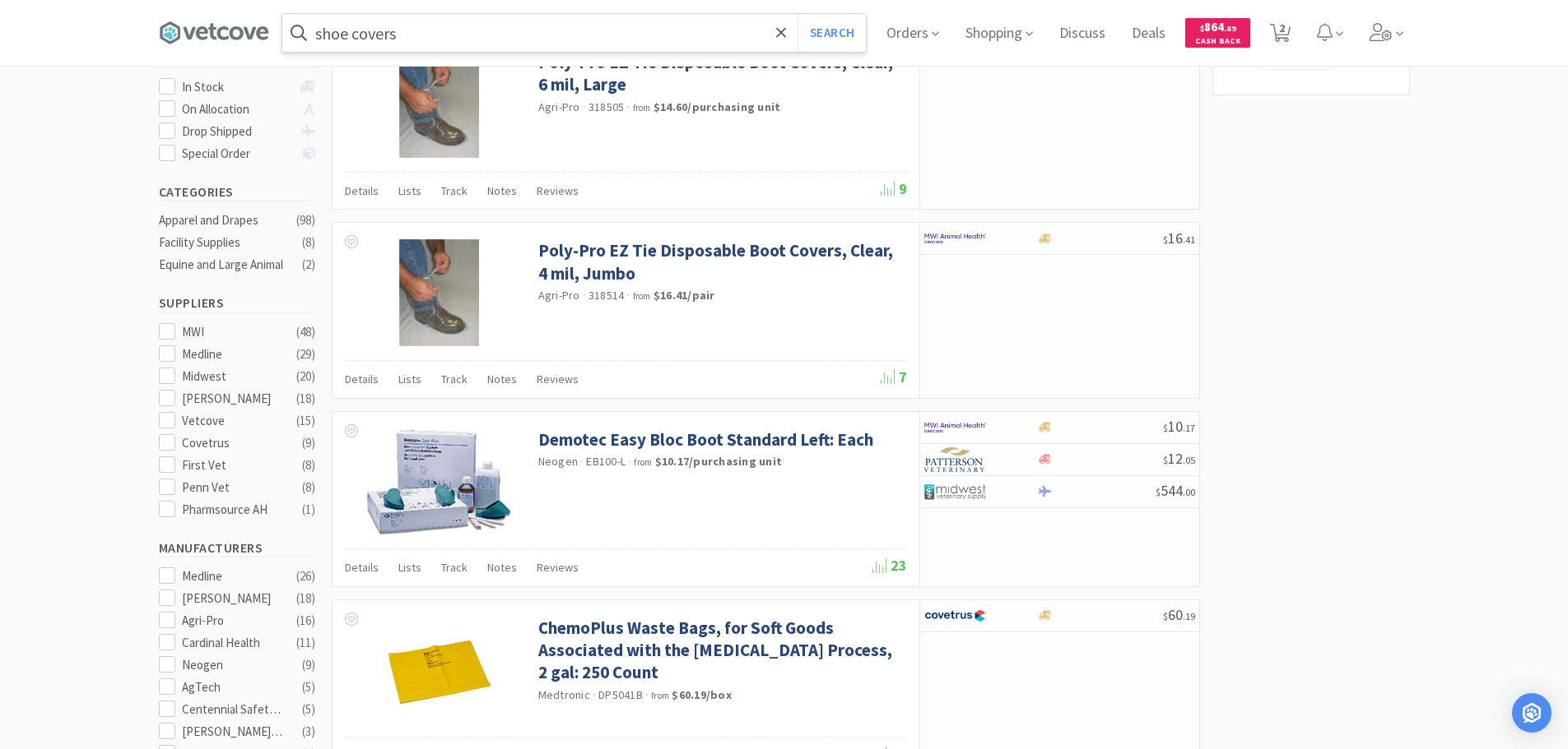
scroll to position [329, 0]
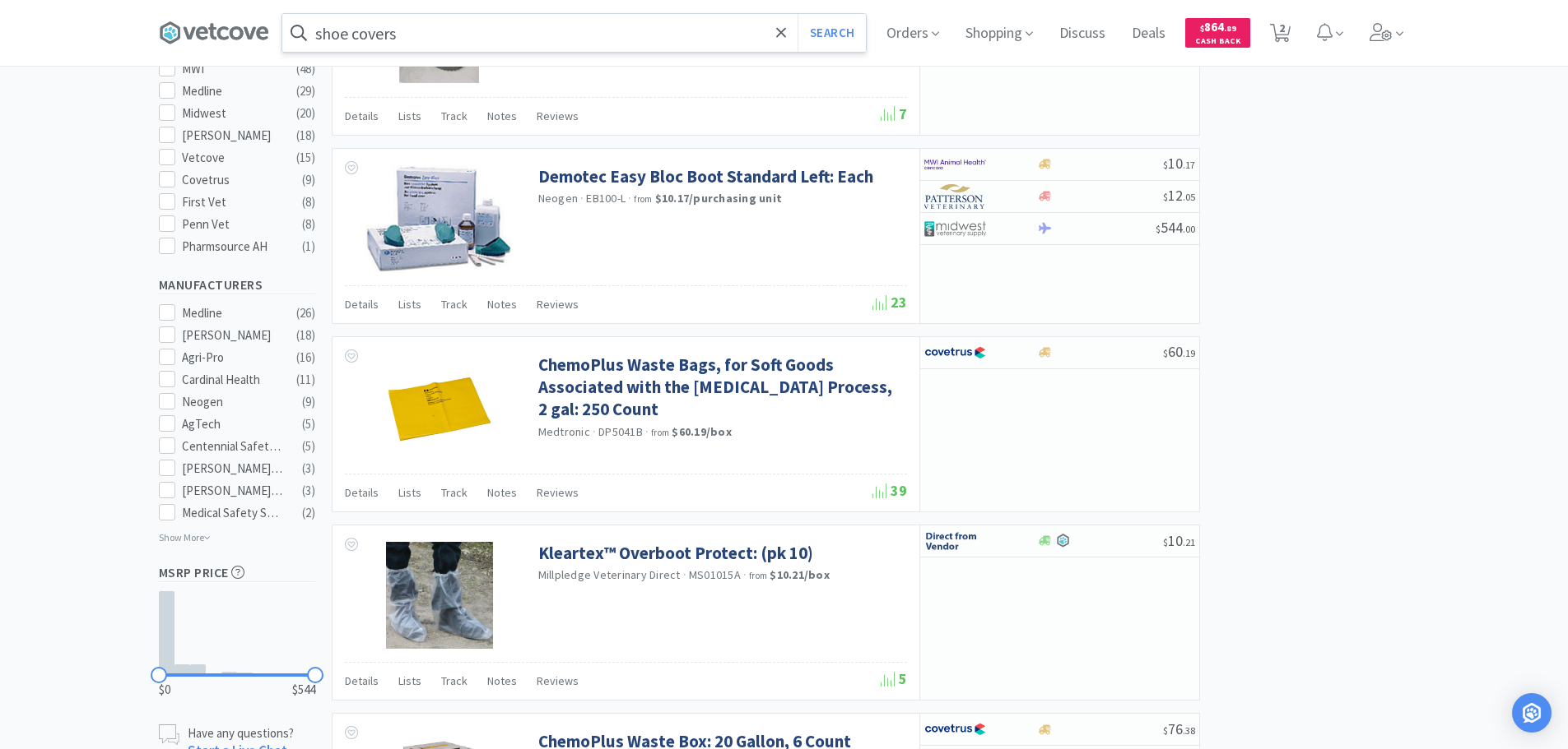
scroll to position [822, 0]
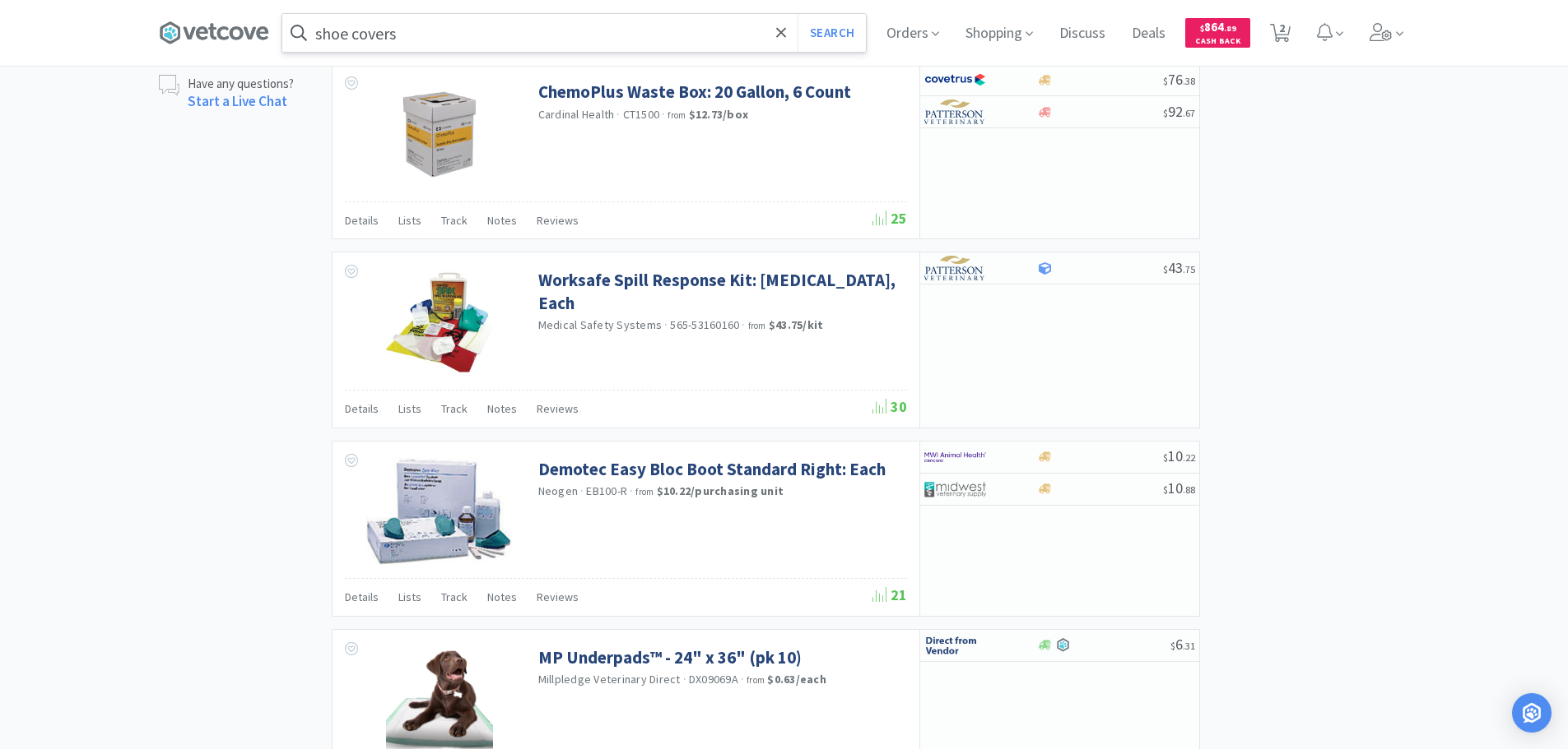
scroll to position [1234, 0]
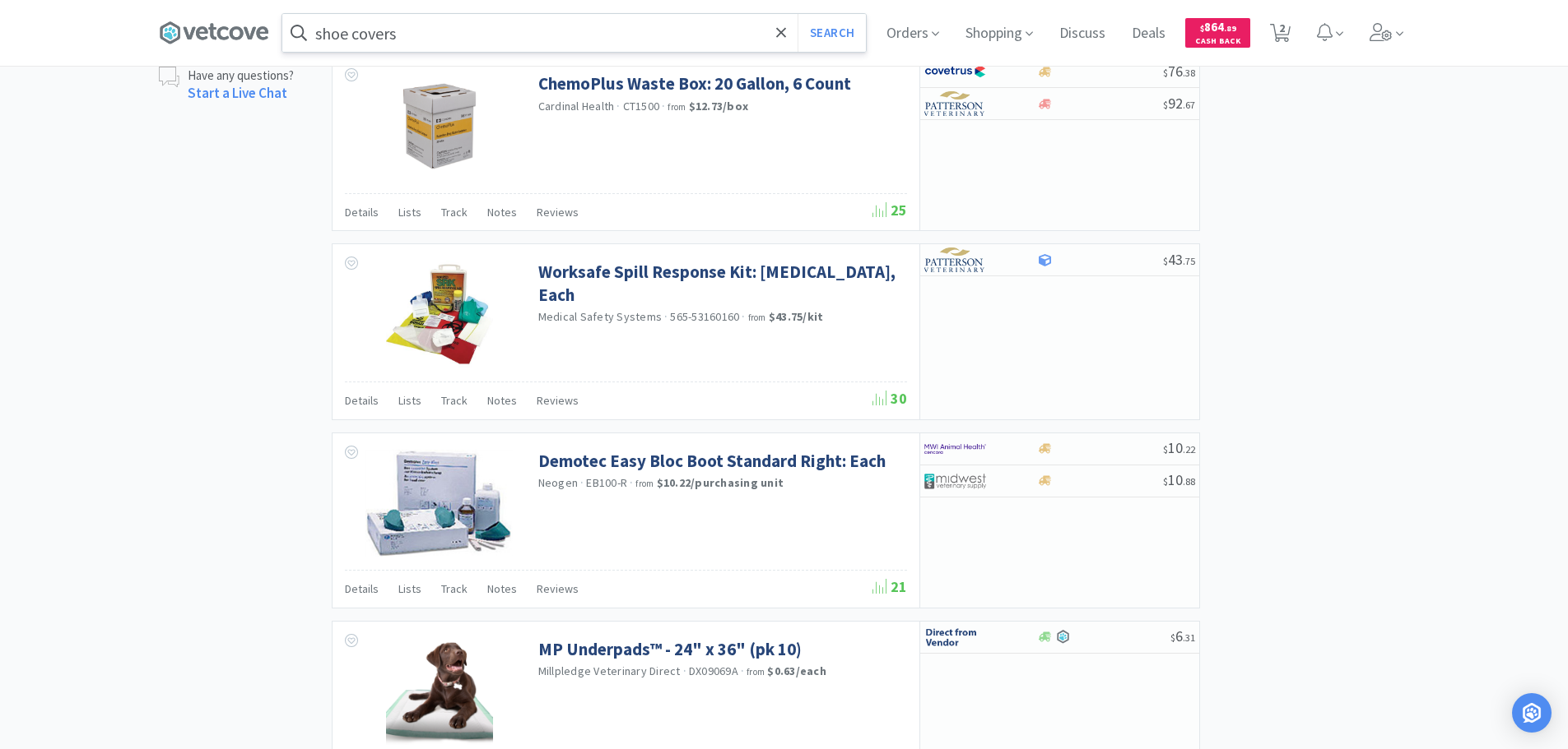
click at [1395, 466] on div "× Filter Results Synced Suppliers Only Manufacturers Only Compounds Only Previo…" at bounding box center [785, 354] width 1251 height 2977
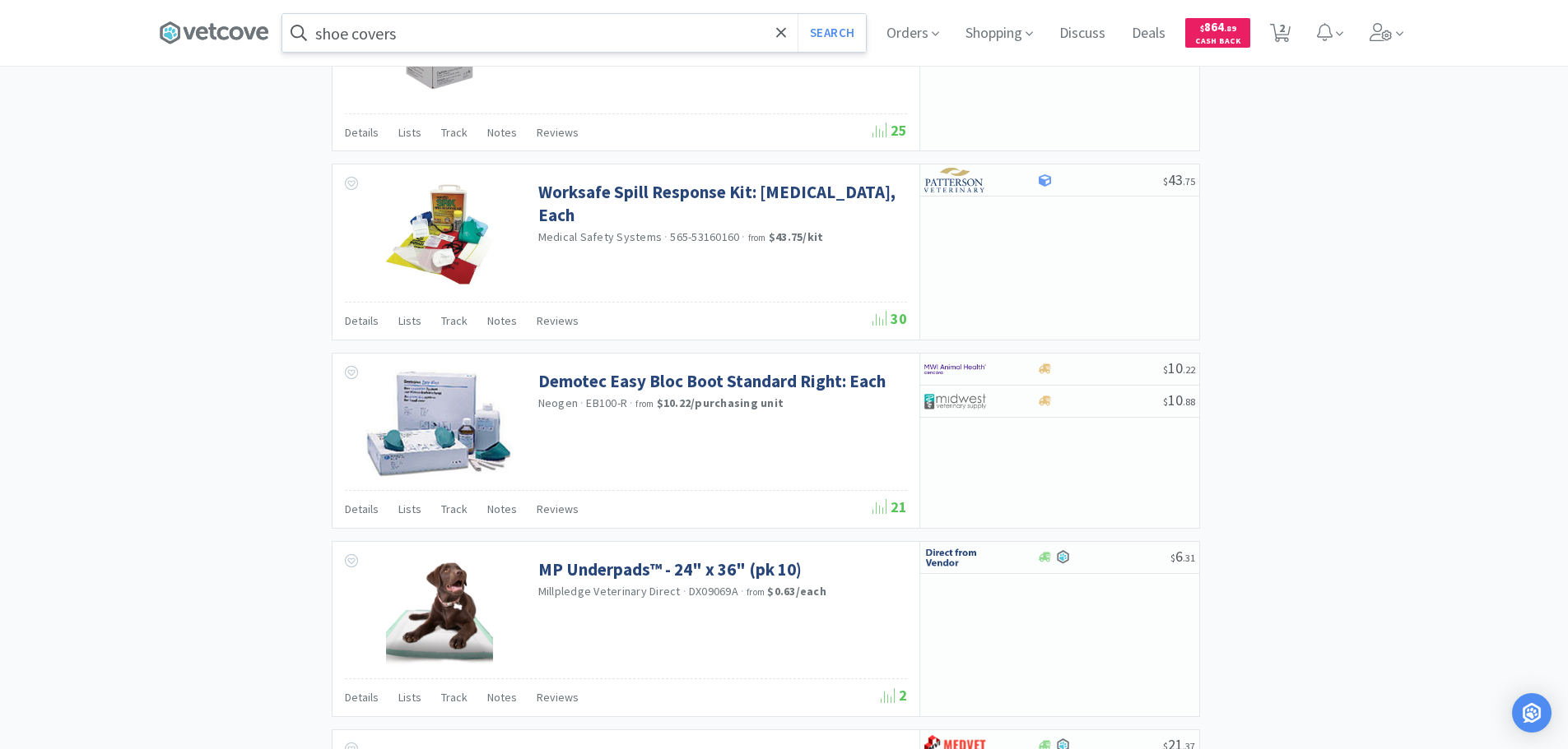
scroll to position [1563, 0]
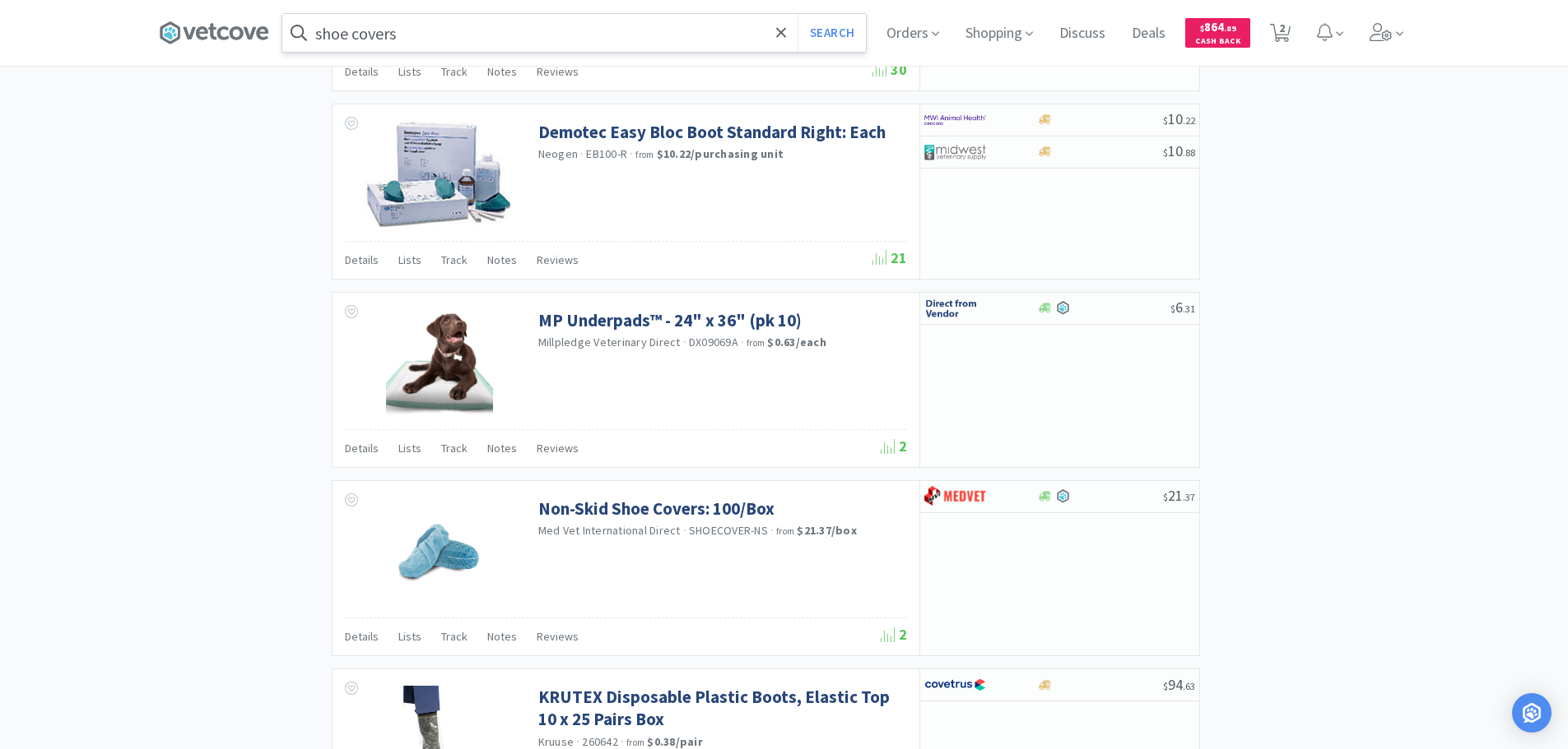
click at [1395, 466] on div "× Filter Results Synced Suppliers Only Manufacturers Only Compounds Only Previo…" at bounding box center [785, 25] width 1251 height 2977
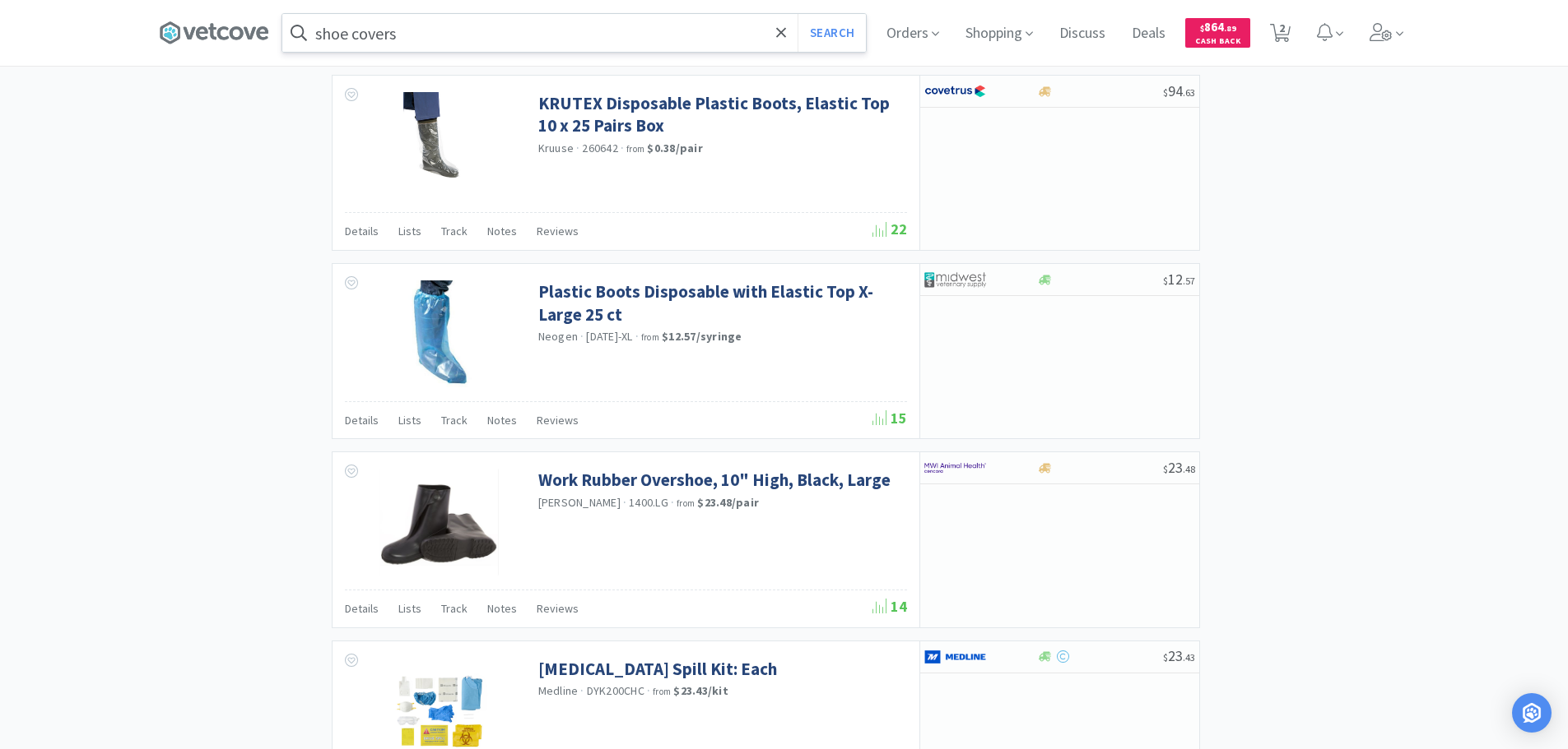
scroll to position [2303, 0]
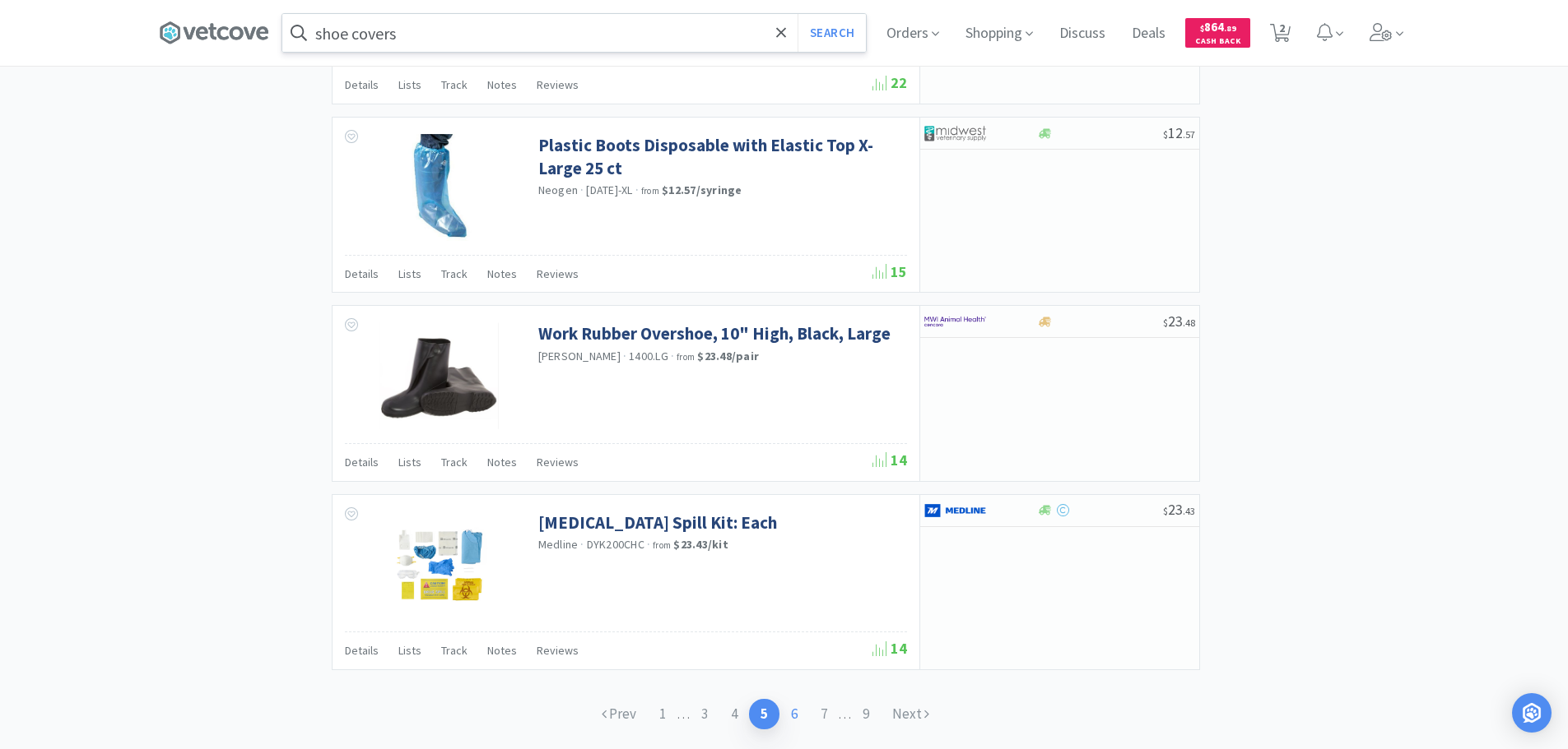
click at [799, 714] on link "6" at bounding box center [794, 715] width 29 height 30
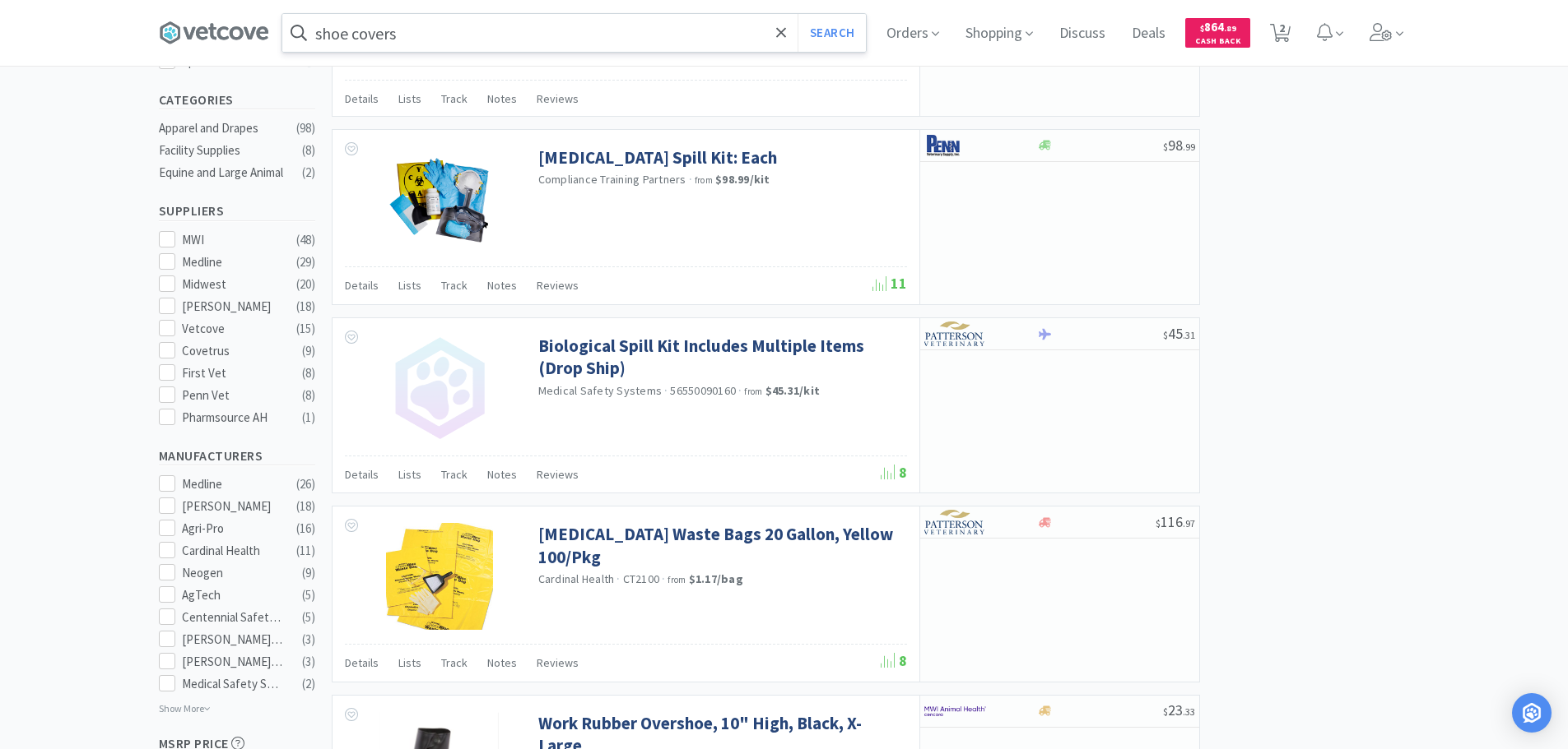
scroll to position [411, 0]
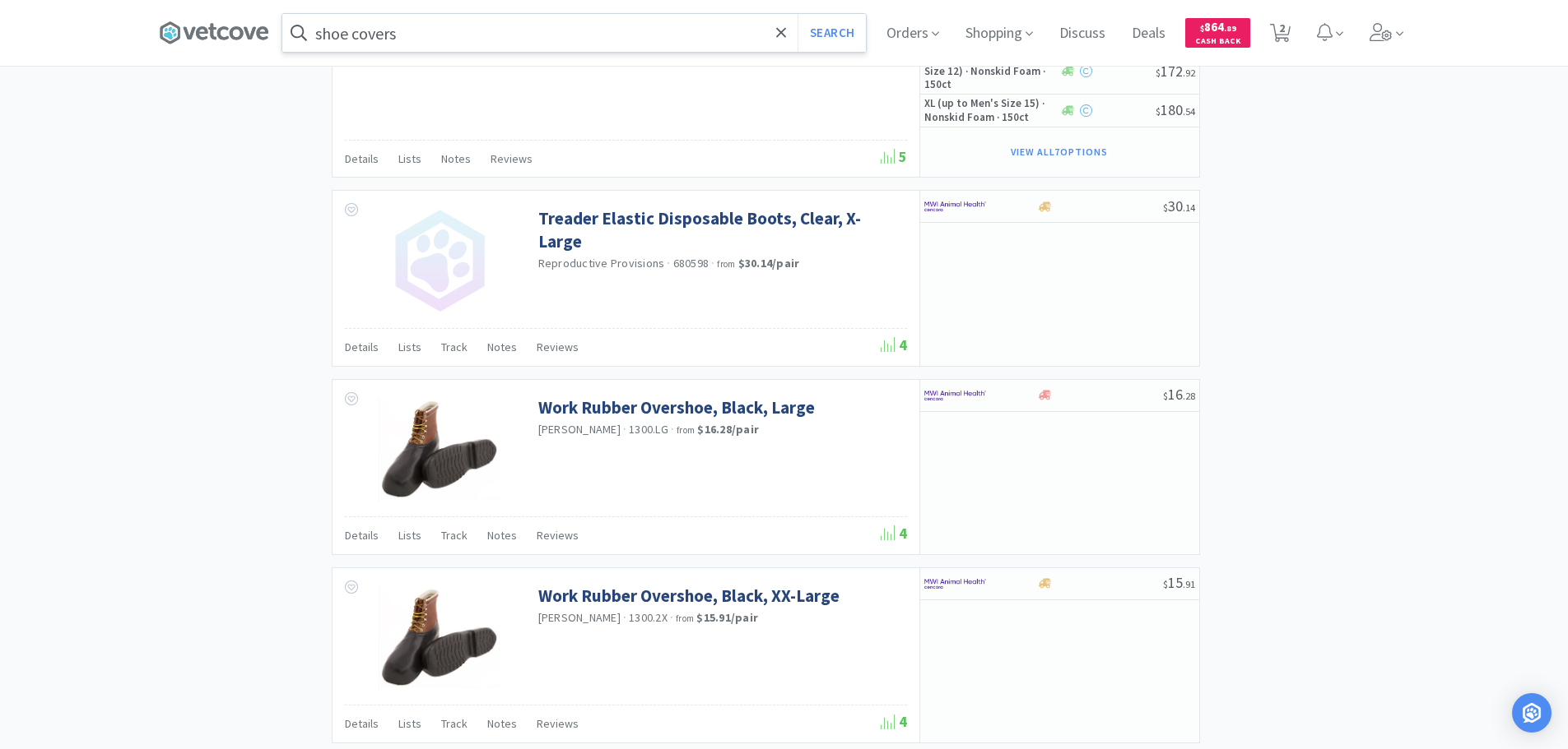
scroll to position [2467, 0]
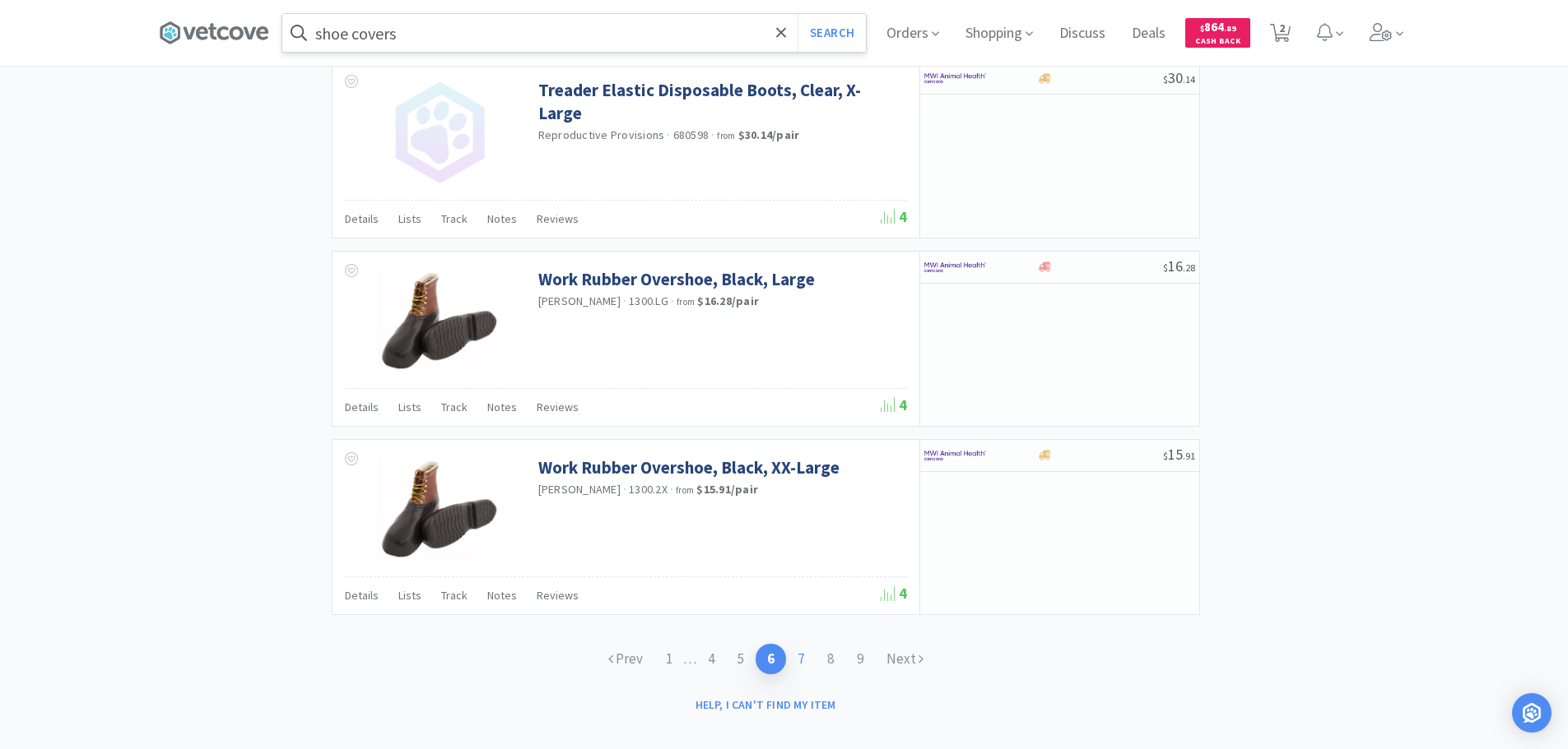
click at [810, 653] on link "7" at bounding box center [800, 659] width 29 height 30
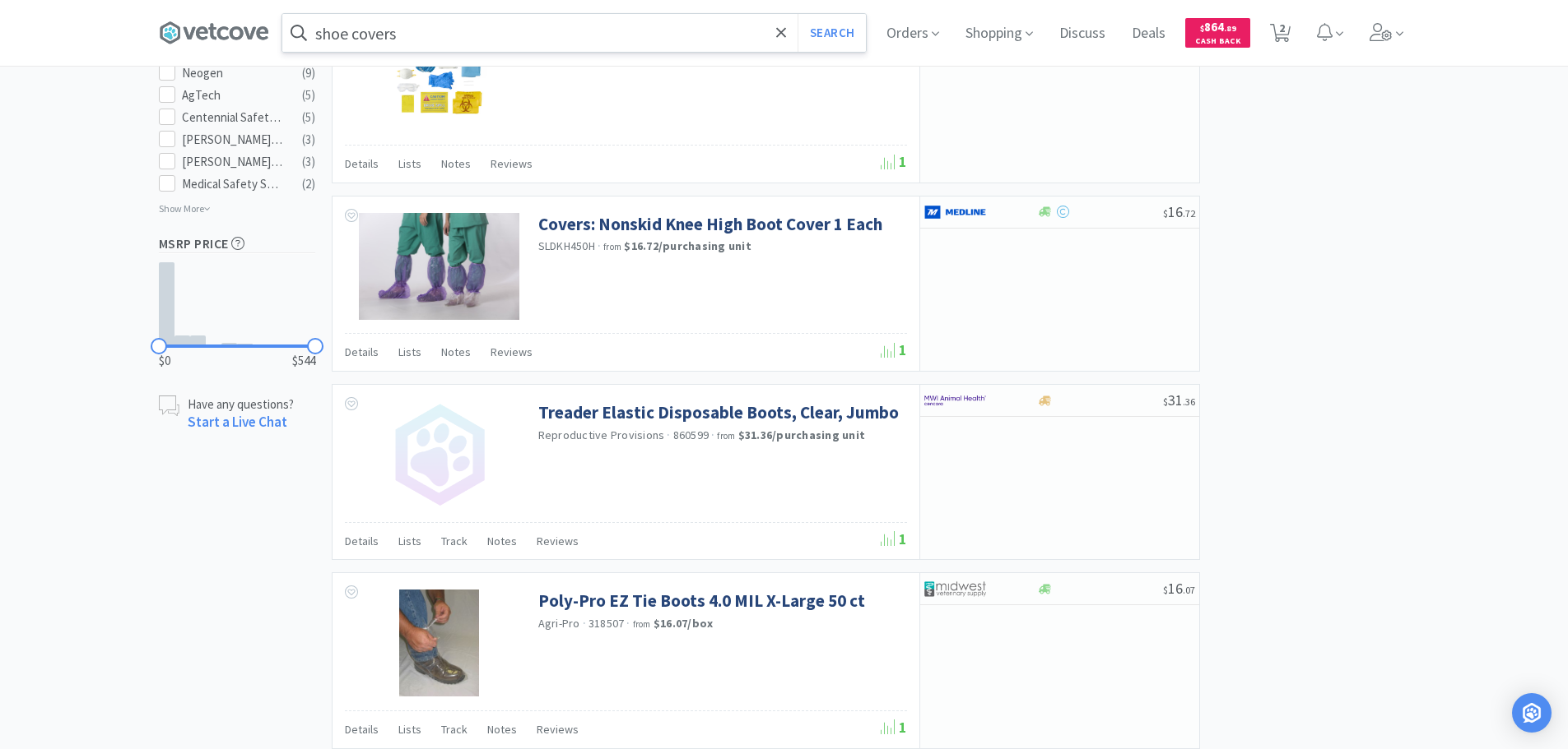
click at [1330, 533] on div "× Filter Results Synced Suppliers Only Manufacturers Only Compounds Only Previo…" at bounding box center [785, 683] width 1251 height 2977
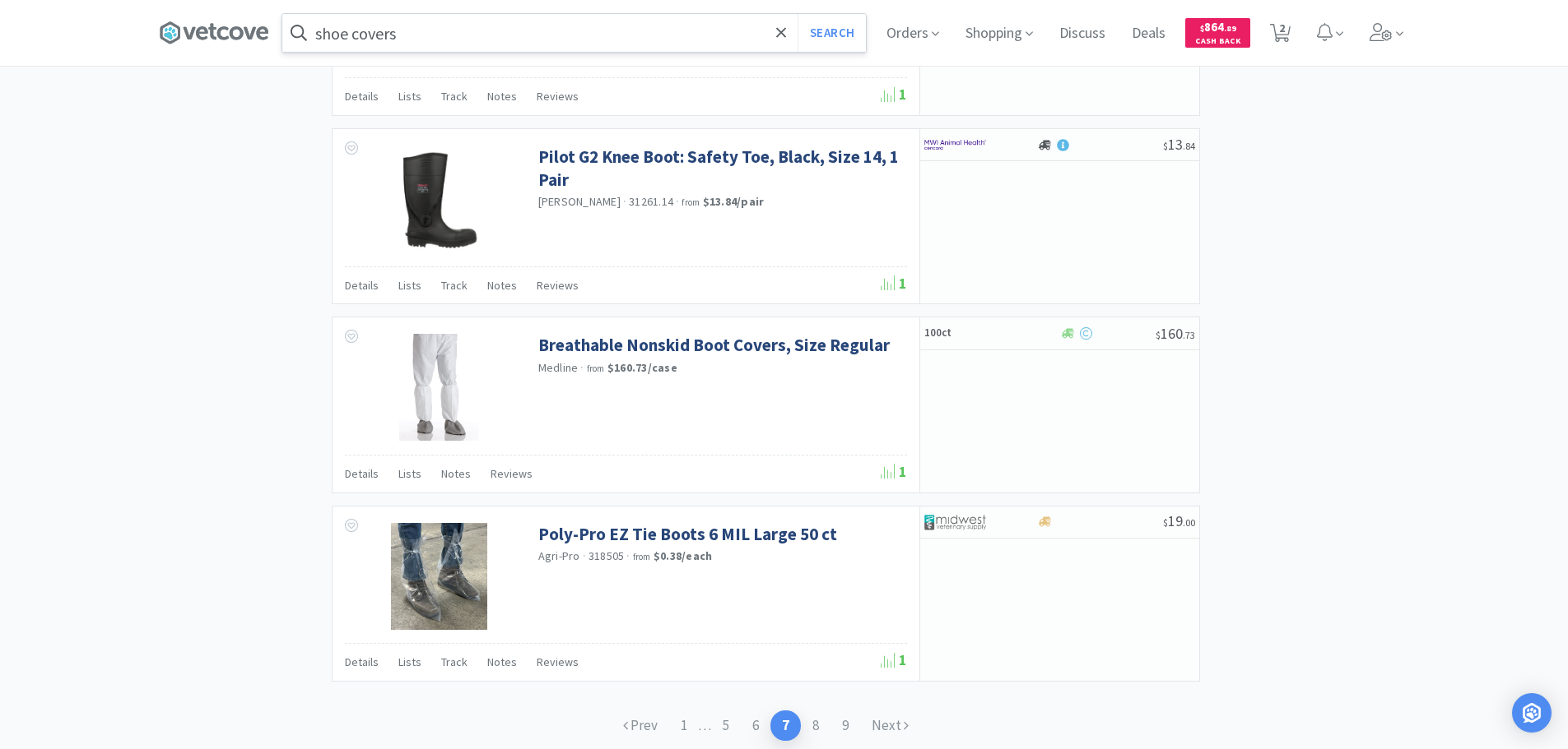
scroll to position [2377, 0]
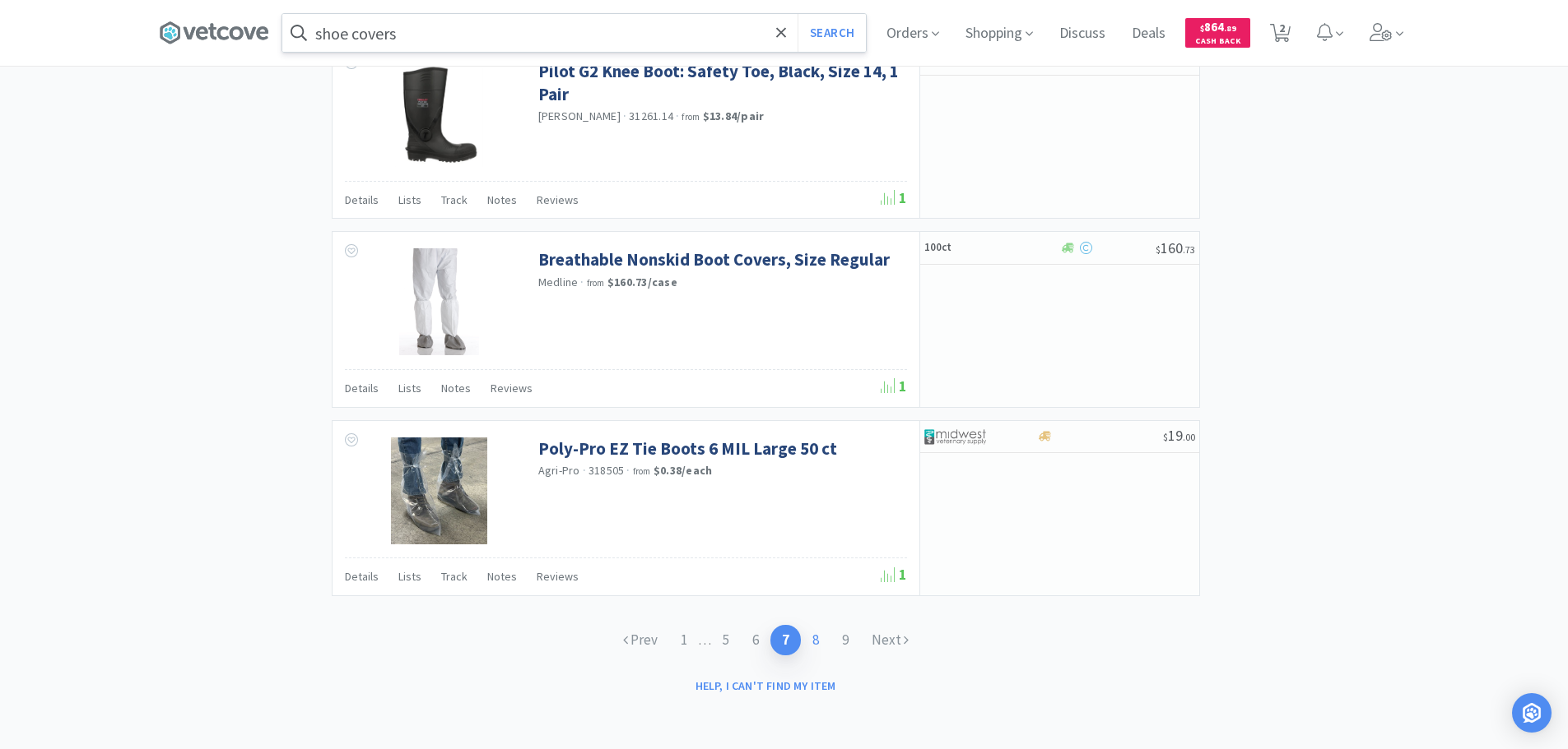
click at [819, 645] on link "8" at bounding box center [815, 640] width 29 height 30
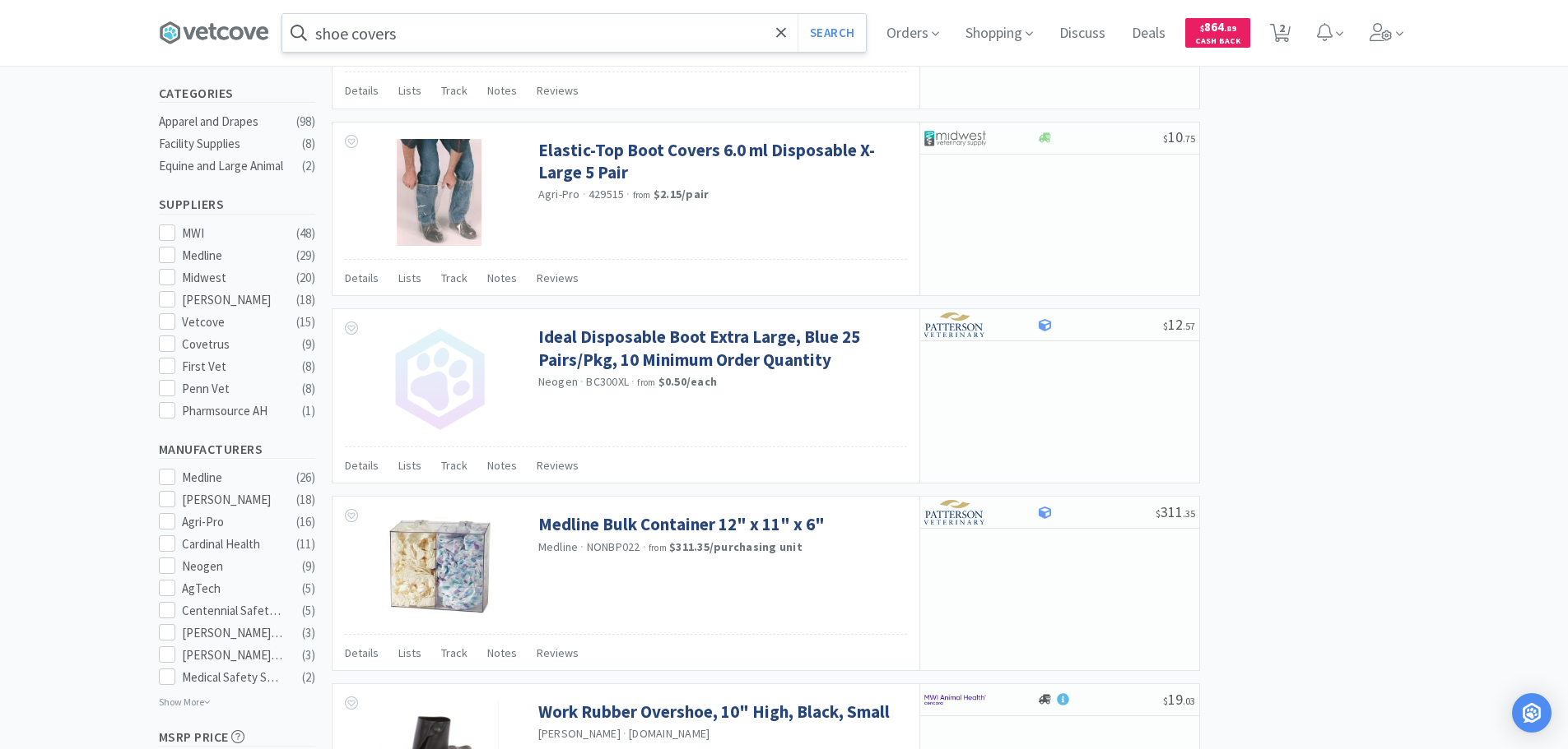
scroll to position [740, 0]
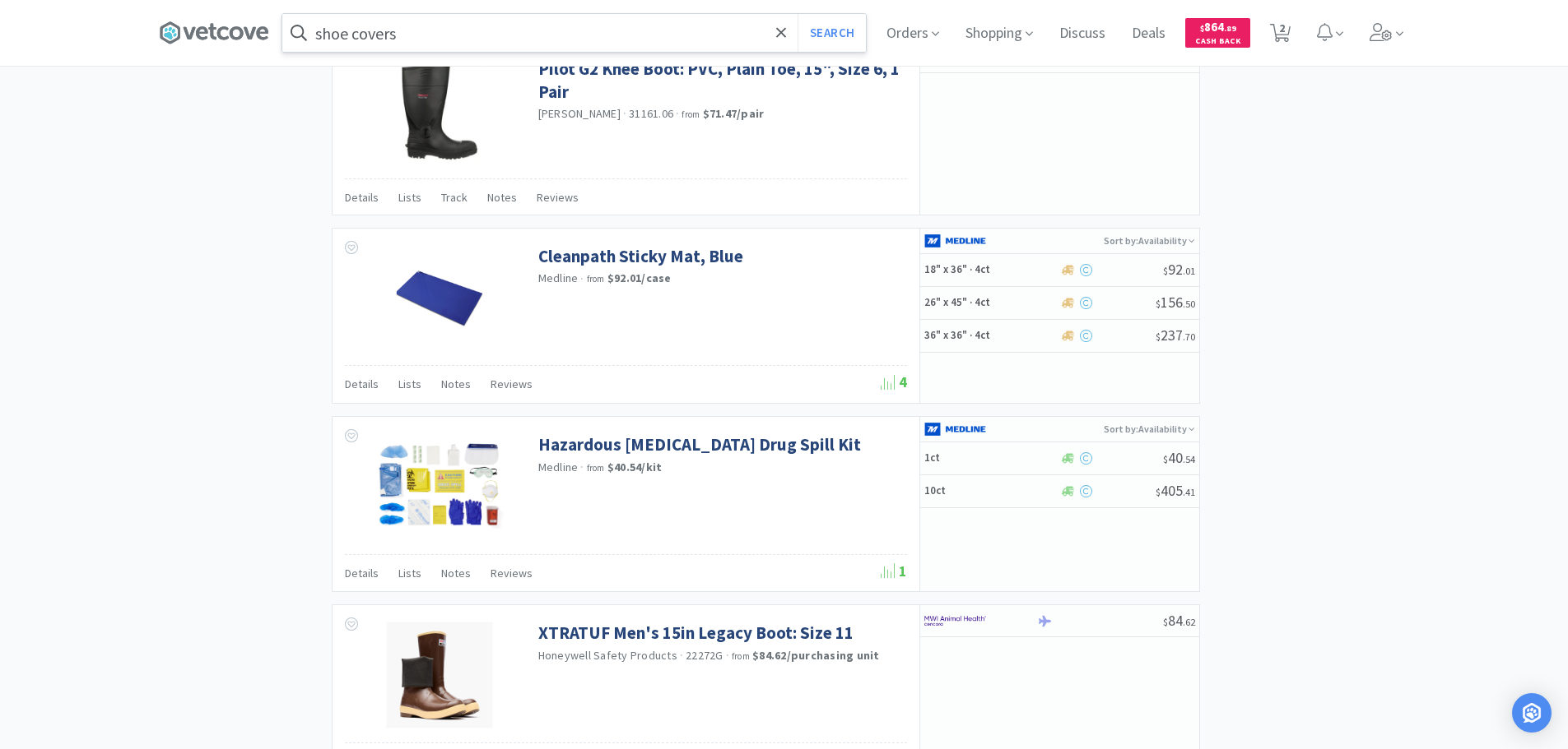
scroll to position [1645, 0]
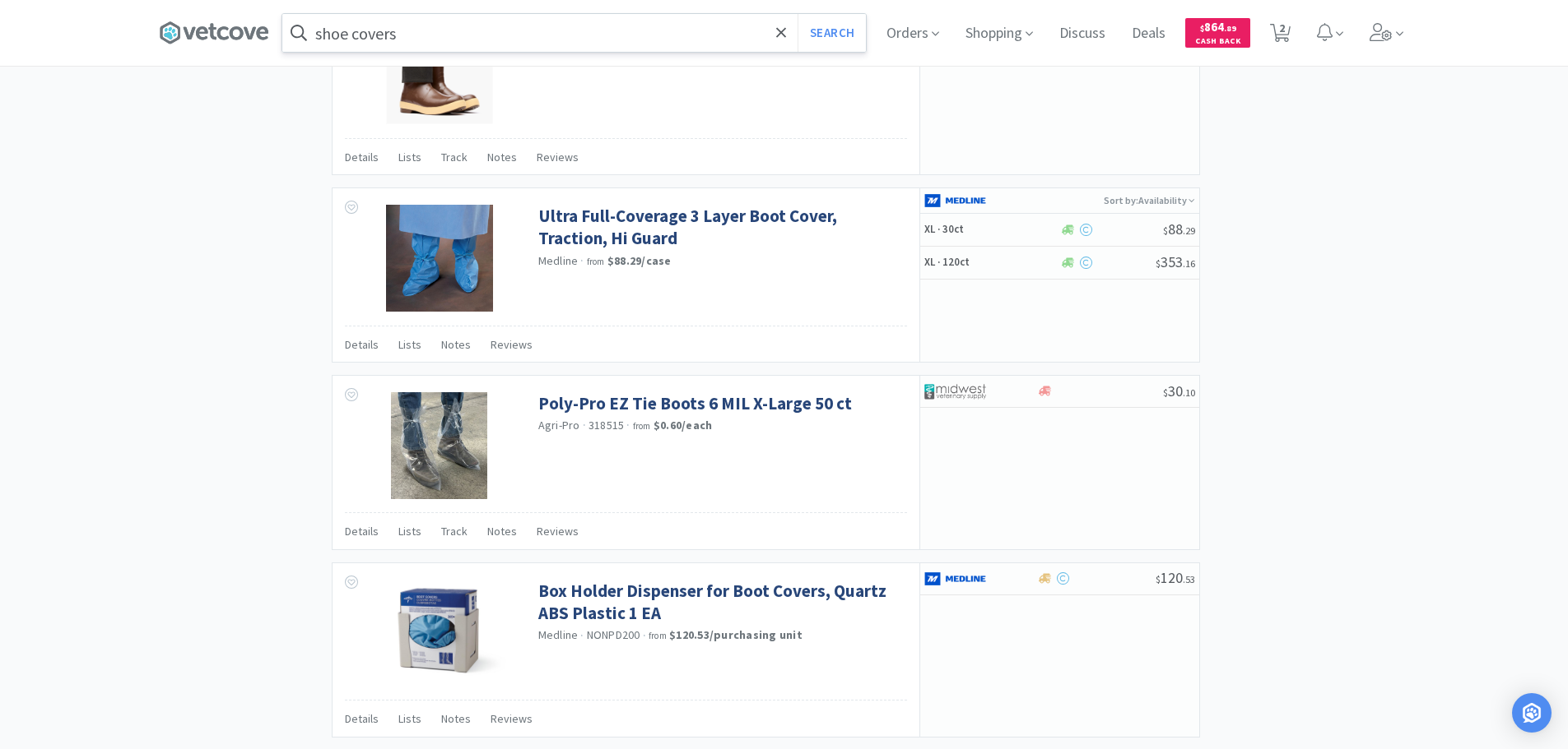
scroll to position [2362, 0]
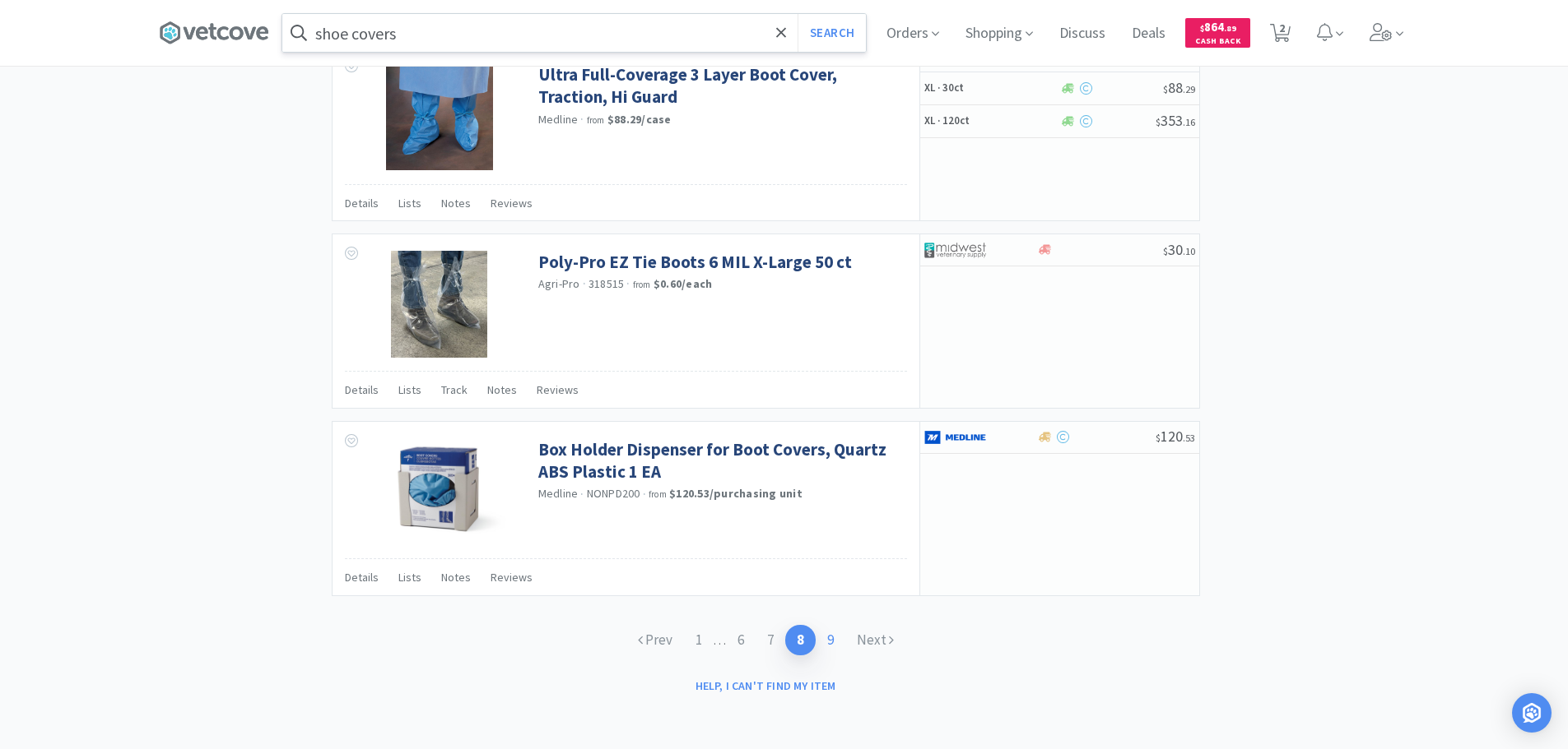
click at [830, 641] on link "9" at bounding box center [830, 640] width 29 height 30
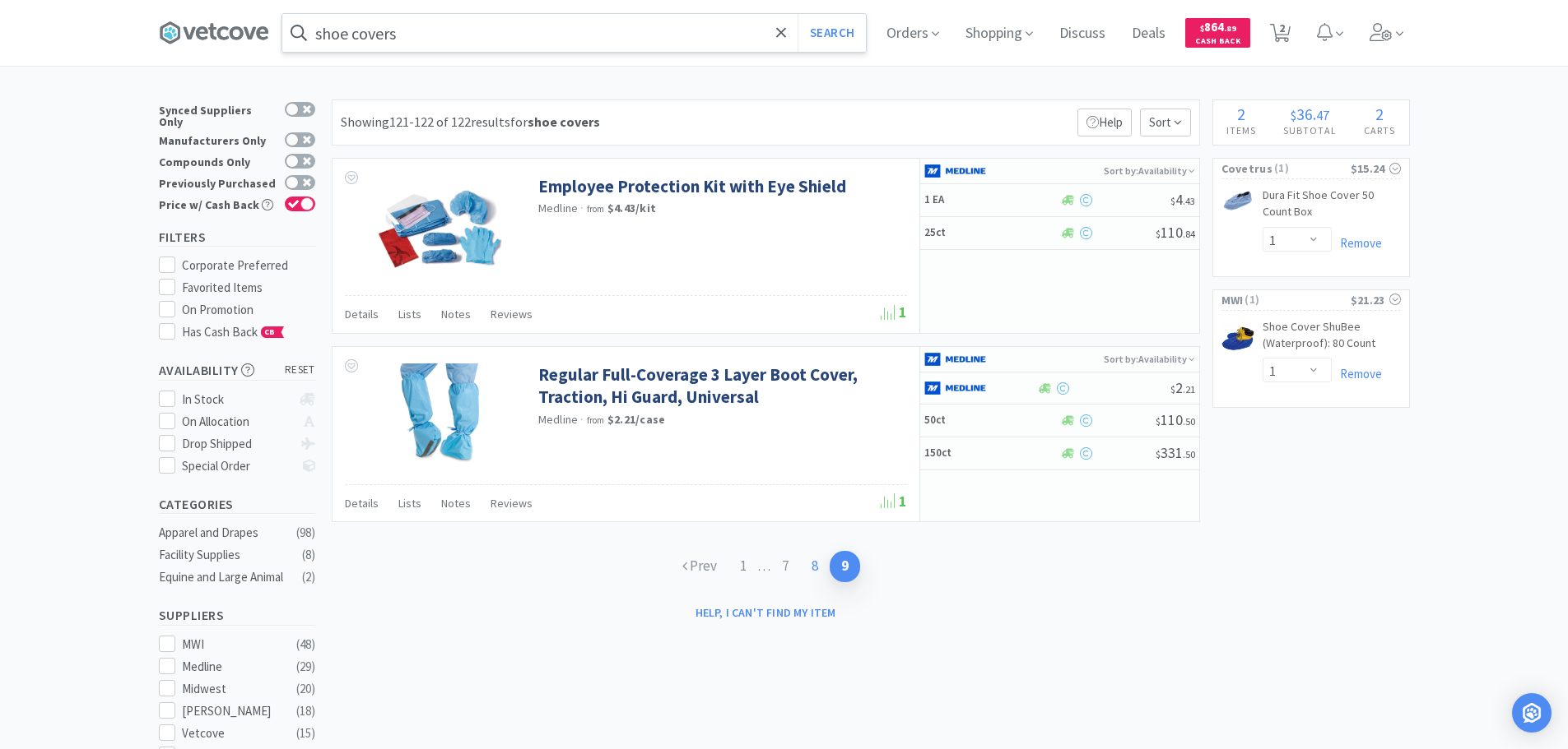
click at [819, 568] on link "8" at bounding box center [814, 566] width 29 height 30
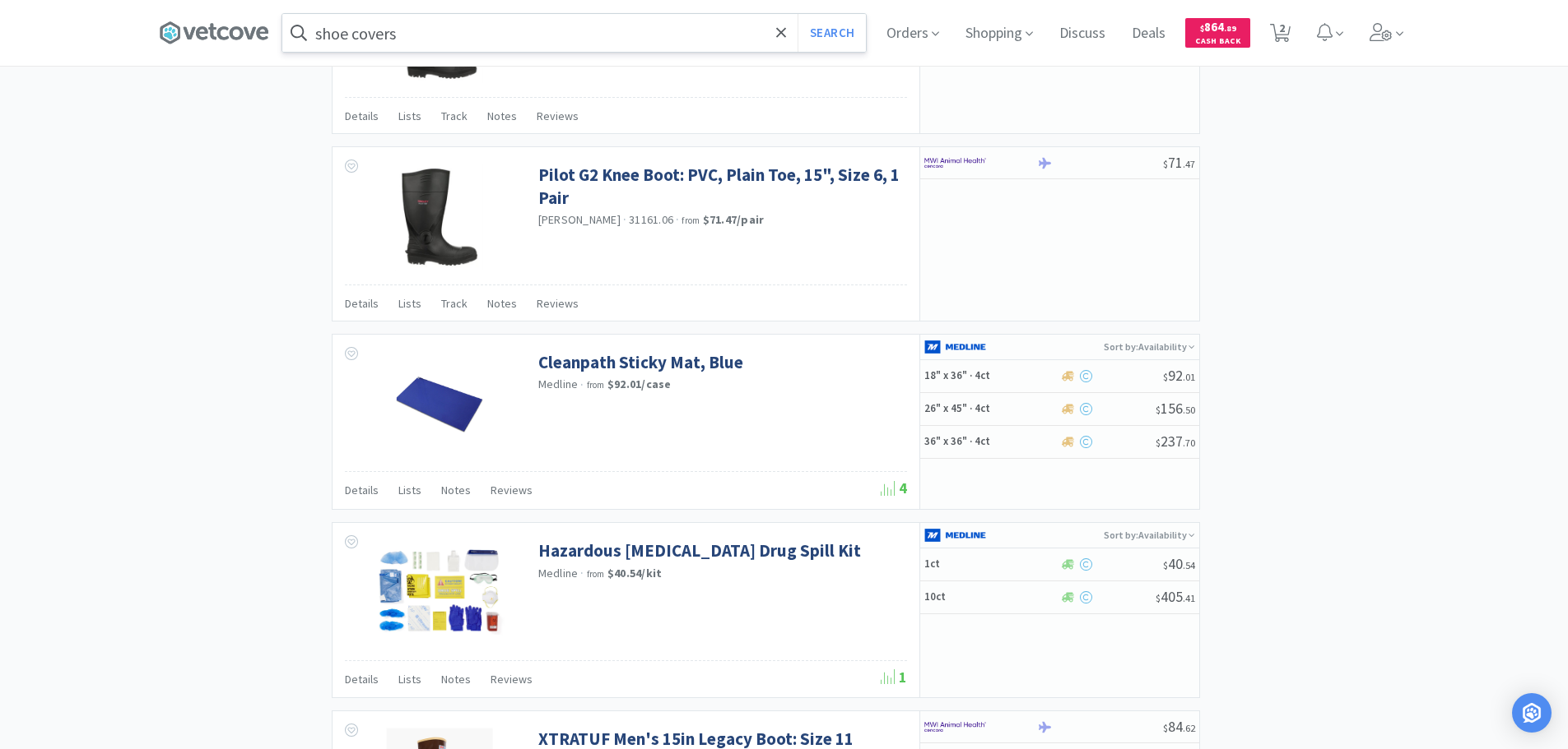
scroll to position [1563, 0]
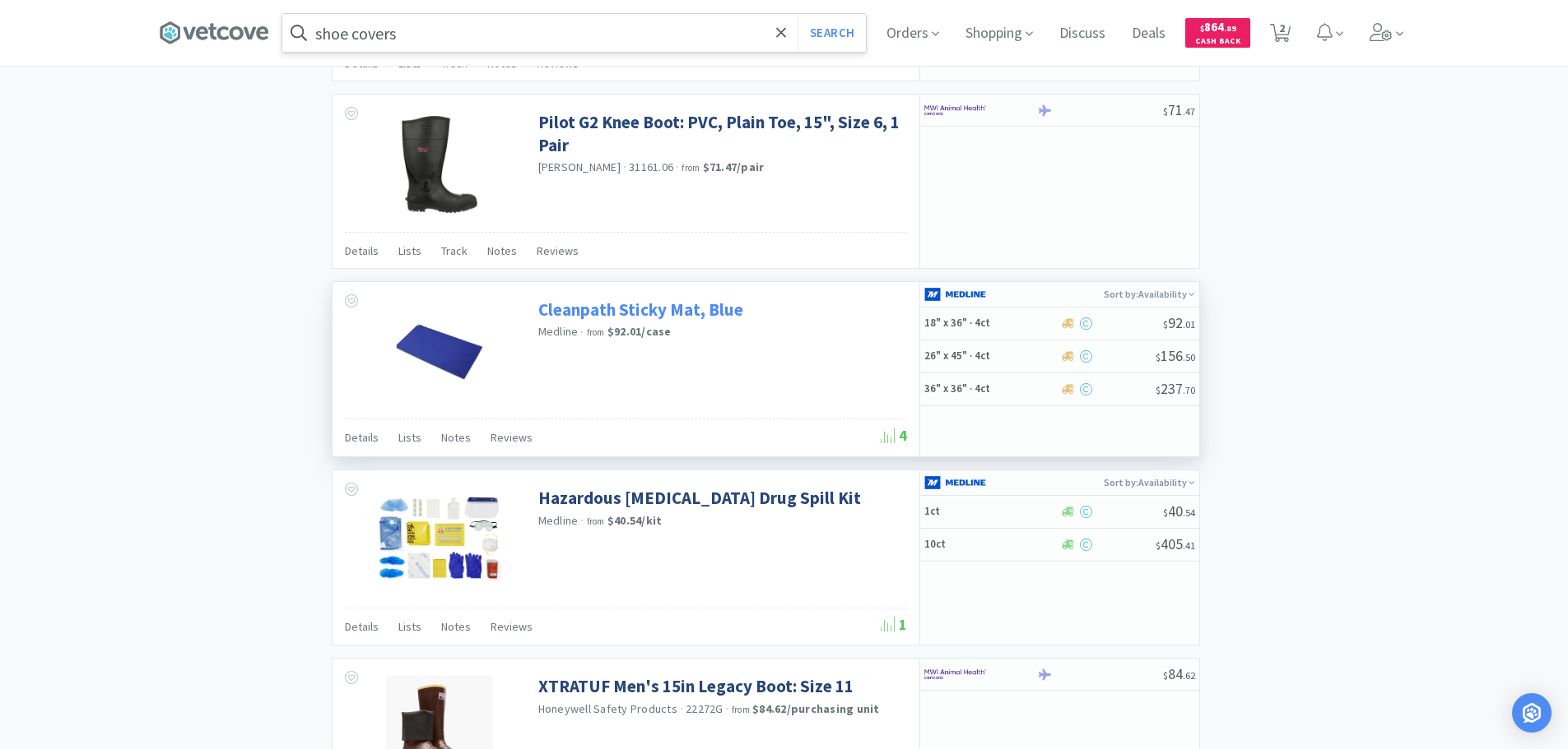
click at [704, 310] on link "Cleanpath Sticky Mat, Blue" at bounding box center [641, 310] width 205 height 22
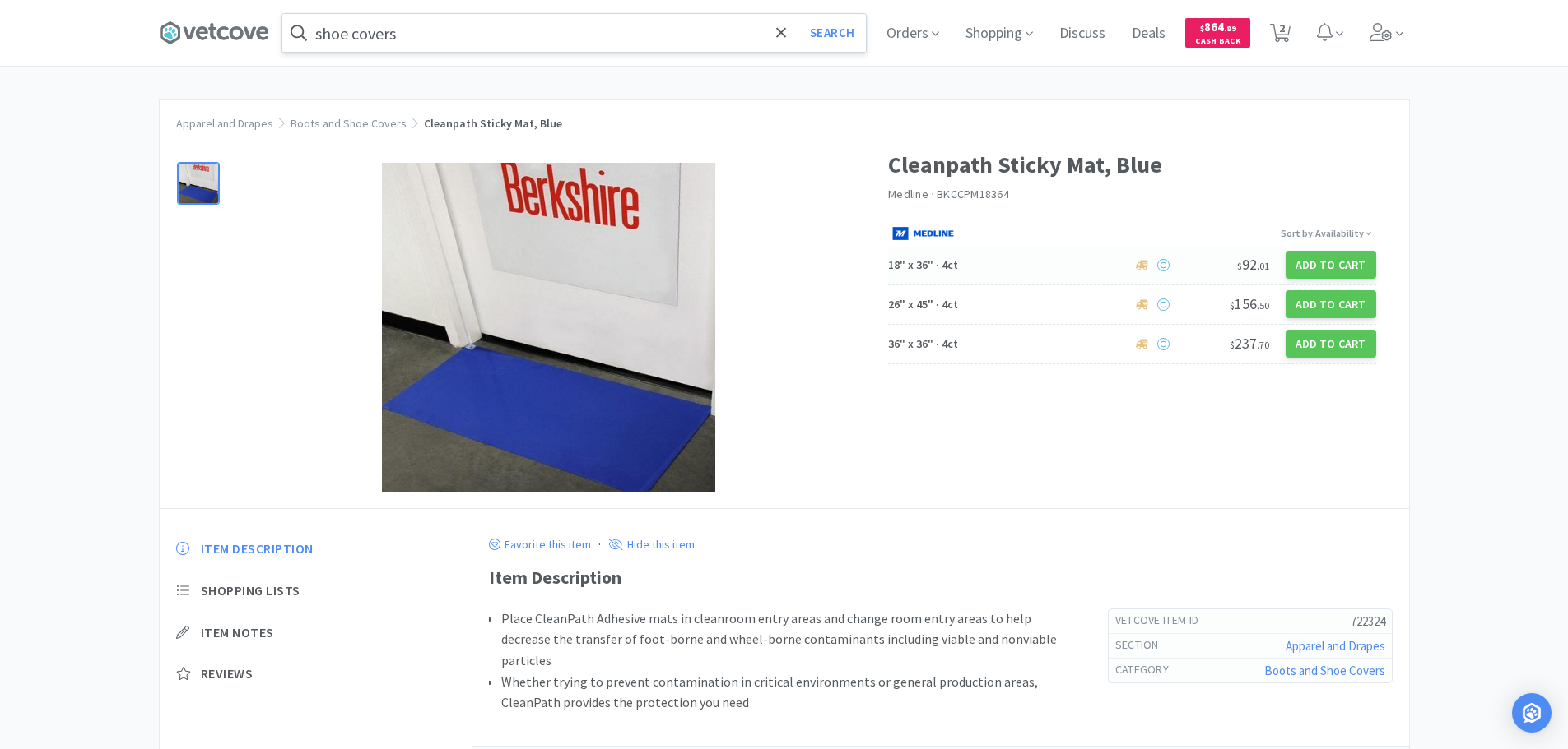
click at [1011, 275] on div "18" x 36" · 4ct" at bounding box center [1010, 265] width 243 height 29
select select "1"
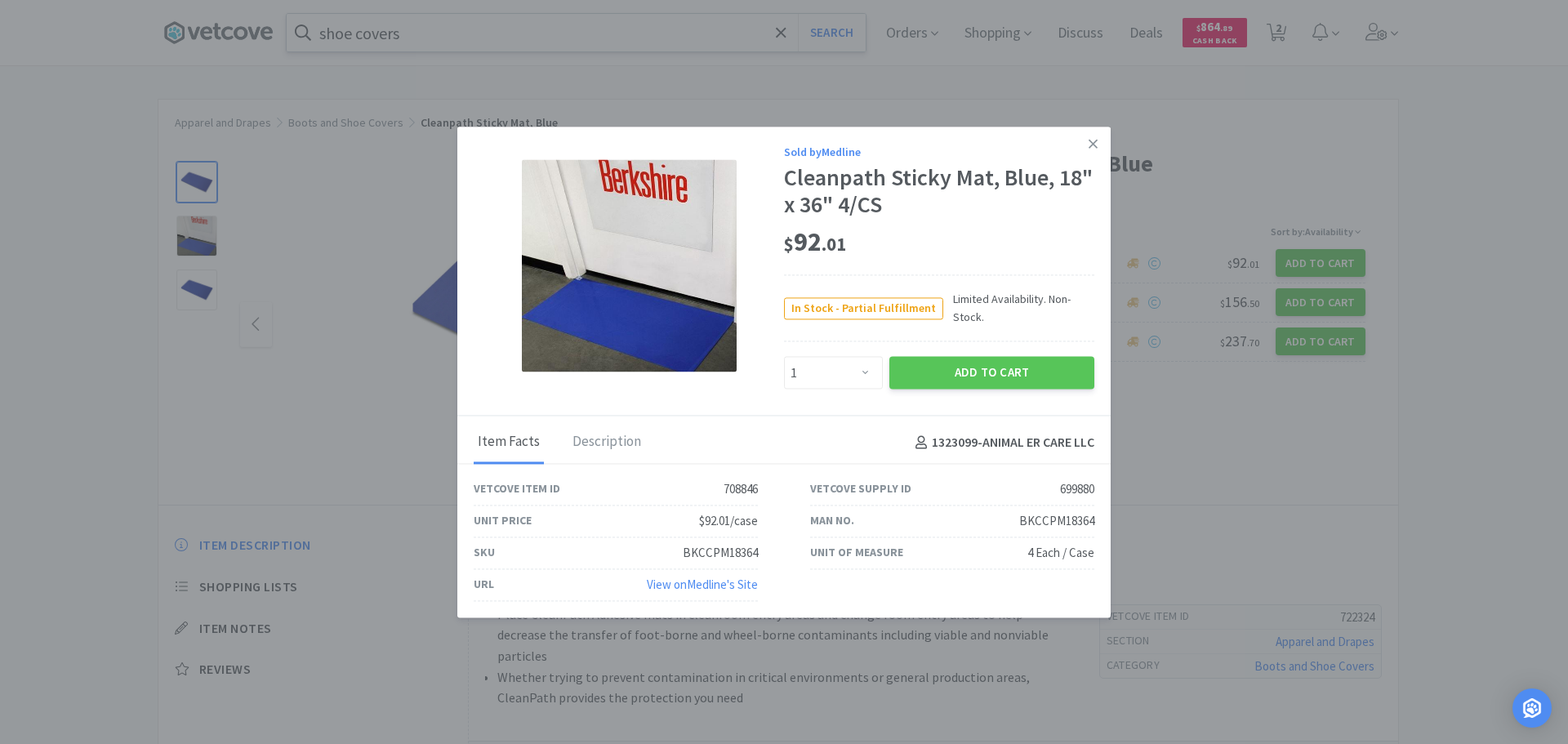
click at [1046, 518] on div "BKCCPM18364" at bounding box center [1057, 521] width 76 height 19
copy div "BKCCPM18364"
click at [788, 184] on div "Cleanpath Sticky Mat, Blue, 18" x 36" 4/CS" at bounding box center [939, 191] width 310 height 54
drag, startPoint x: 788, startPoint y: 184, endPoint x: 993, endPoint y: 188, distance: 205.0
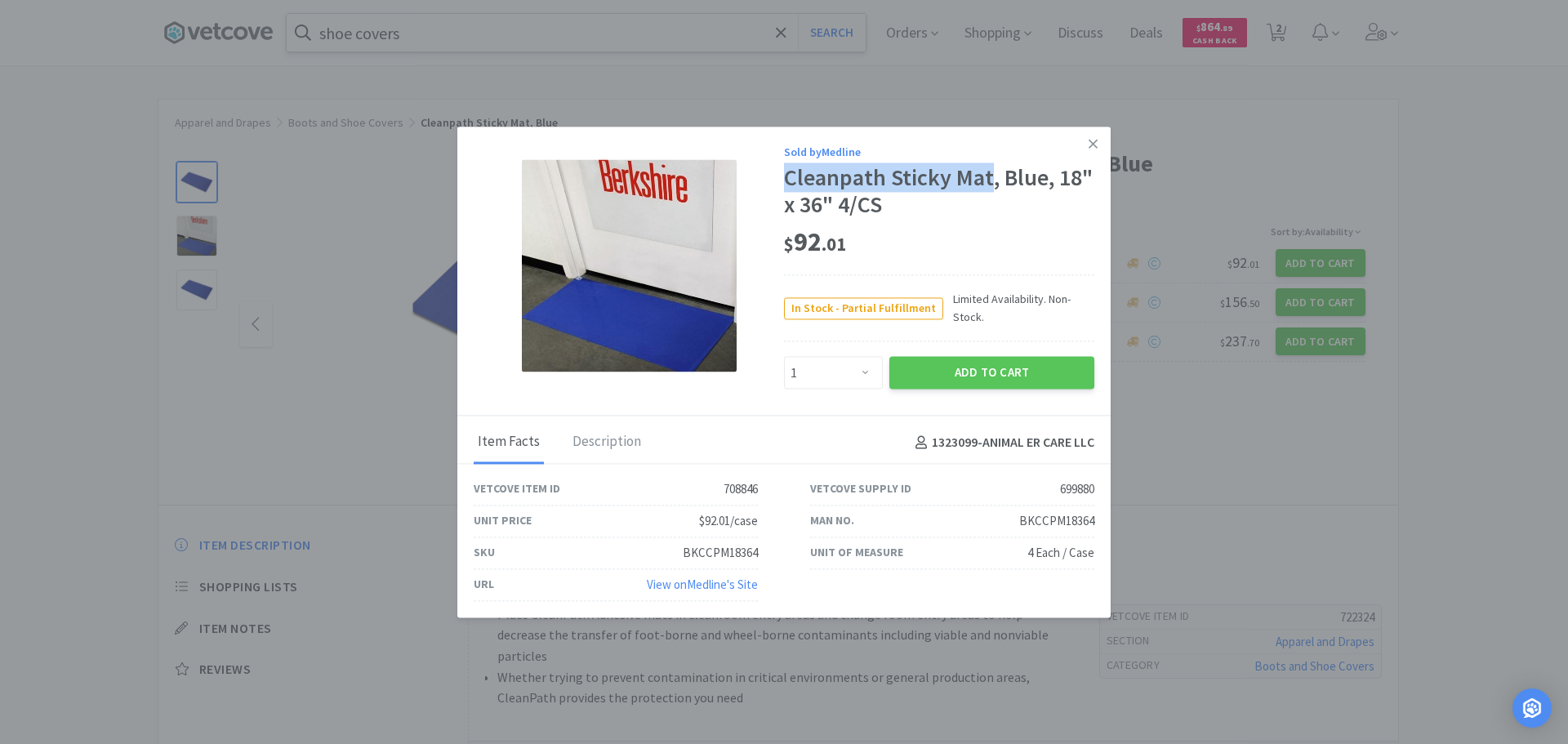
click at [993, 188] on div "Cleanpath Sticky Mat, Blue, 18" x 36" 4/CS" at bounding box center [939, 191] width 310 height 54
copy div "Cleanpath Sticky Mat"
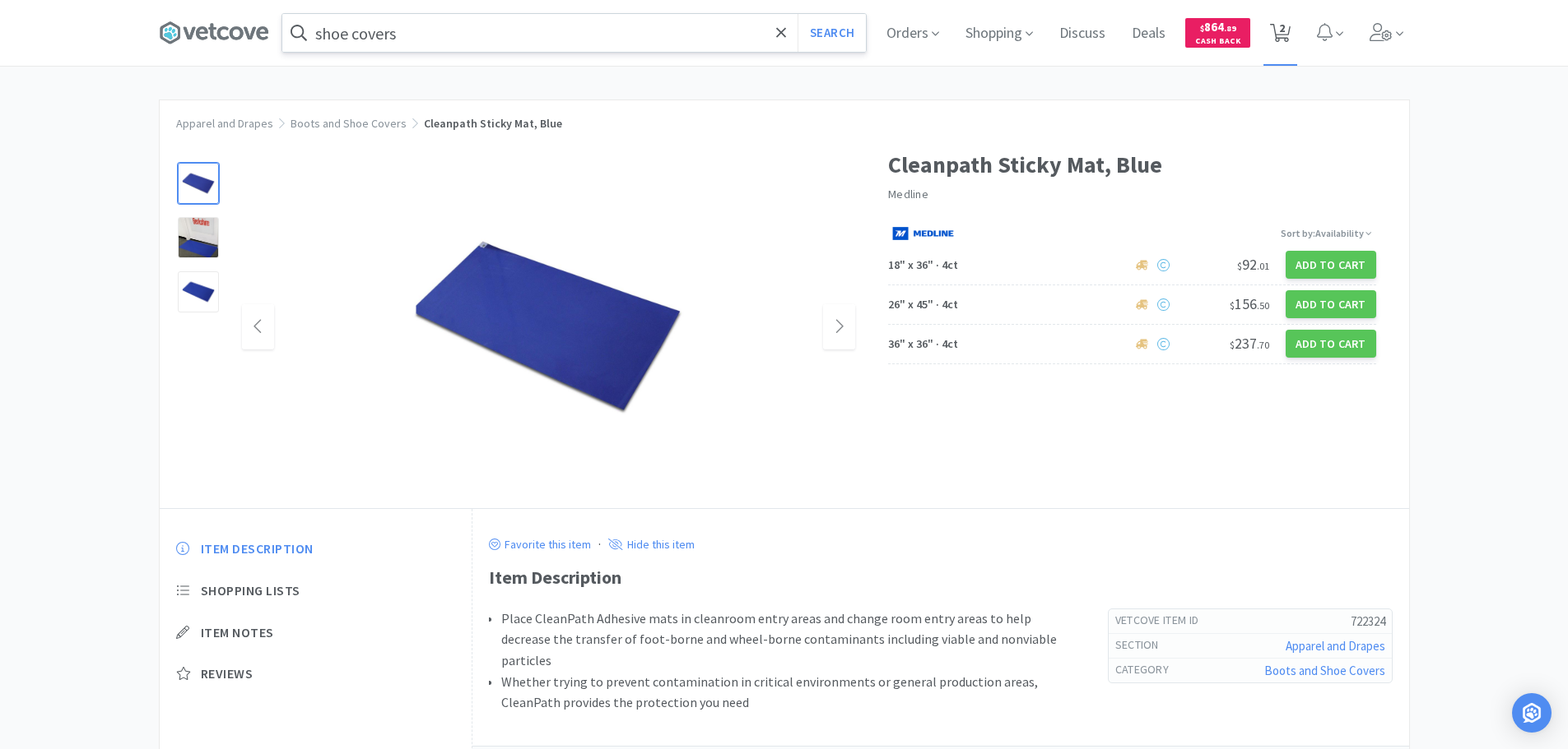
click at [1285, 49] on span "2" at bounding box center [1281, 27] width 6 height 65
select select "1"
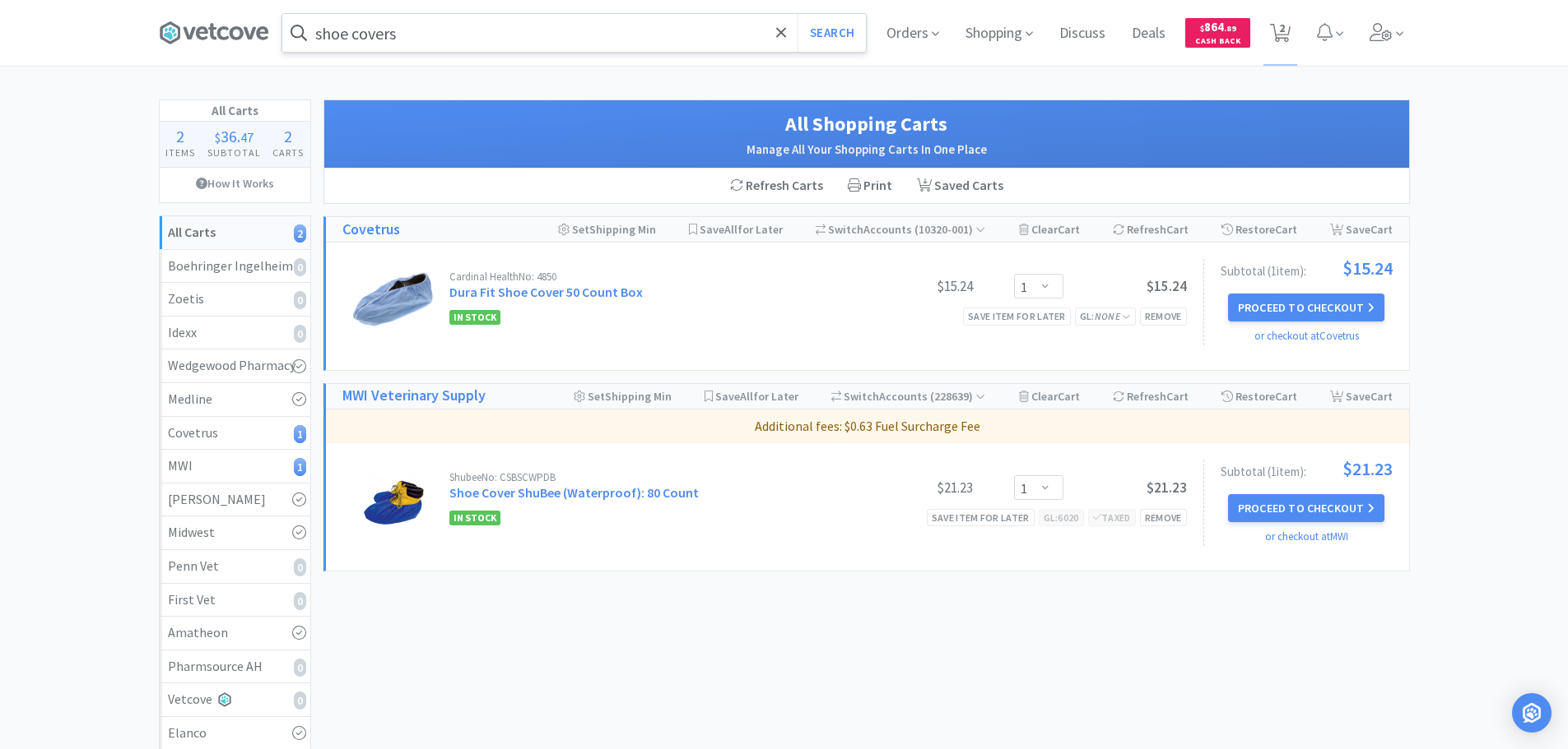
click at [781, 307] on div "In Stock Save item for later GL: None Remove" at bounding box center [818, 317] width 737 height 19
click at [552, 276] on div "Cardinal Health No: 4850" at bounding box center [649, 277] width 400 height 11
copy div "4850"
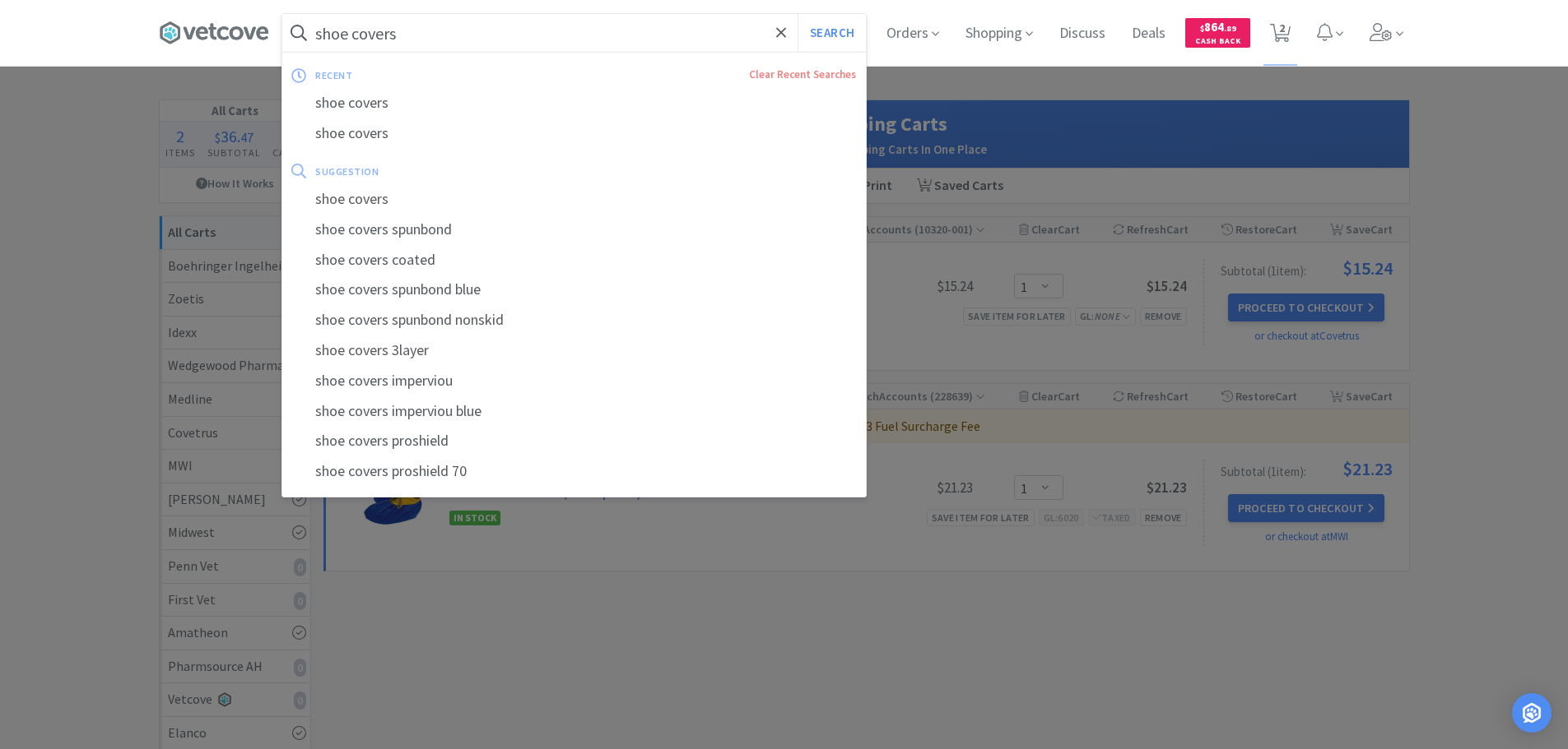
click at [525, 29] on input "shoe covers" at bounding box center [573, 33] width 583 height 38
paste input "4850"
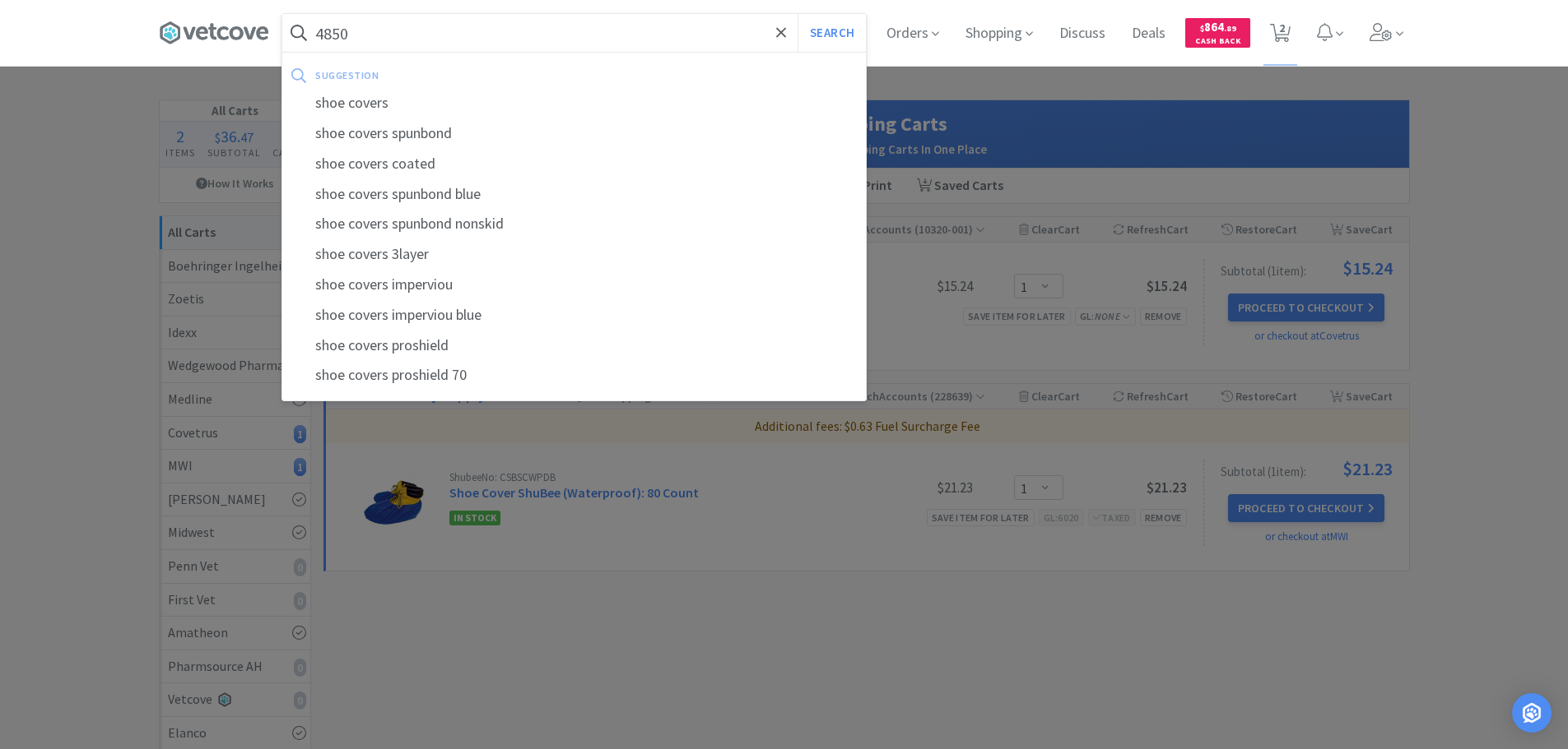
type input "4850"
click at [797, 14] on button "Search" at bounding box center [831, 33] width 68 height 38
select select "1"
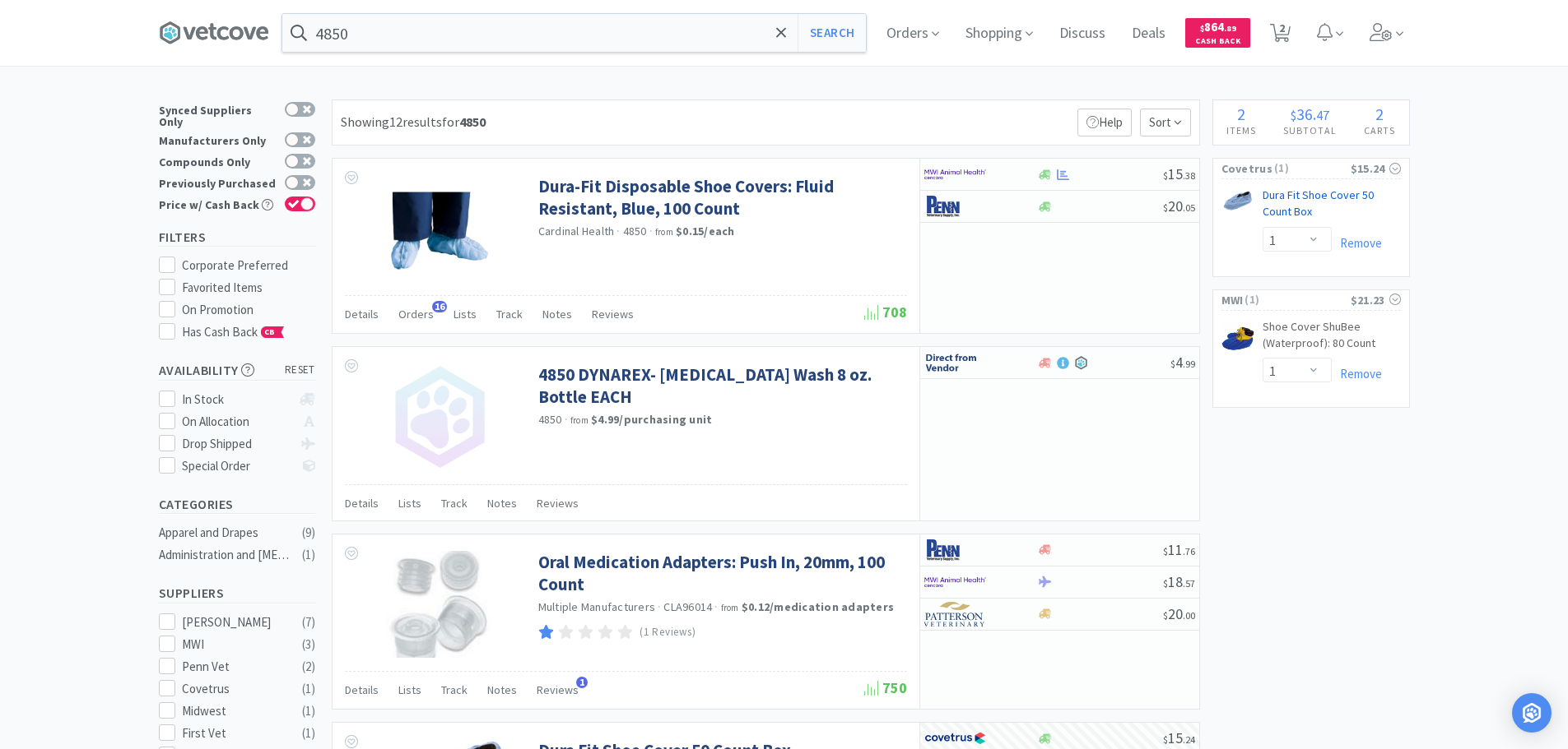
click at [1298, 197] on link "Dura Fit Shoe Cover 50 Count Box CB" at bounding box center [1332, 207] width 138 height 39
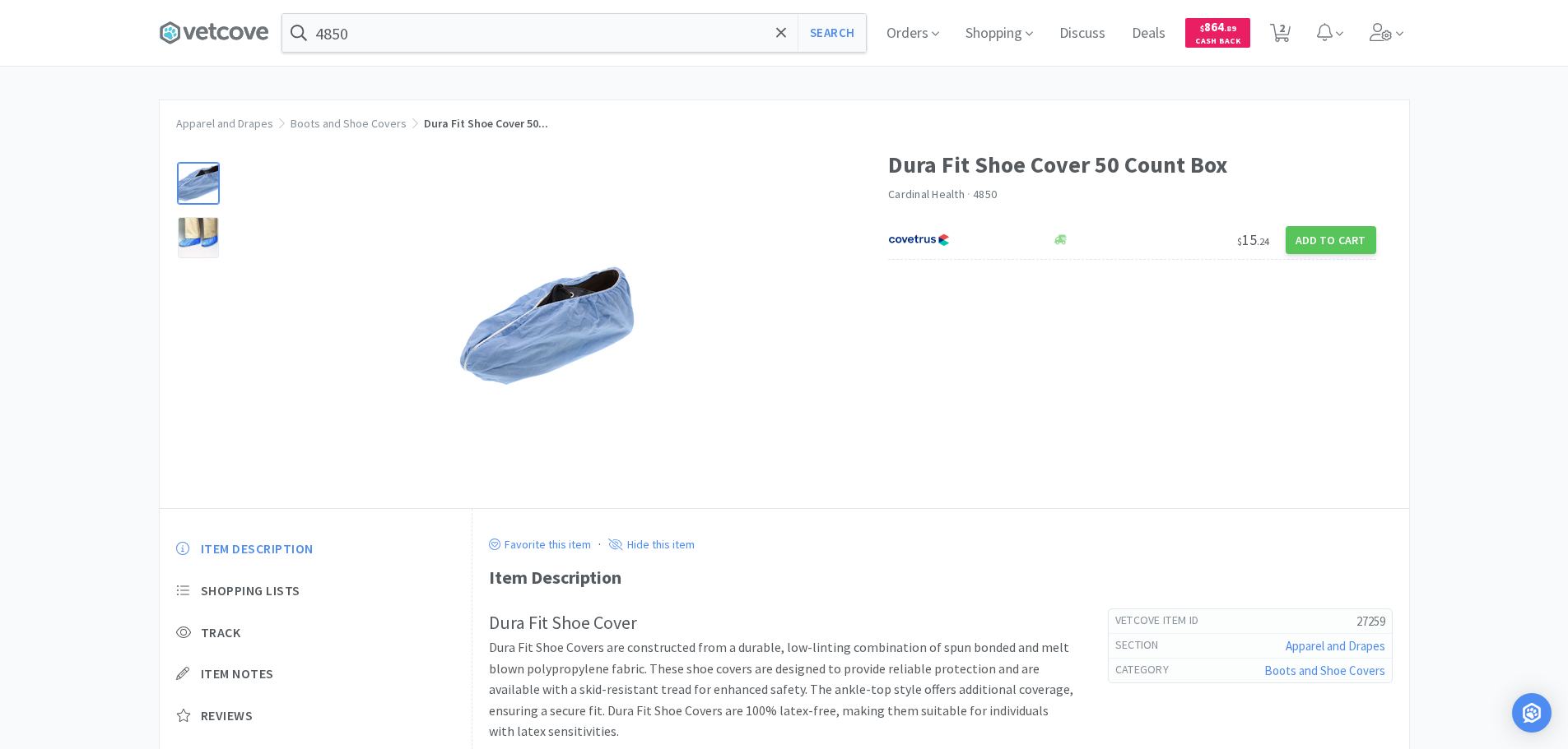
select select "1"
click at [996, 246] on div at bounding box center [962, 241] width 147 height 28
select select "1"
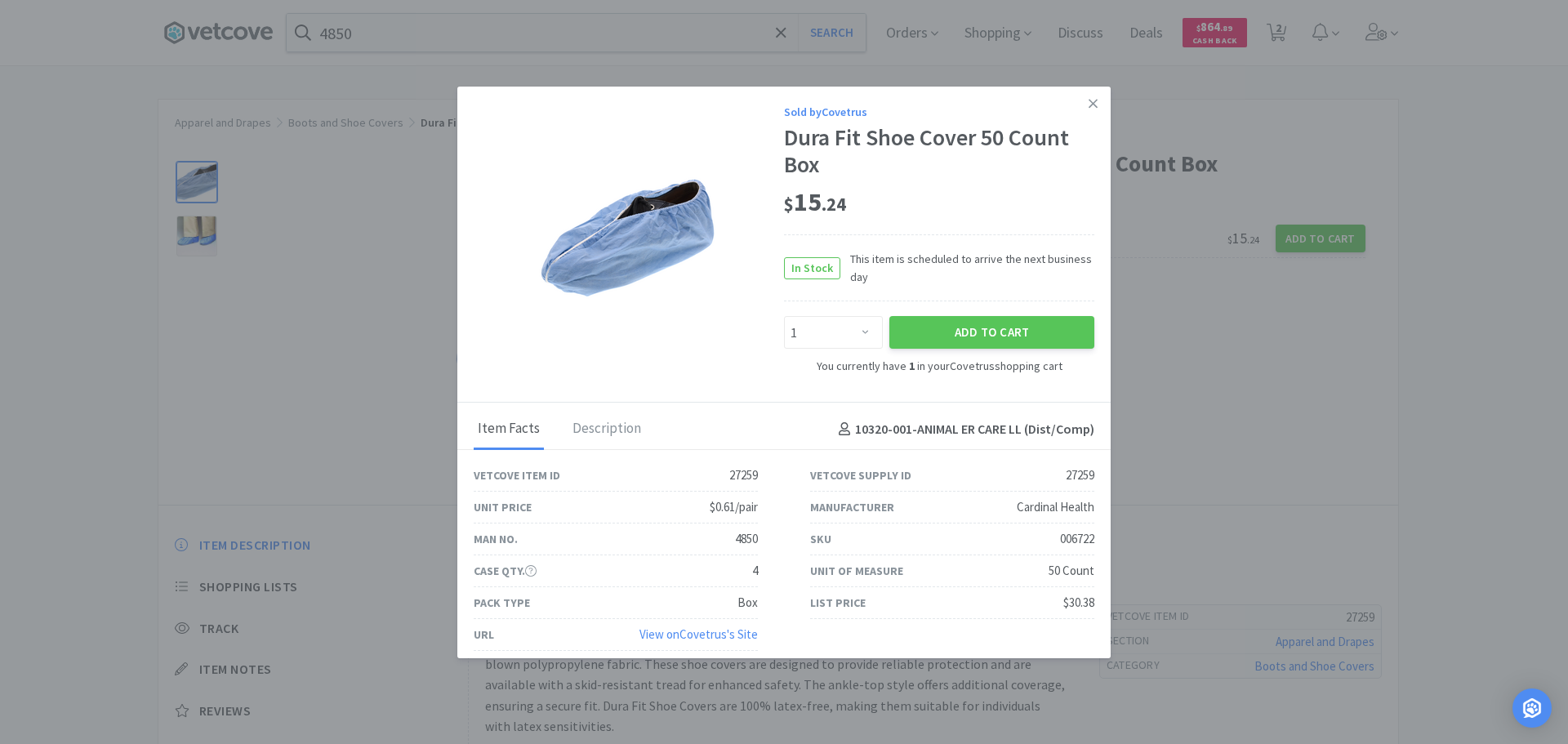
click at [1066, 542] on div "006722" at bounding box center [1076, 539] width 34 height 19
copy div "006722"
drag, startPoint x: 1090, startPoint y: 105, endPoint x: 1173, endPoint y: 76, distance: 87.9
click at [1090, 105] on link at bounding box center [1093, 105] width 29 height 35
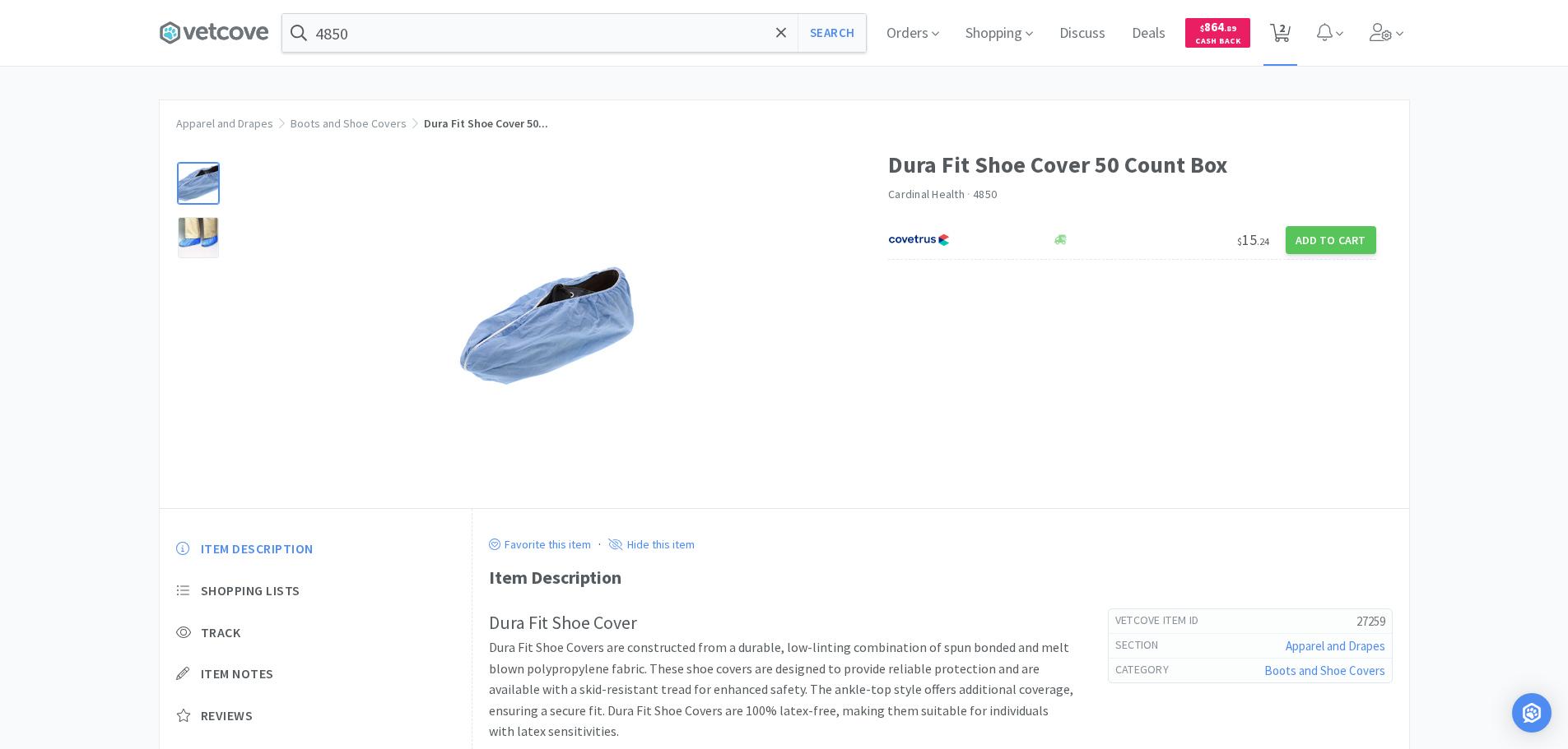
click at [1290, 36] on icon at bounding box center [1280, 33] width 20 height 18
select select "1"
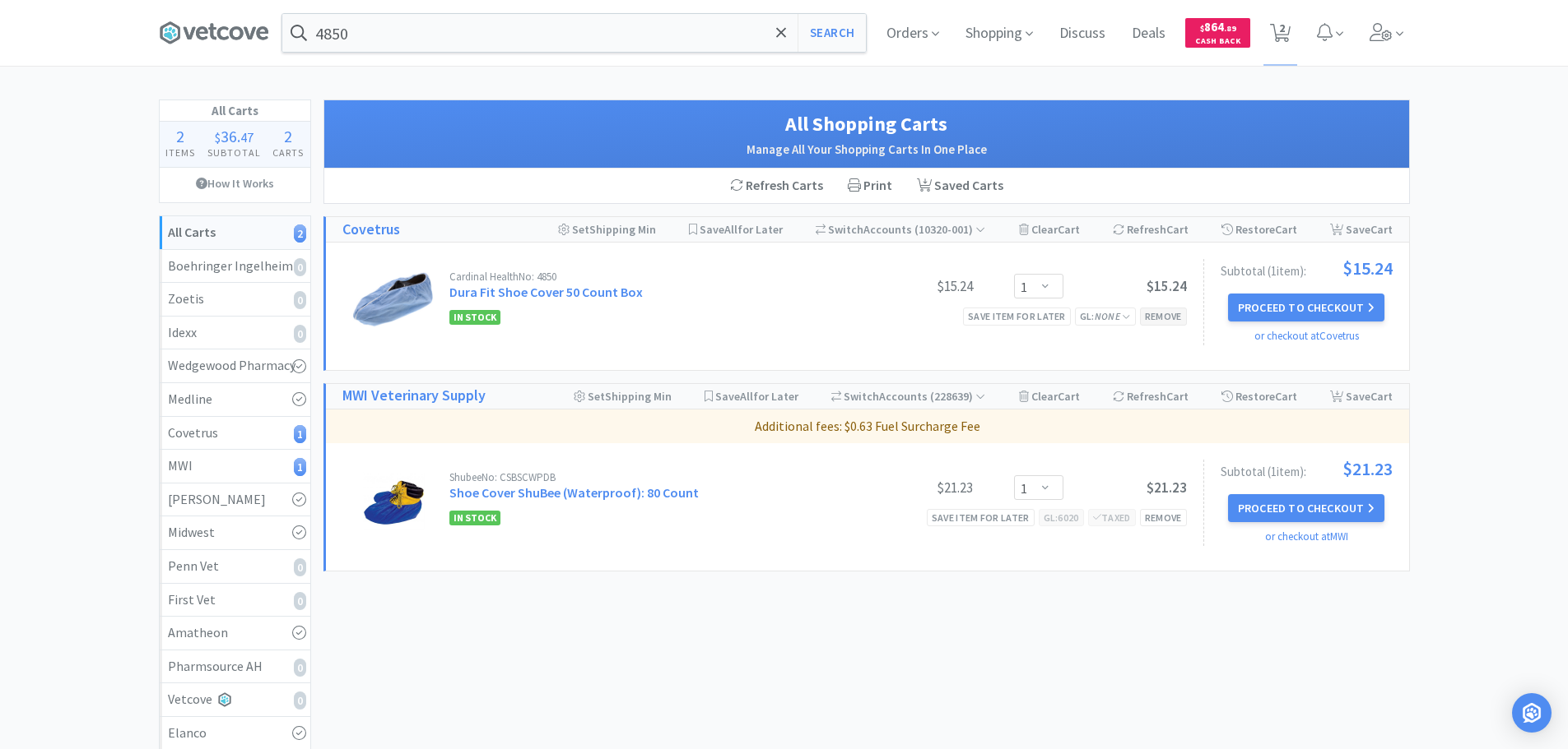
click at [1160, 313] on div "Remove" at bounding box center [1163, 317] width 47 height 18
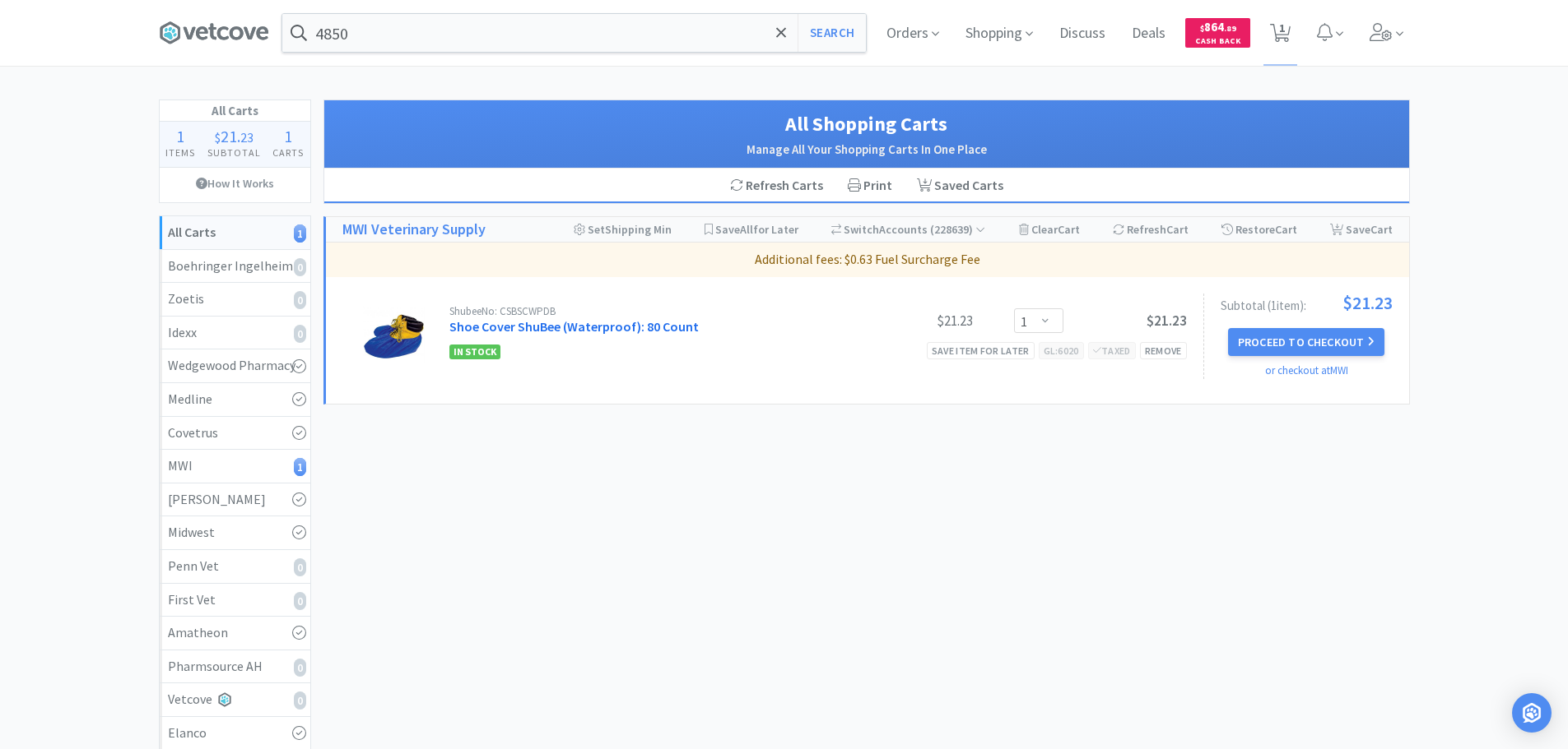
click at [646, 322] on link "Shoe Cover ShuBee (Waterproof): 80 Count" at bounding box center [574, 326] width 250 height 17
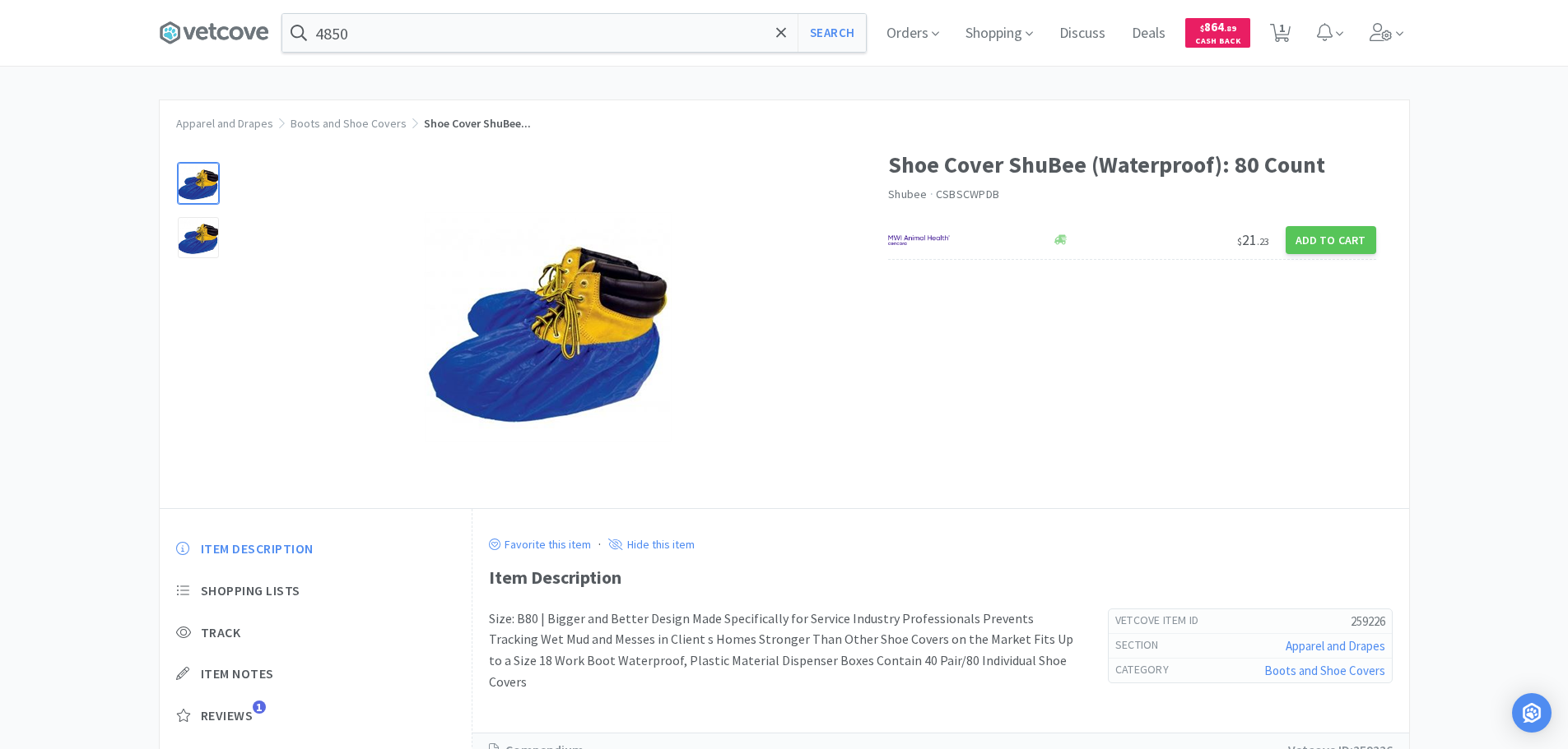
click at [972, 194] on span "CSBSCWPDB" at bounding box center [968, 194] width 64 height 15
copy span "CSBSCWPDB"
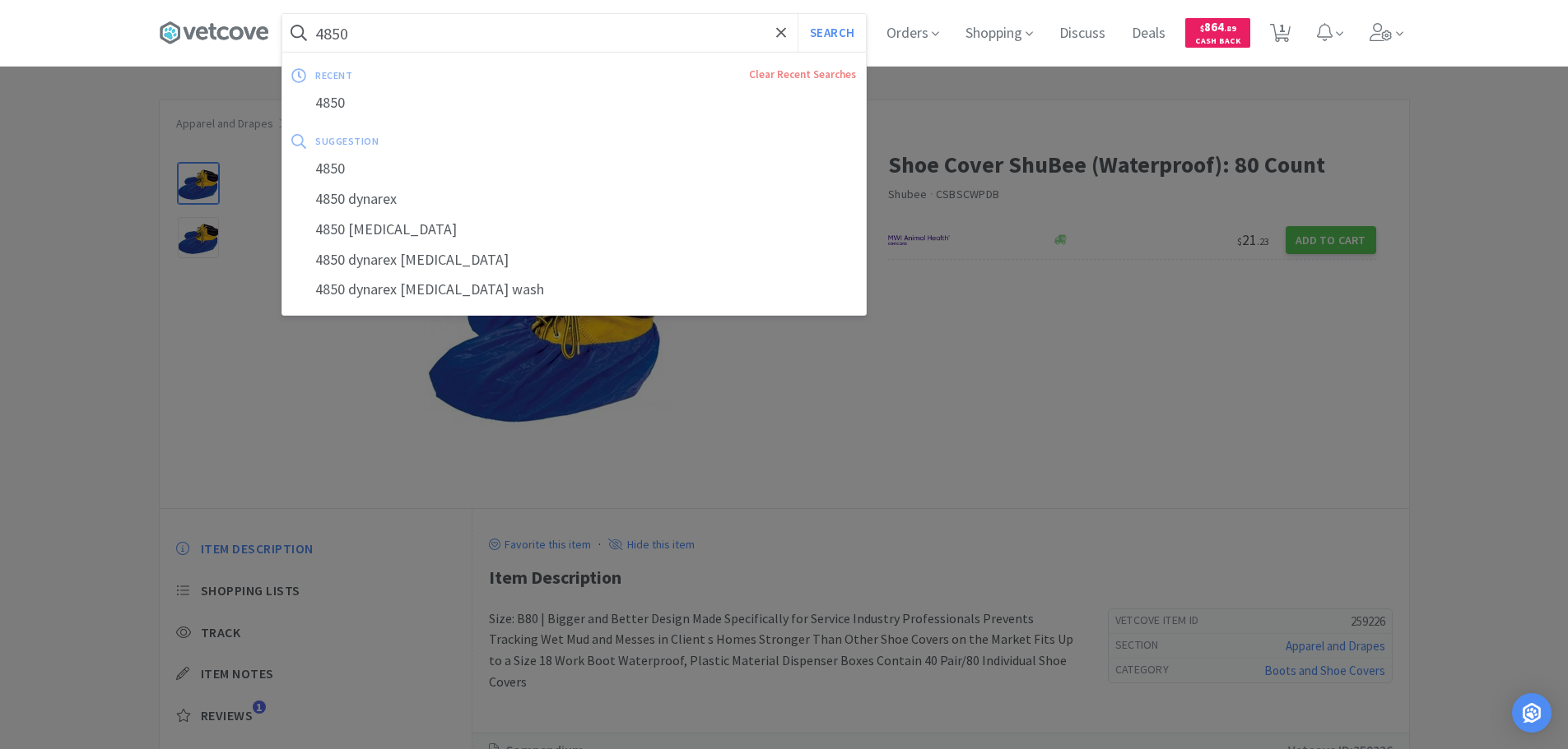
click at [565, 28] on input "4850" at bounding box center [573, 33] width 583 height 38
paste input "CSBSCWPDB"
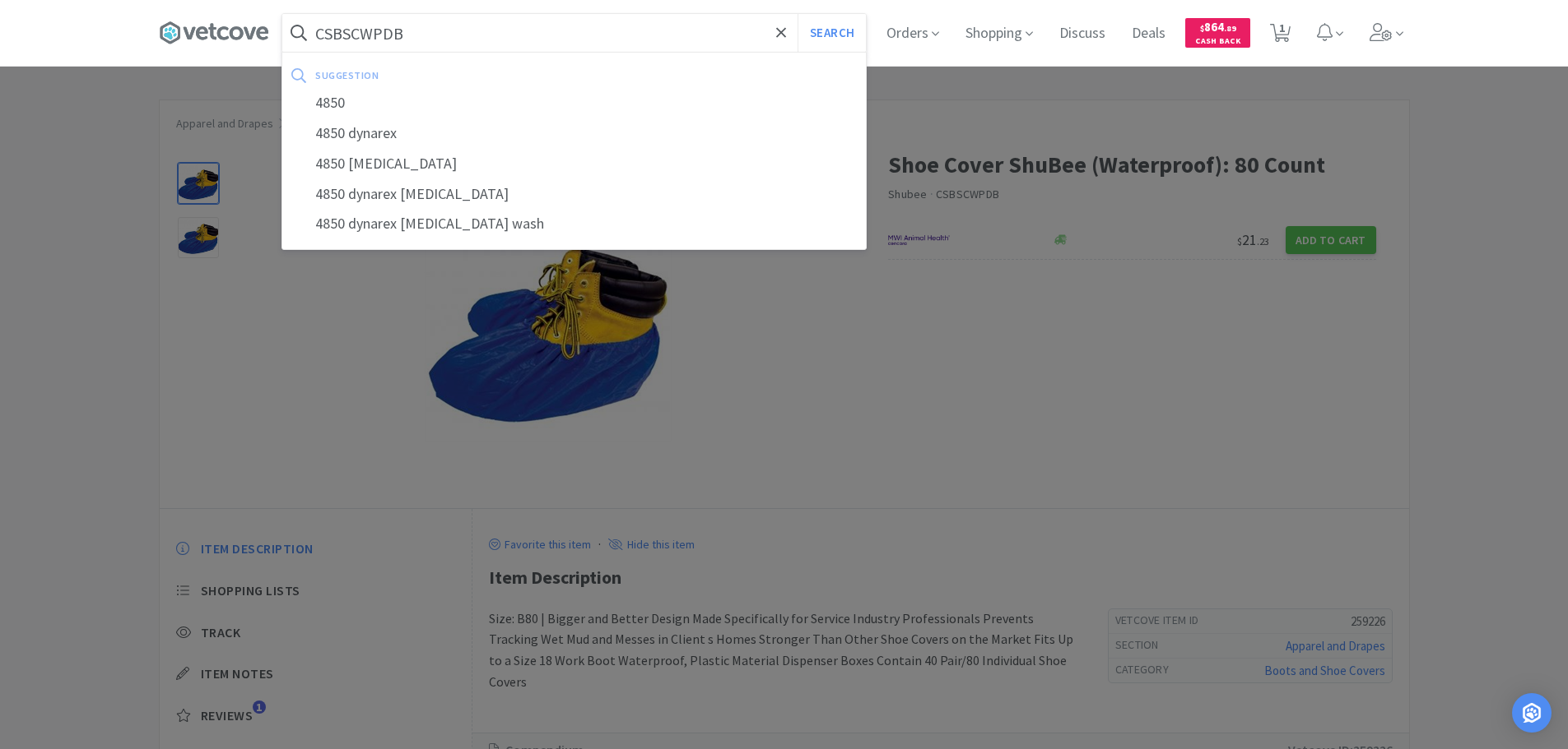
type input "CSBSCWPDB"
click at [797, 14] on button "Search" at bounding box center [831, 33] width 68 height 38
select select "1"
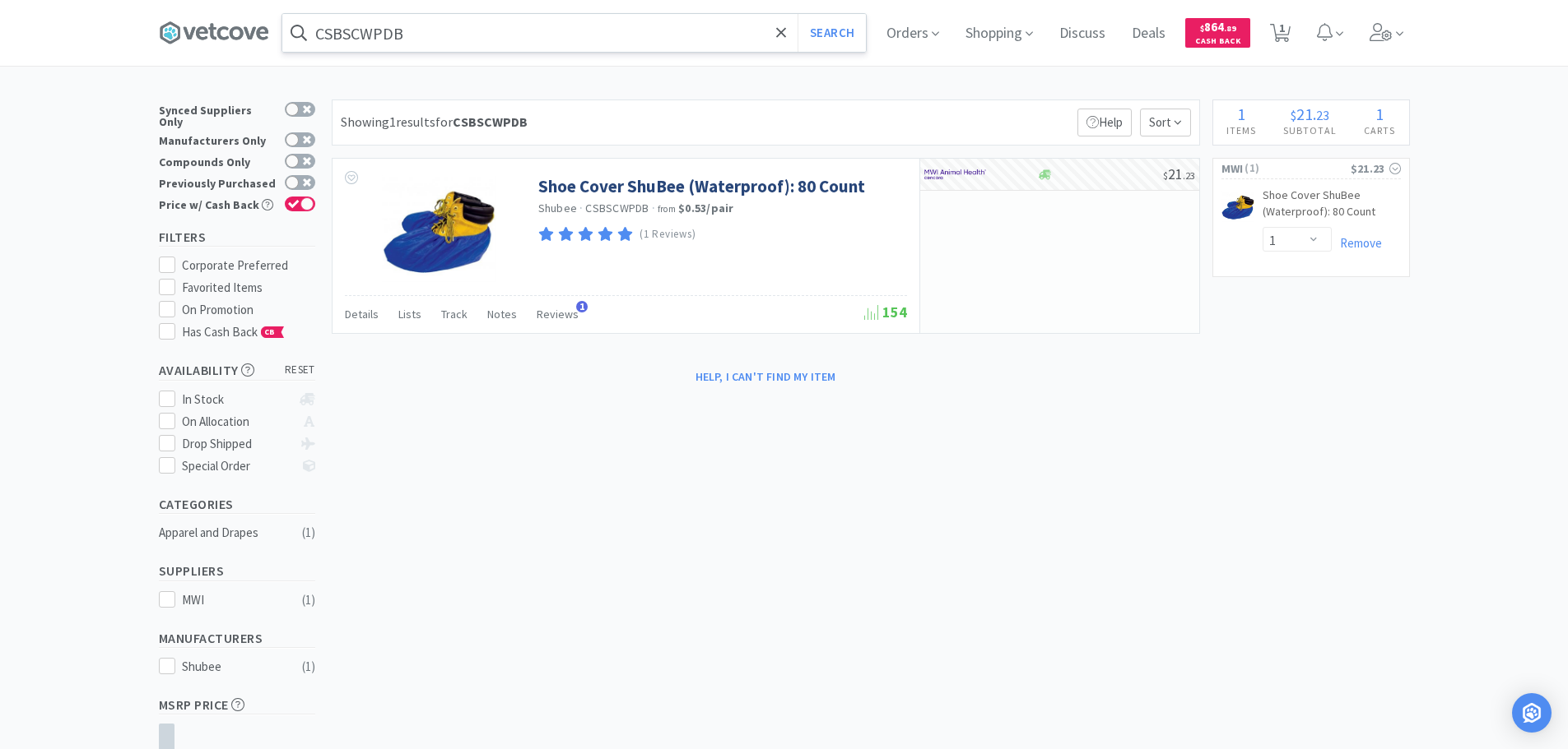
click at [565, 28] on input "CSBSCWPDB" at bounding box center [573, 33] width 583 height 38
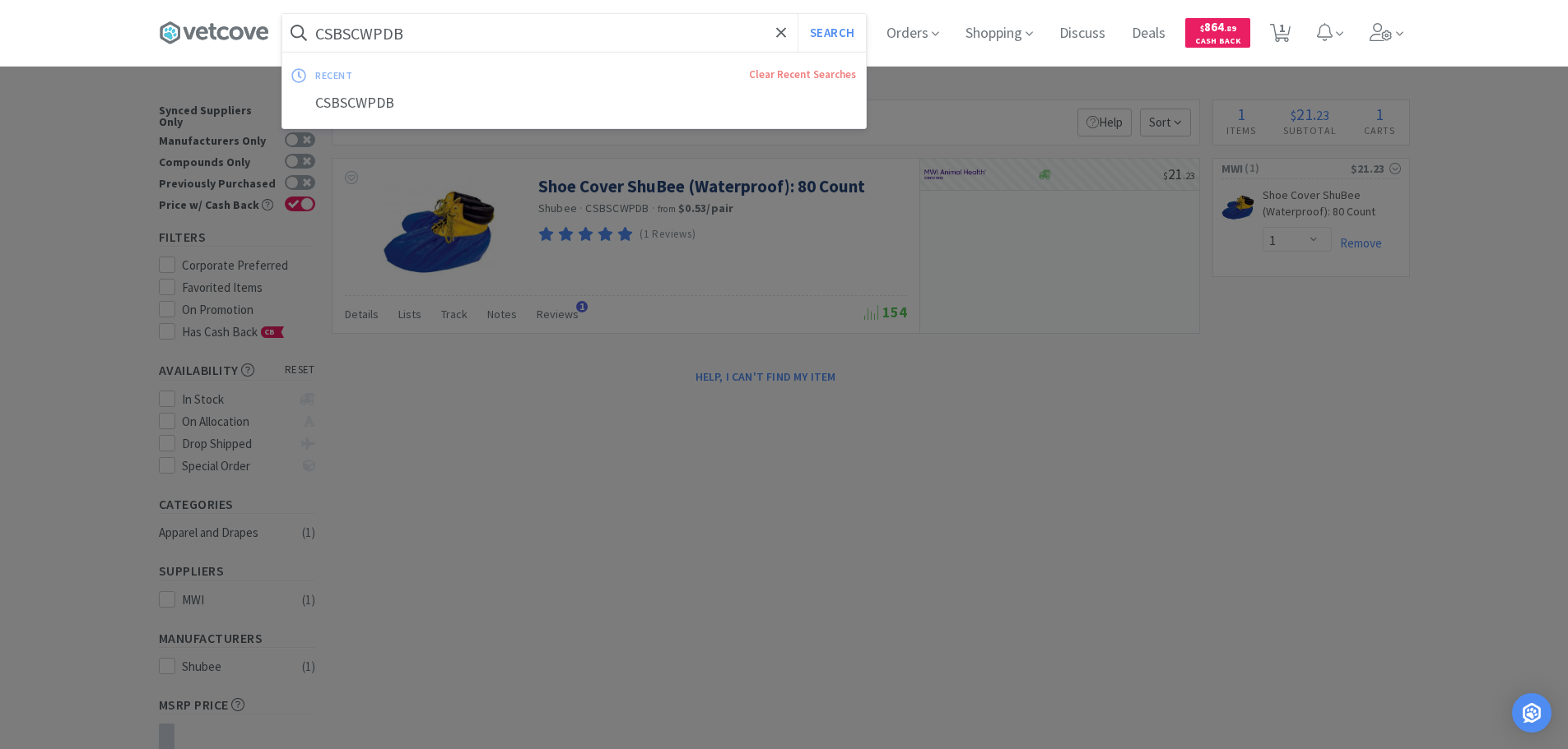
click at [565, 28] on input "CSBSCWPDB" at bounding box center [573, 33] width 583 height 38
type input "C"
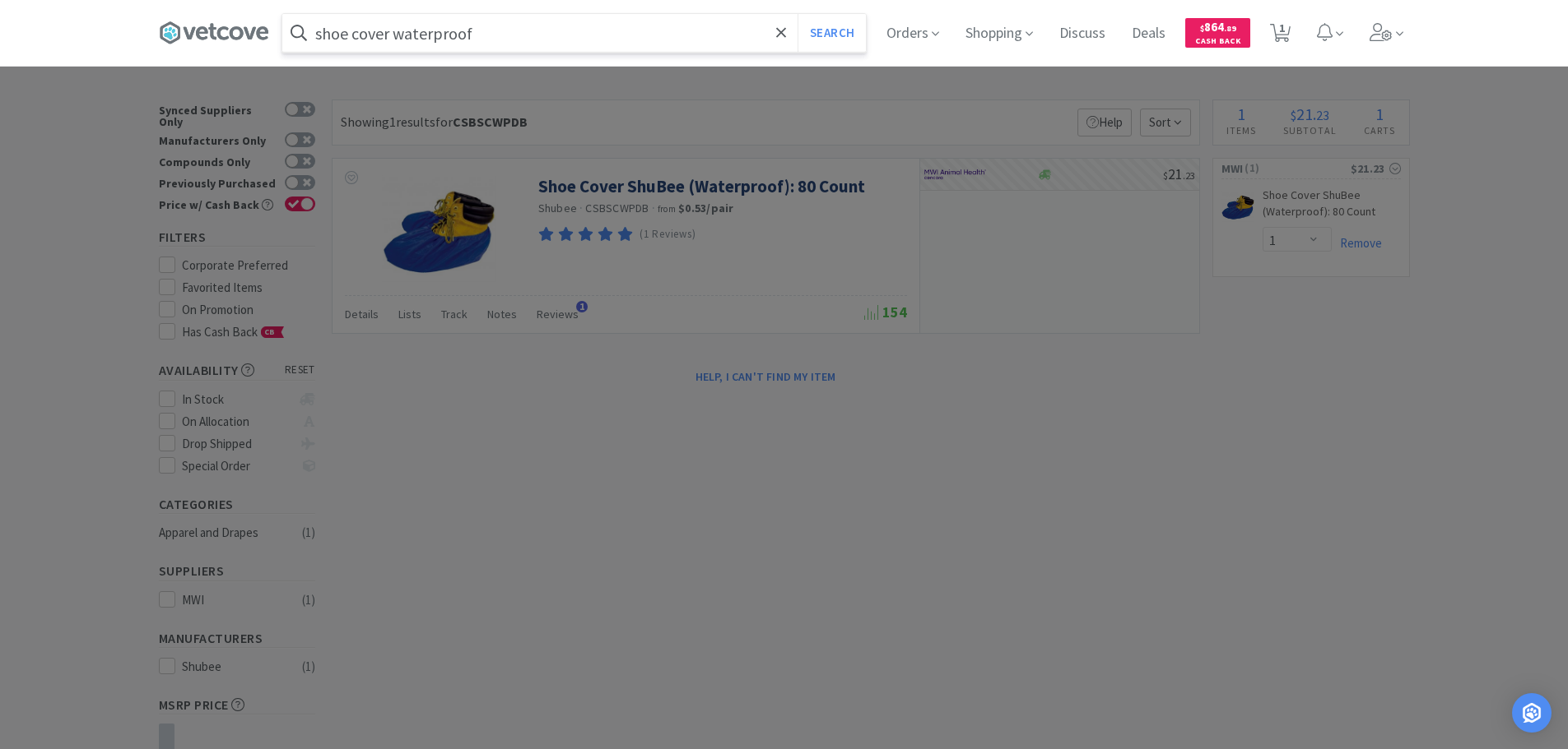
type input "shoe cover waterproof"
click at [797, 14] on button "Search" at bounding box center [831, 33] width 68 height 38
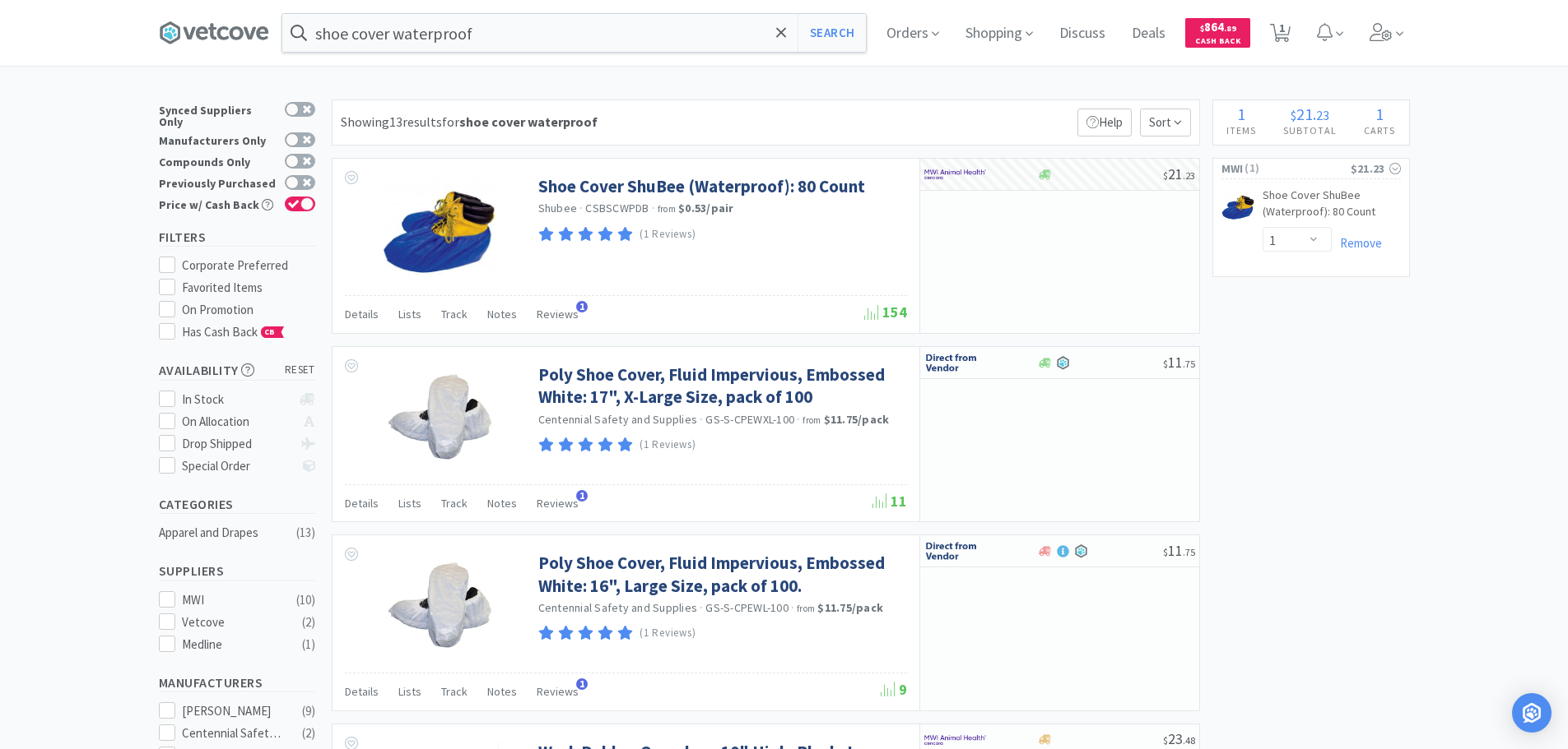
click at [777, 118] on div "Showing 13 results for shoe cover waterproof Filters Help Sort" at bounding box center [765, 123] width 868 height 46
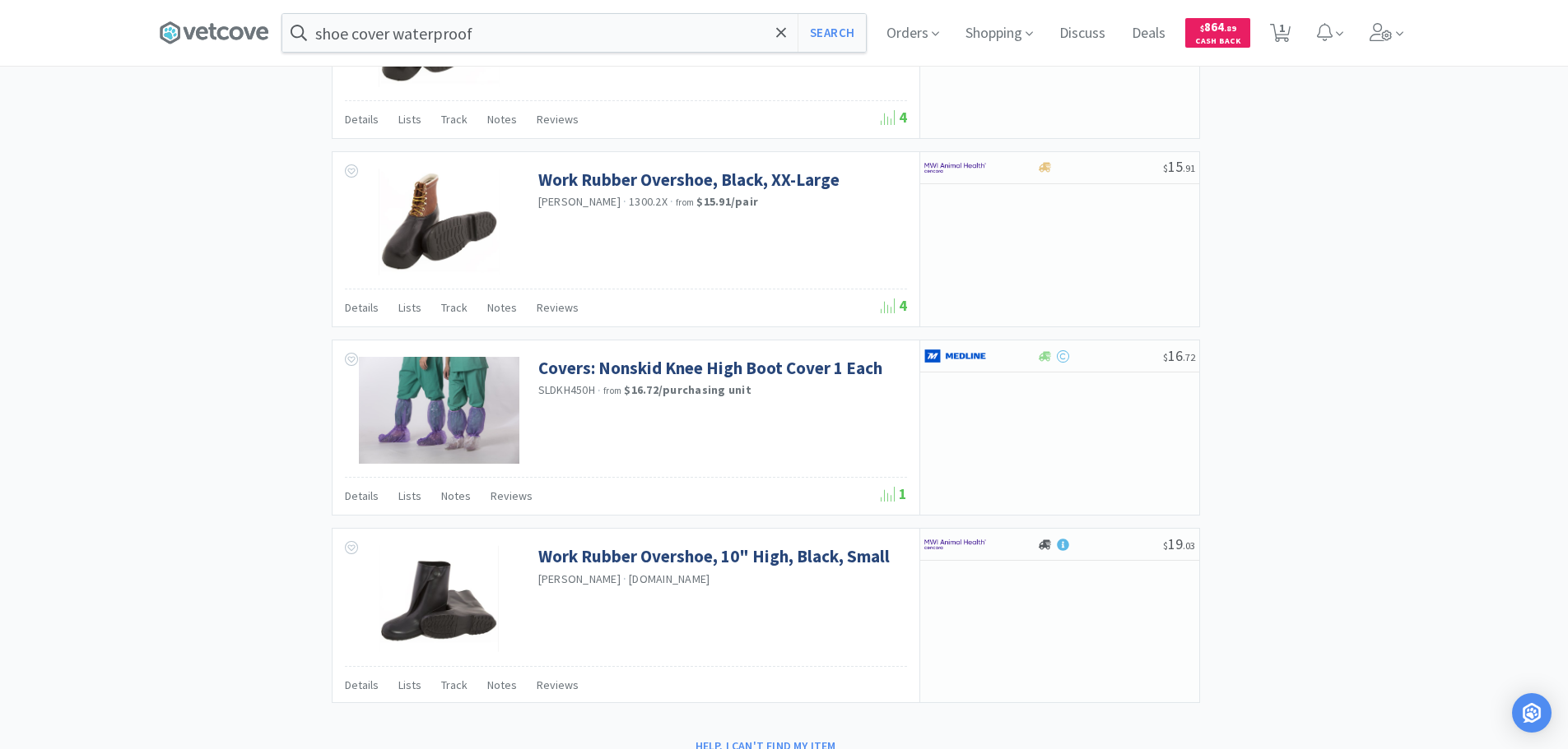
scroll to position [1952, 0]
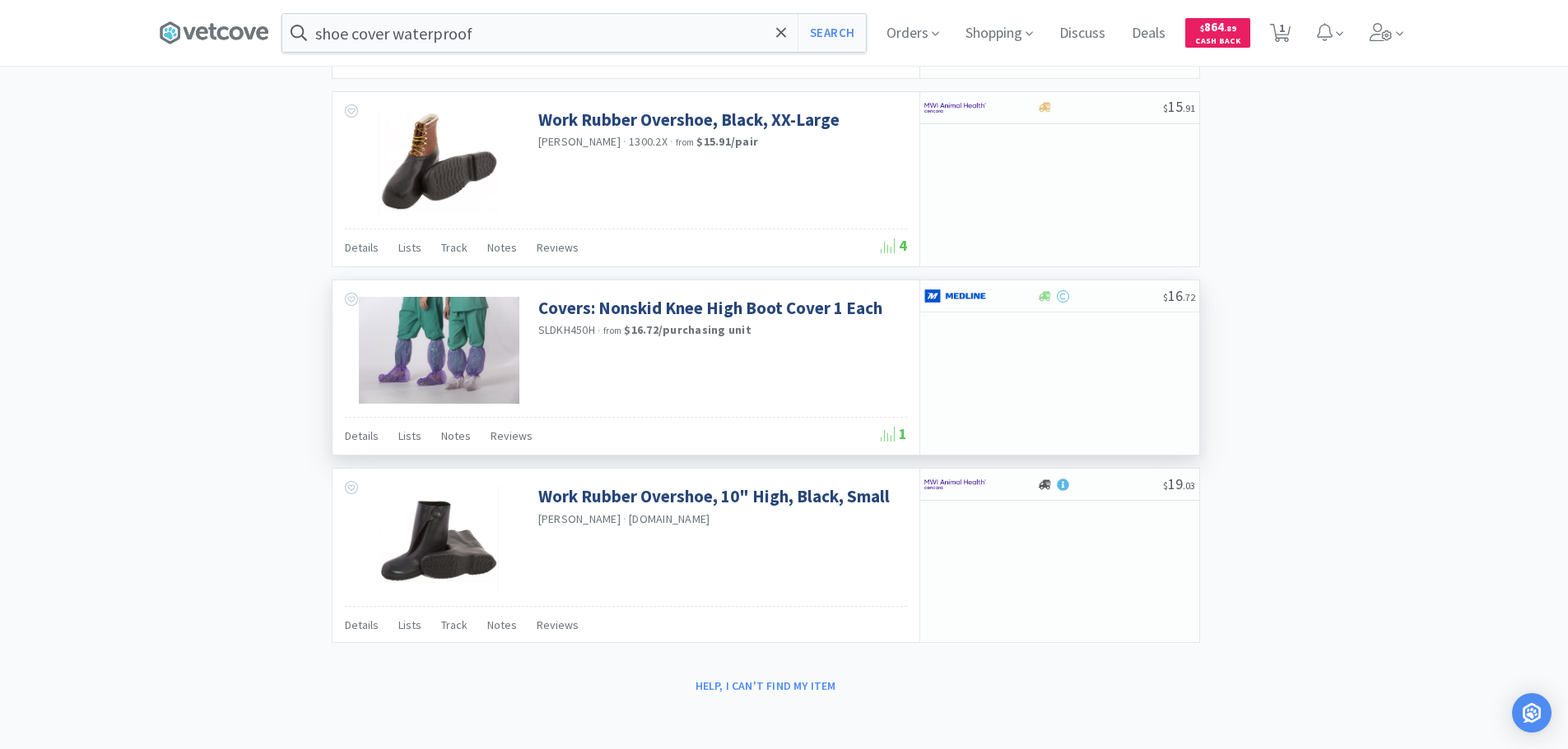
click at [832, 355] on div "Covers: Nonskid Knee High Boot Cover 1 Each SLDKH450H · from $16.72 / purchasin…" at bounding box center [626, 348] width 587 height 136
click at [1101, 297] on div at bounding box center [1100, 296] width 126 height 12
select select "1"
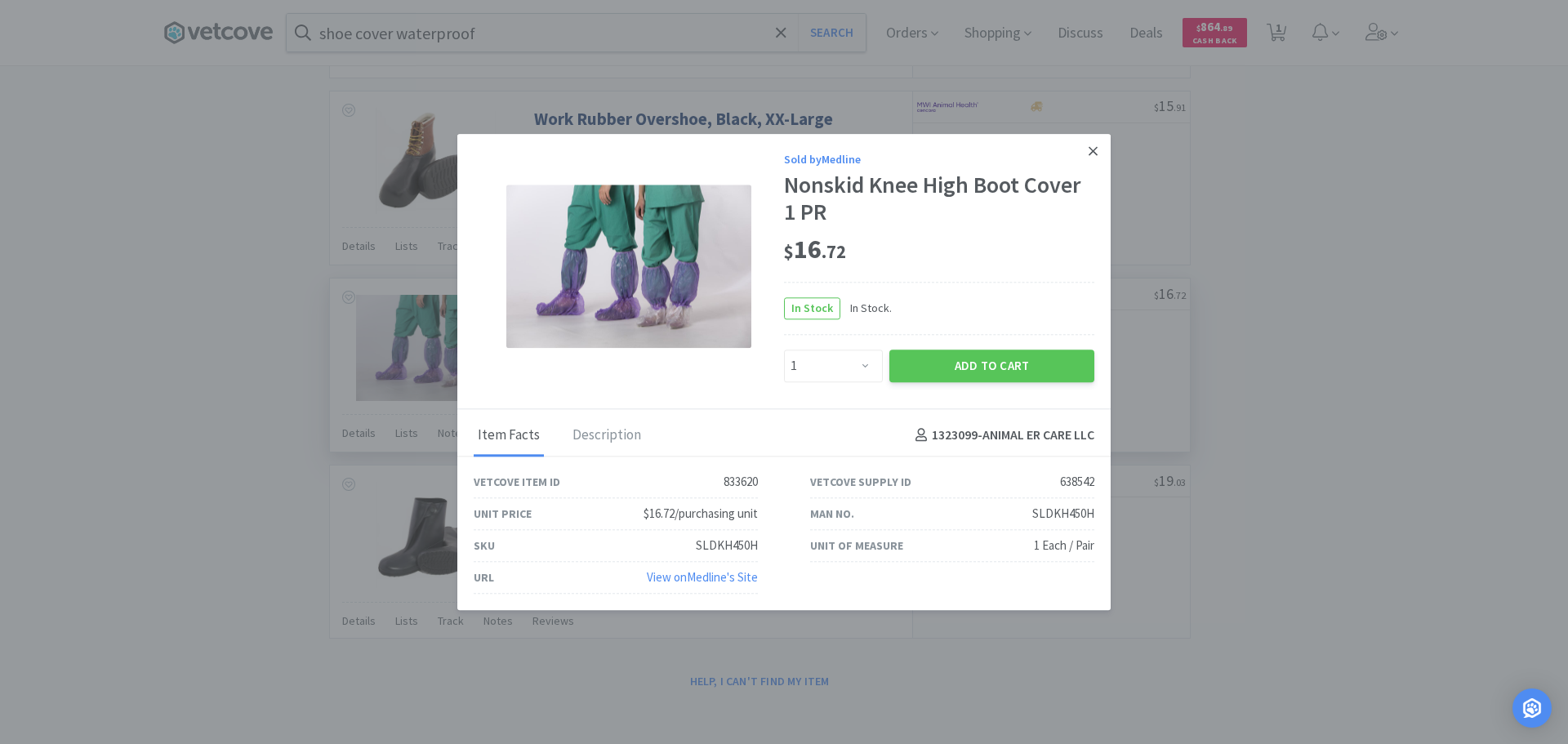
click at [1092, 154] on icon at bounding box center [1093, 151] width 9 height 15
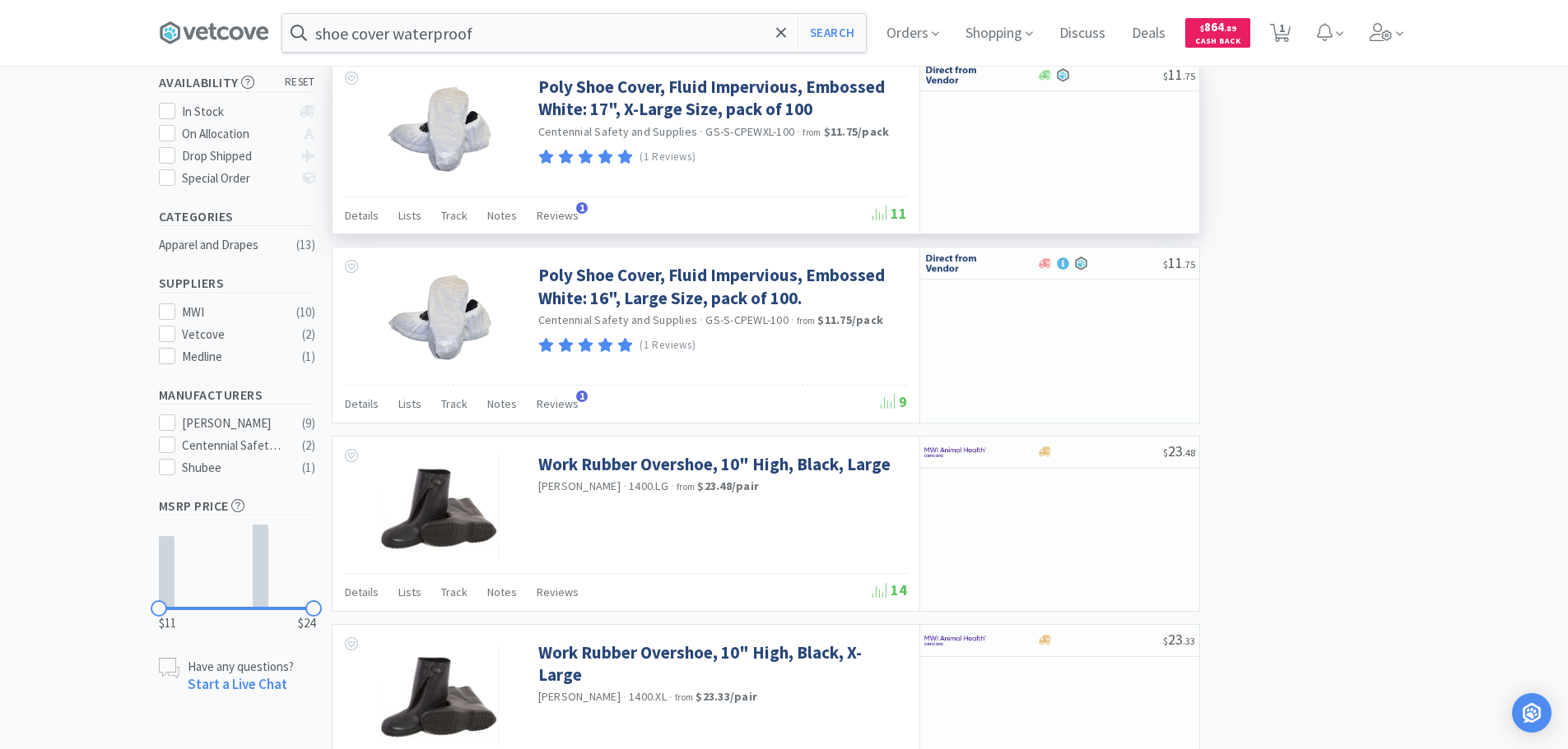
scroll to position [0, 0]
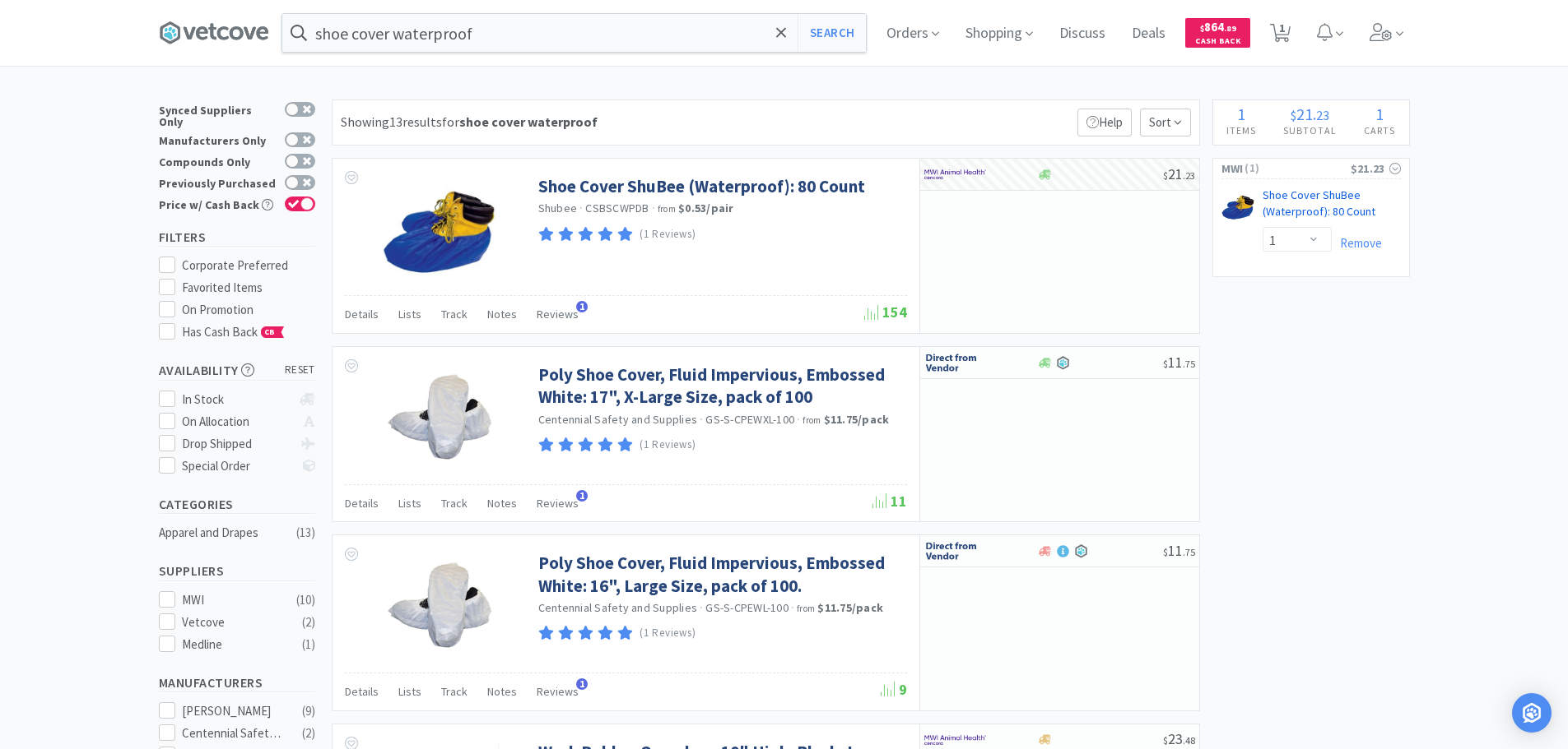
click at [1319, 202] on link "Shoe Cover ShuBee (Waterproof): 80 Count CB" at bounding box center [1332, 207] width 138 height 39
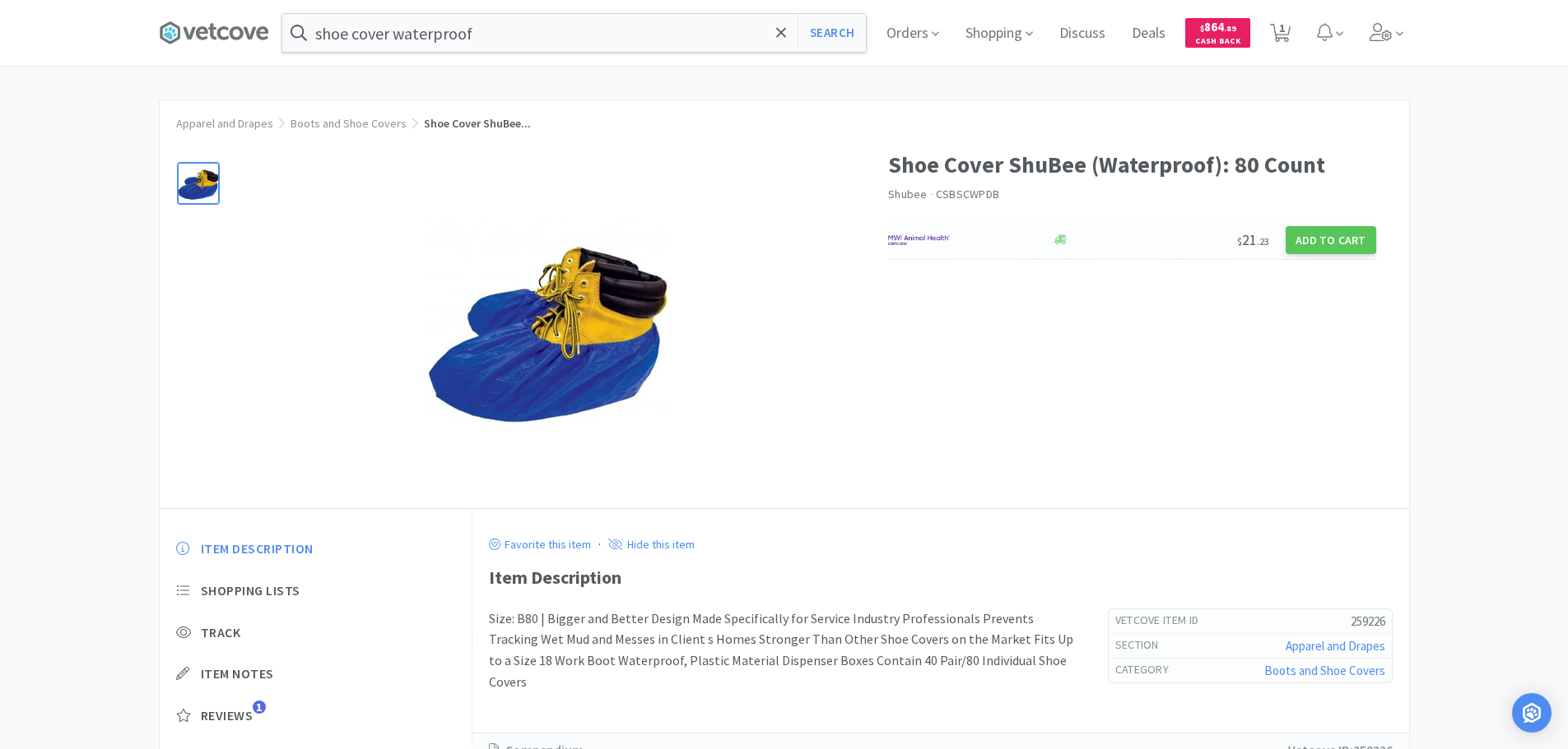
click at [1177, 239] on div at bounding box center [1118, 240] width 135 height 12
select select "1"
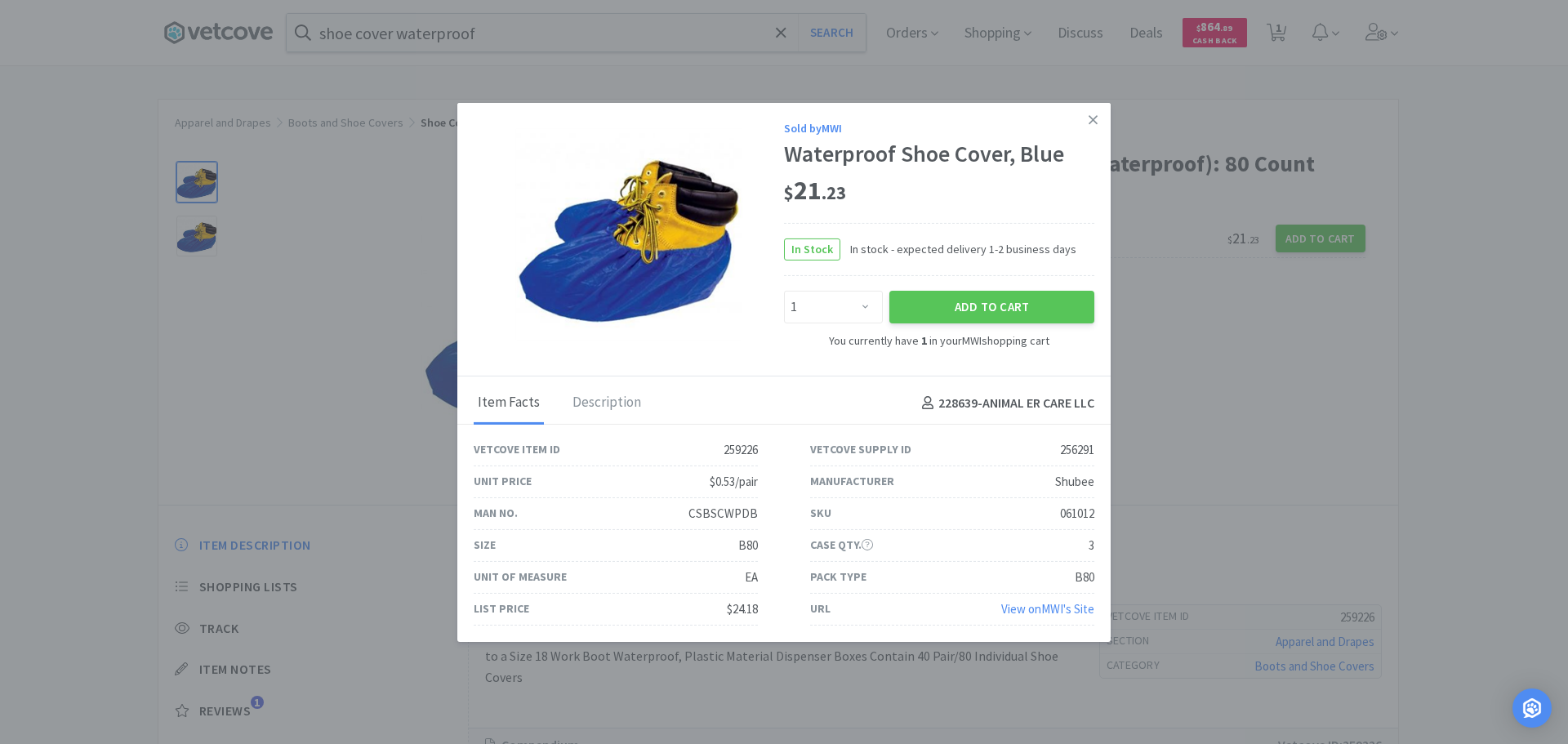
click at [1073, 510] on div "061012" at bounding box center [1076, 514] width 34 height 19
copy div "061012"
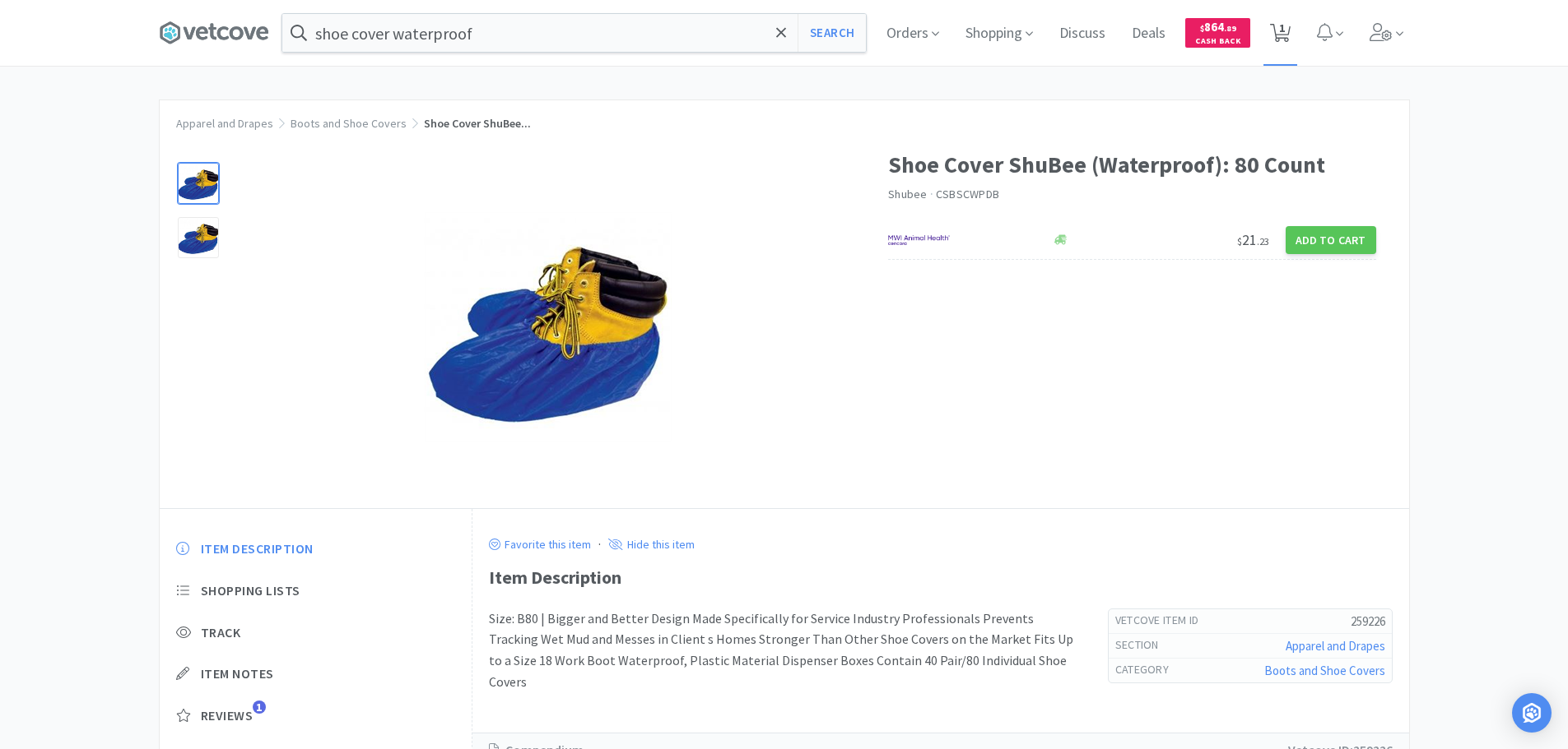
click at [1280, 33] on icon at bounding box center [1280, 33] width 20 height 18
select select "1"
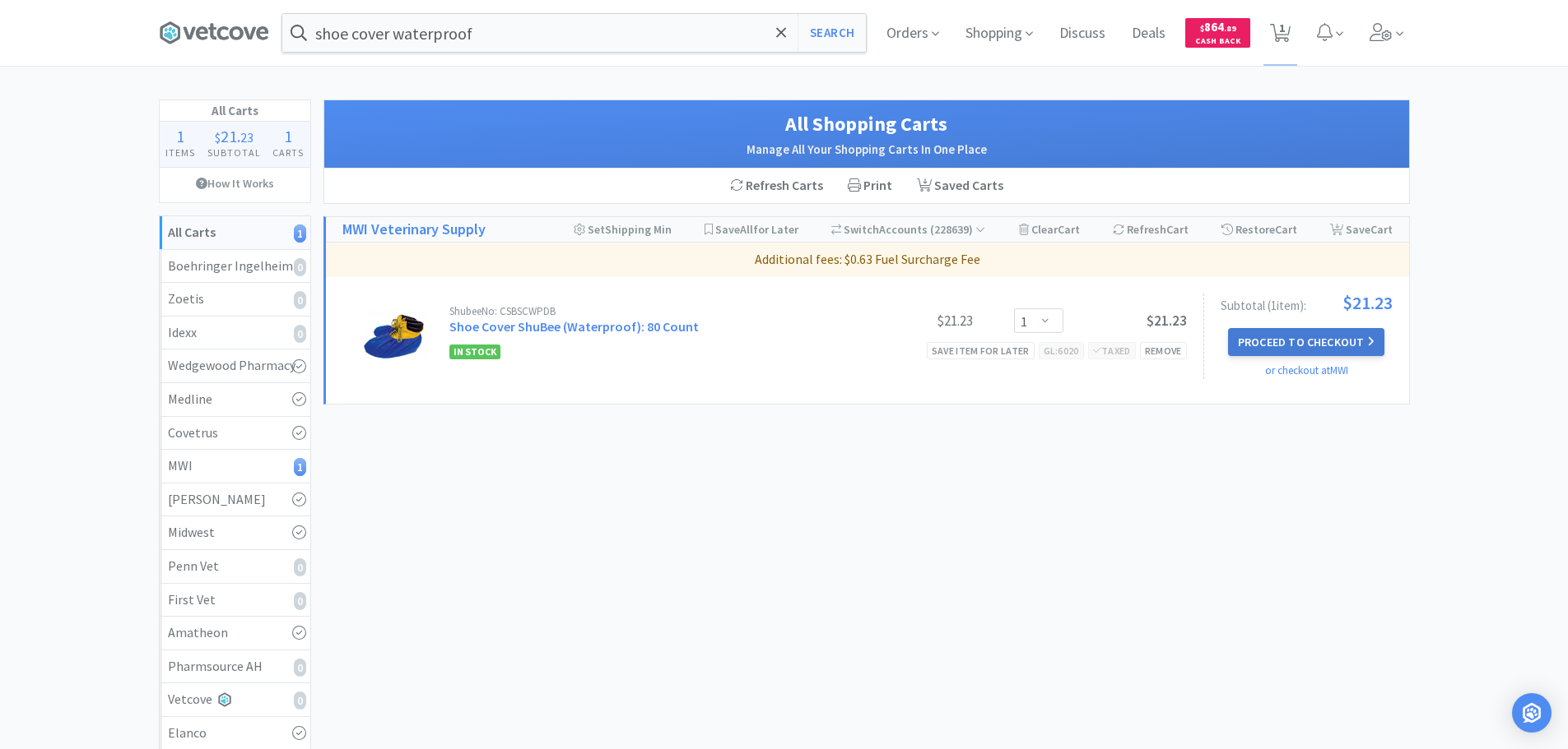
click at [1300, 355] on button "Proceed to Checkout" at bounding box center [1306, 342] width 157 height 28
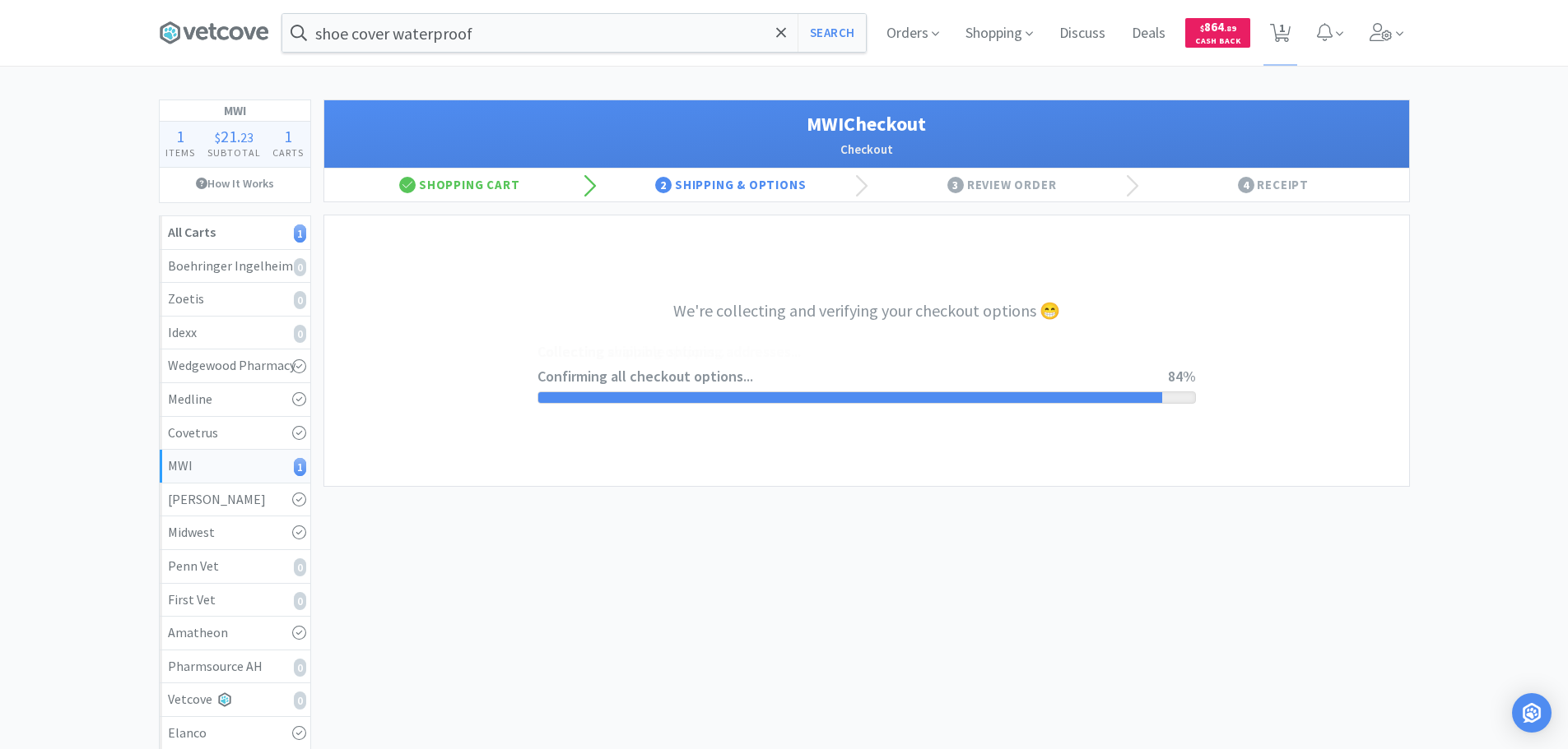
select select "STD_"
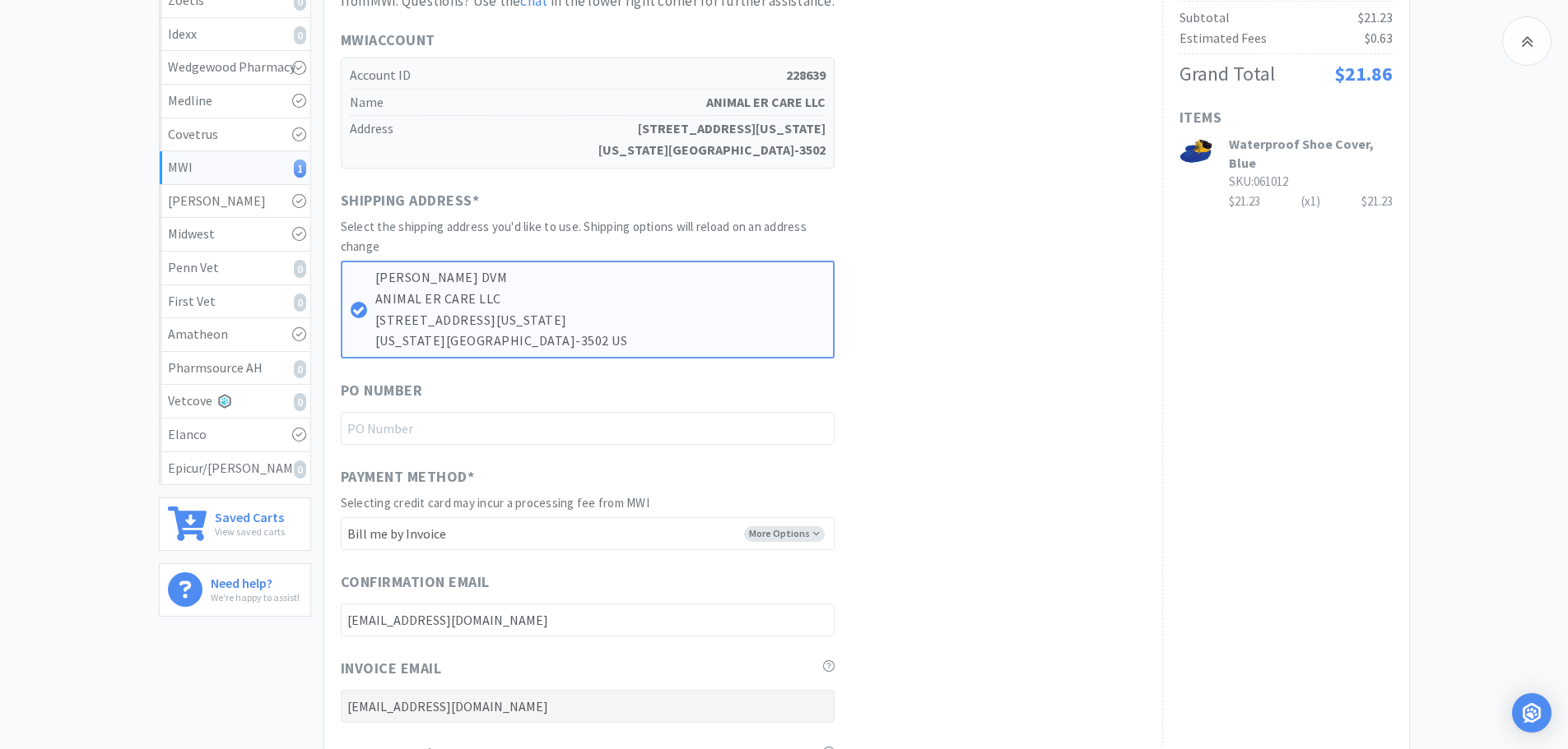
scroll to position [411, 0]
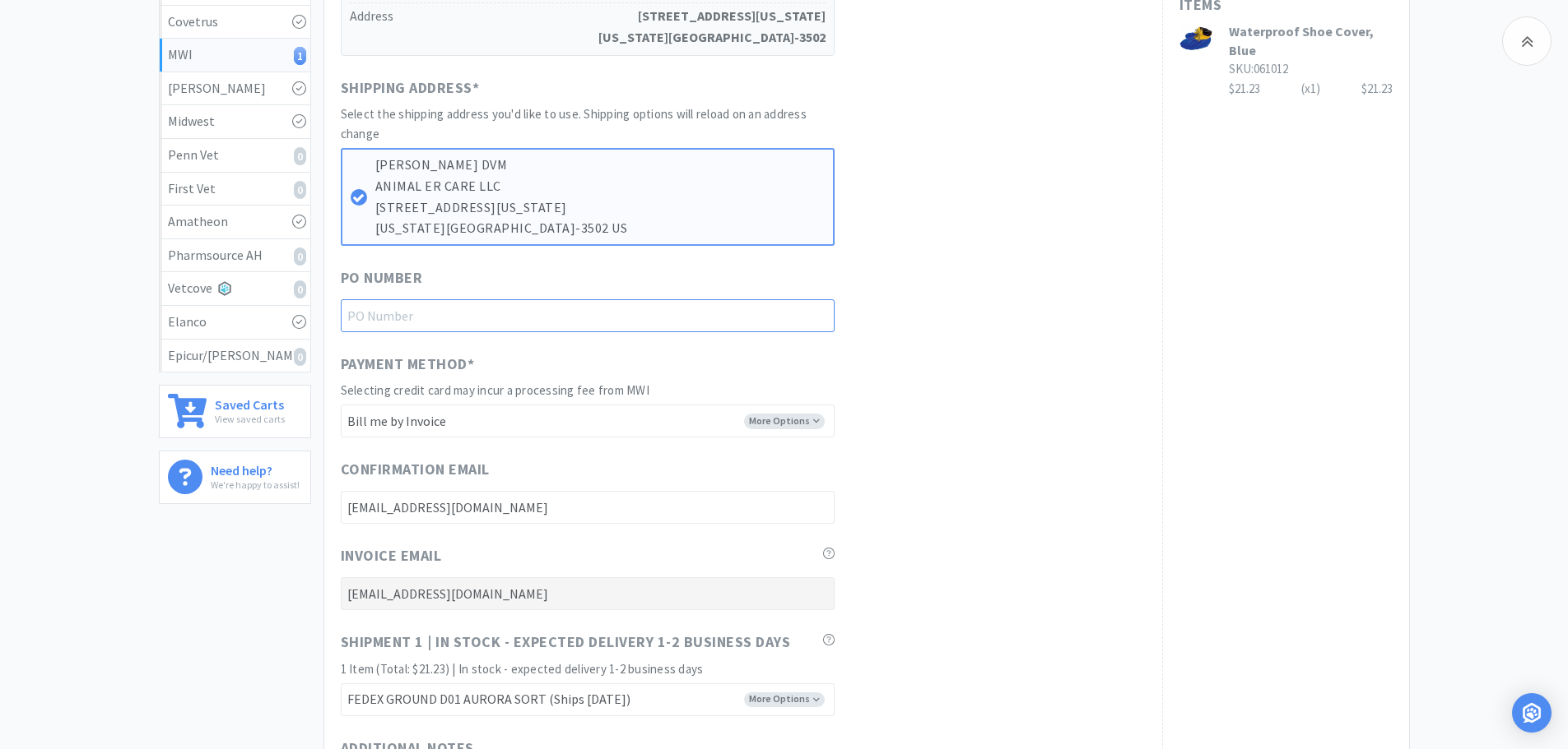
click at [482, 302] on input "text" at bounding box center [588, 316] width 494 height 33
paste input "1145137"
click at [783, 319] on input "1145137" at bounding box center [588, 316] width 494 height 33
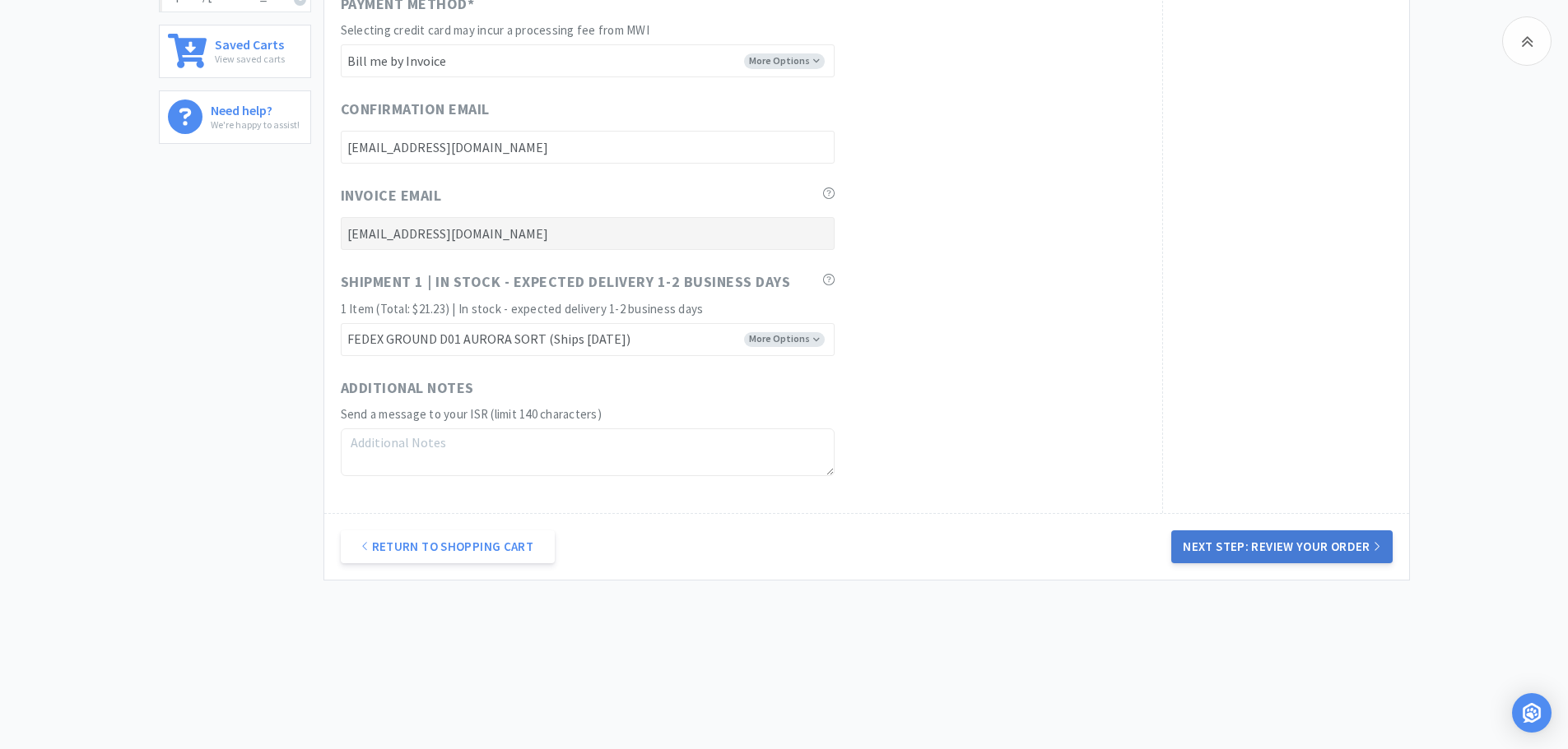
type input "1145137"
click at [1229, 537] on button "Next Step: Review Your Order" at bounding box center [1281, 546] width 220 height 33
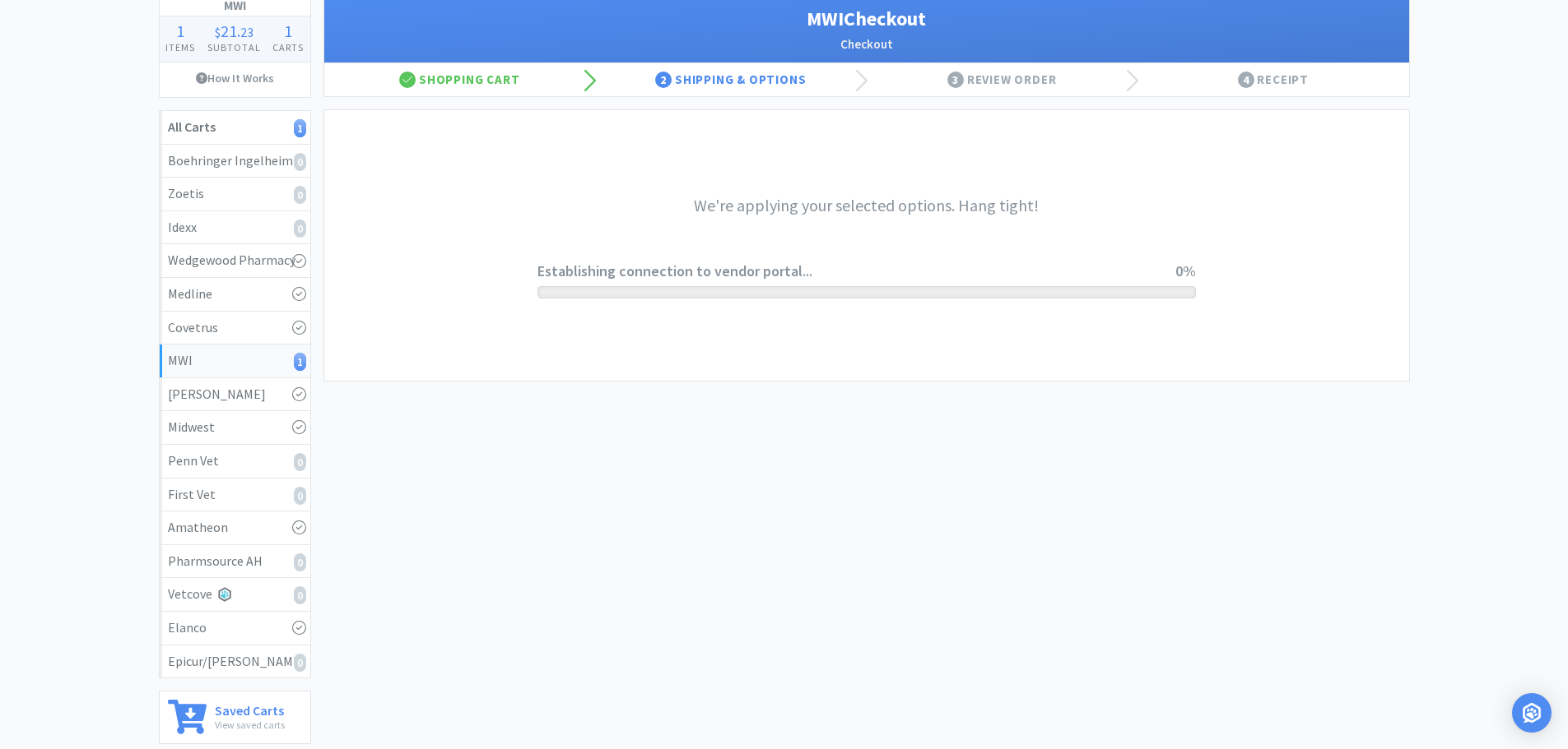
scroll to position [0, 0]
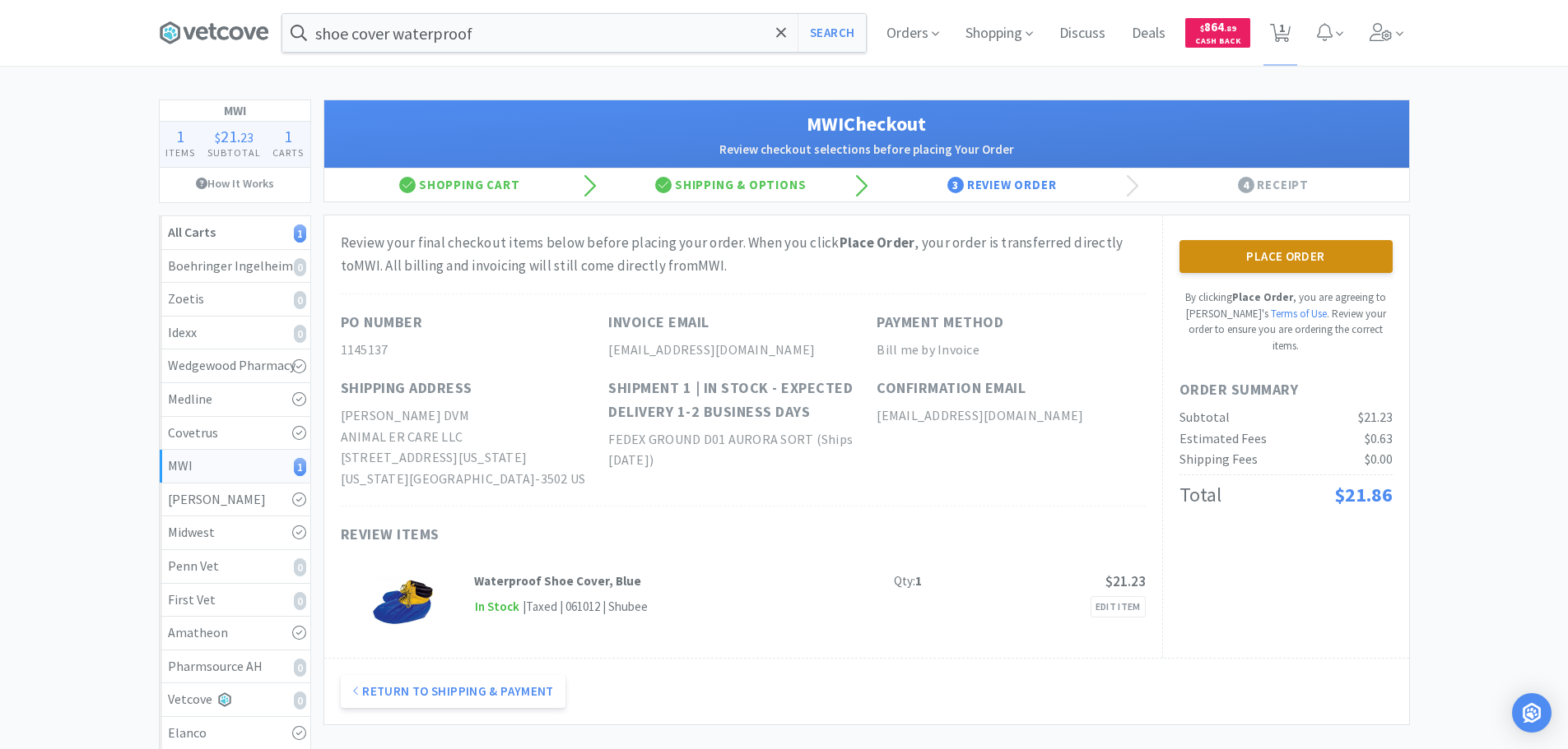
click at [1283, 241] on button "Place Order" at bounding box center [1286, 256] width 213 height 33
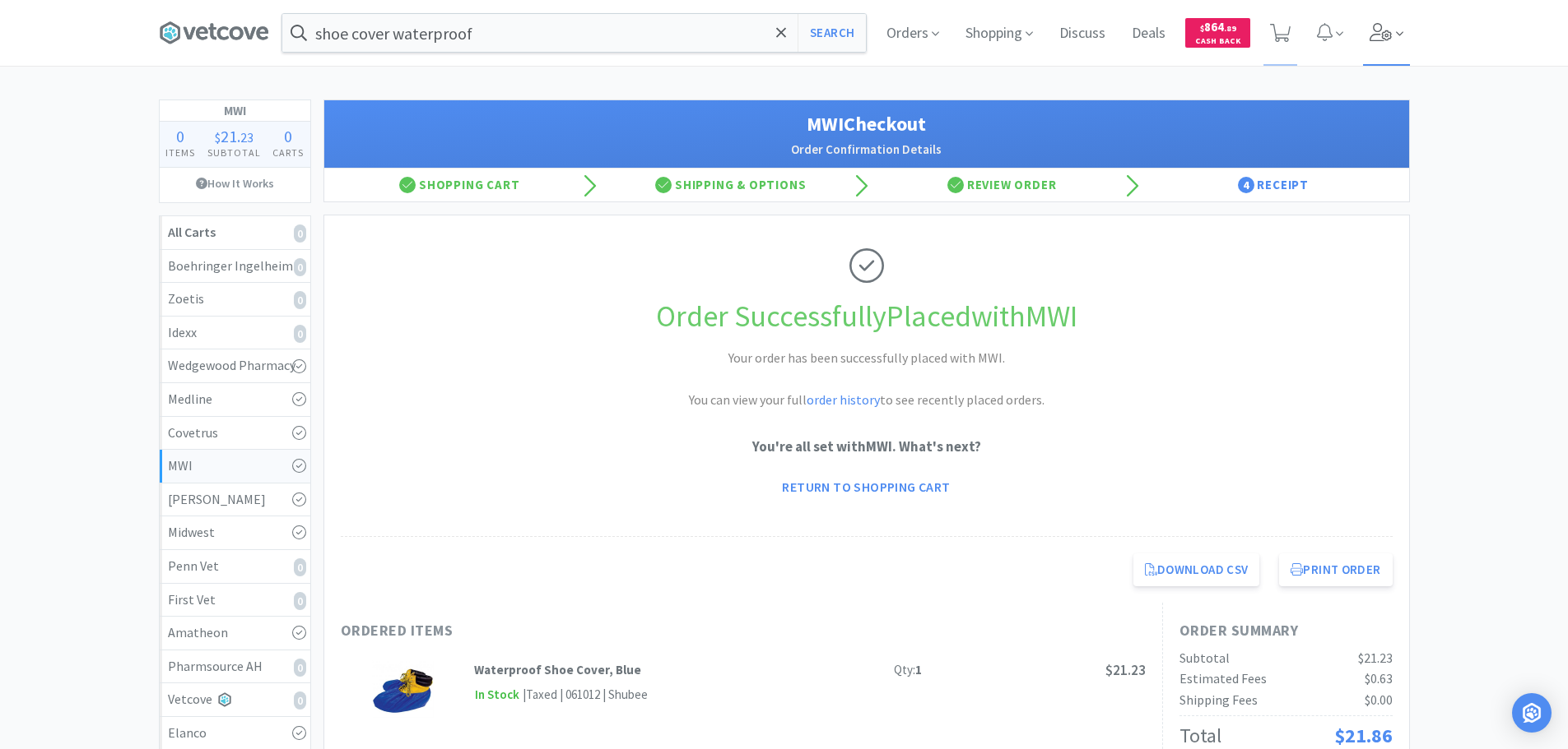
click at [1375, 40] on icon at bounding box center [1381, 32] width 23 height 18
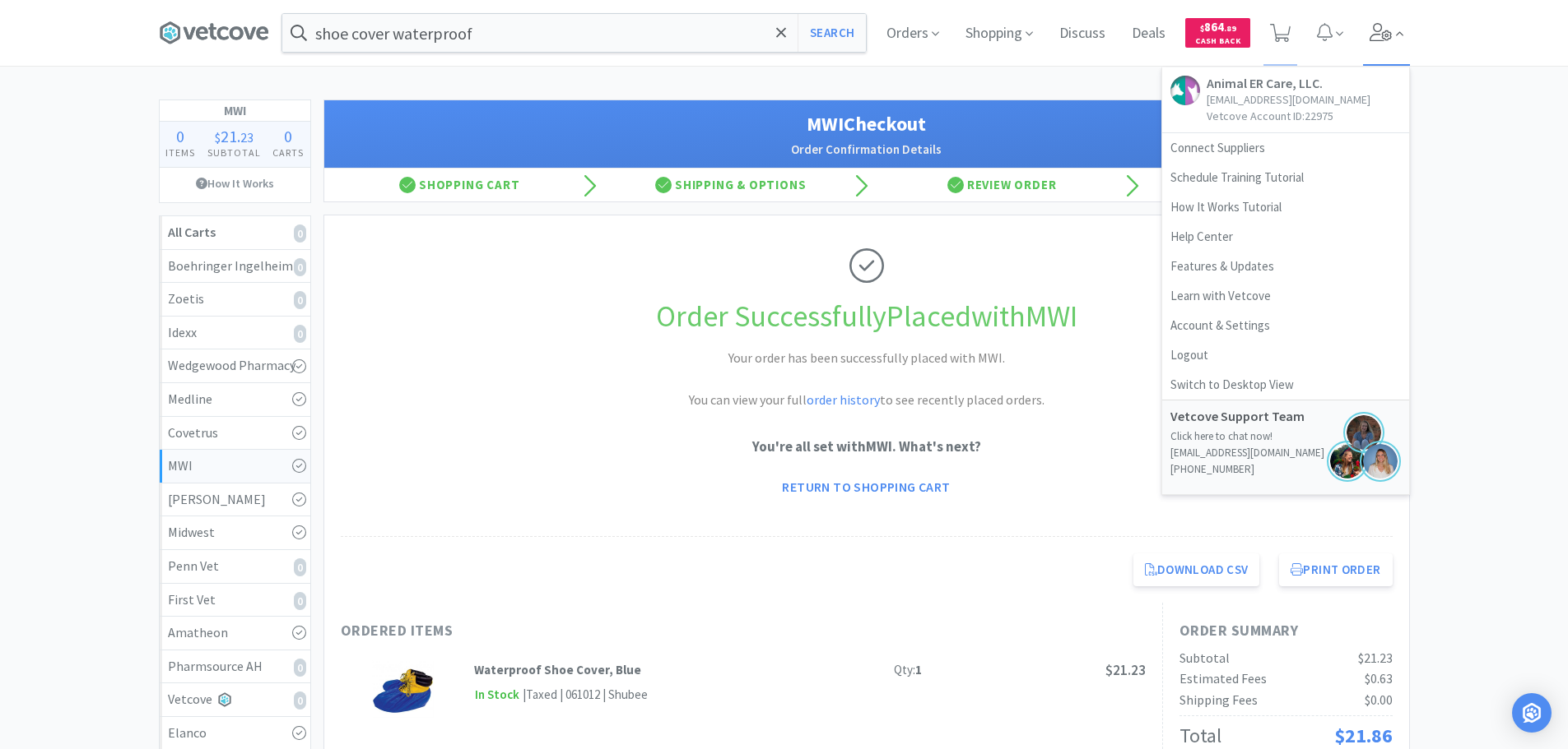
click at [1375, 40] on icon at bounding box center [1381, 32] width 23 height 18
